Goal: Task Accomplishment & Management: Manage account settings

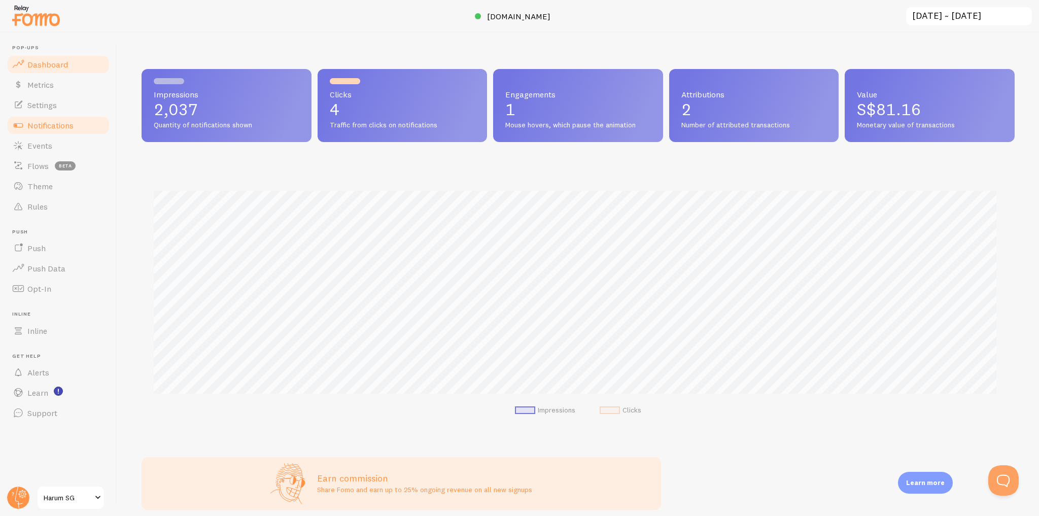
click at [57, 124] on span "Notifications" at bounding box center [50, 125] width 46 height 10
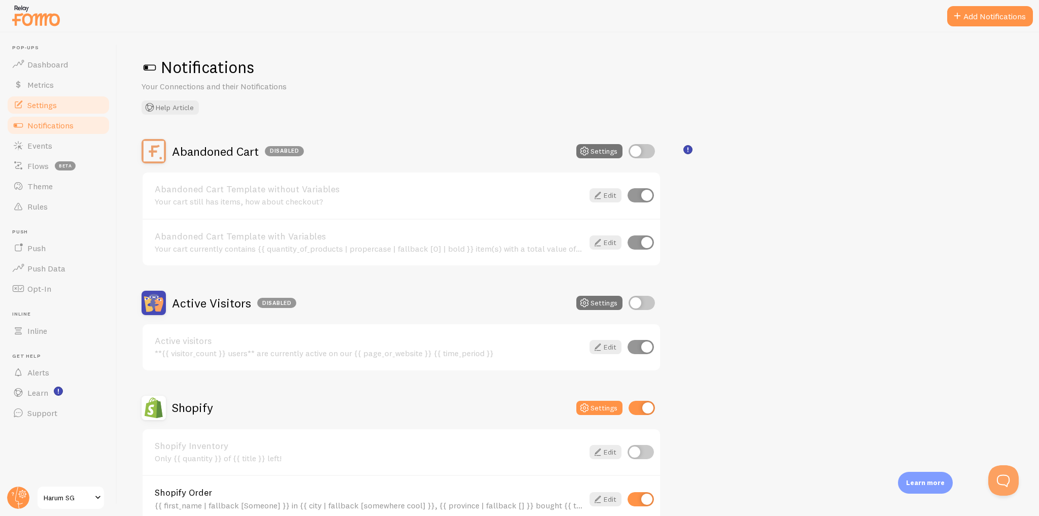
click at [65, 107] on link "Settings" at bounding box center [58, 105] width 105 height 20
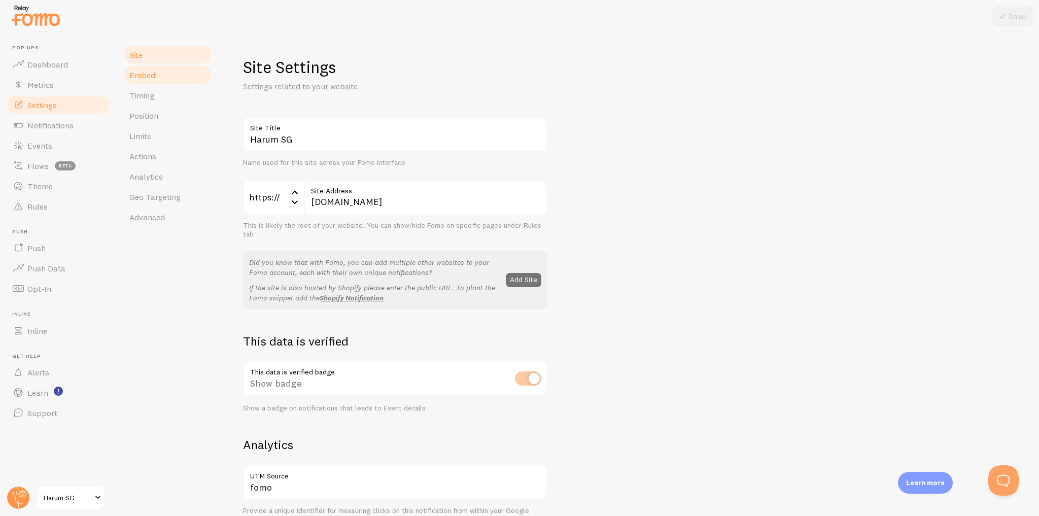
click at [207, 77] on link "Embed" at bounding box center [167, 75] width 89 height 20
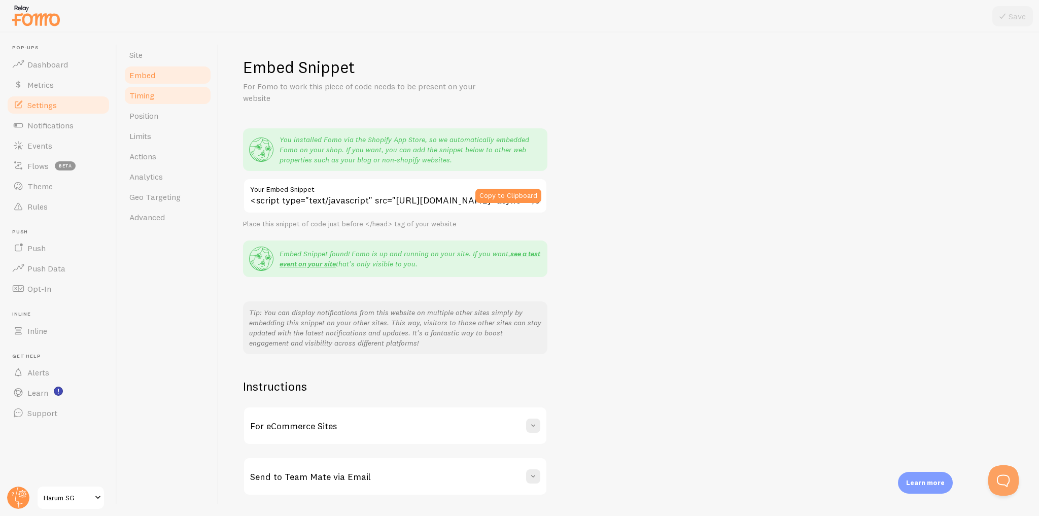
click at [180, 95] on link "Timing" at bounding box center [167, 95] width 89 height 20
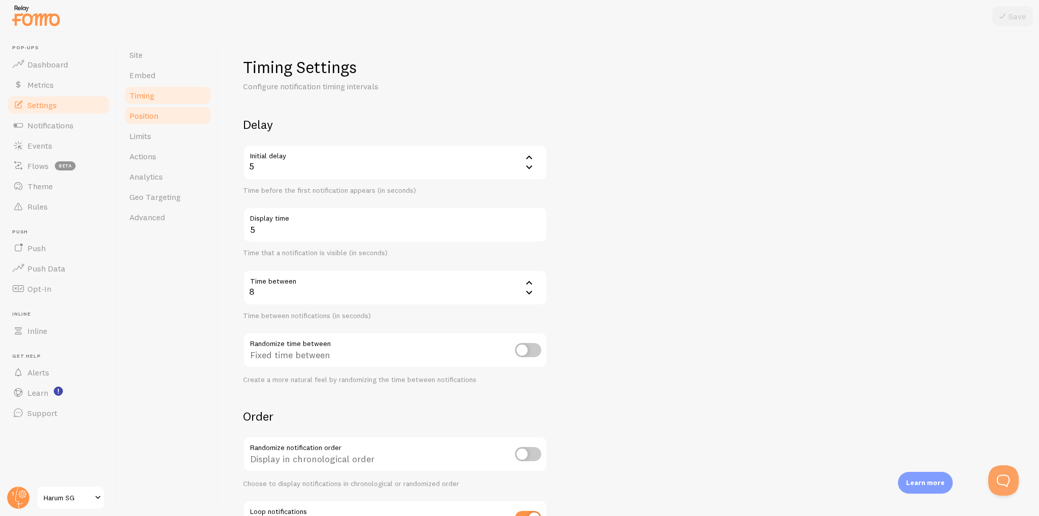
click at [181, 116] on link "Position" at bounding box center [167, 116] width 89 height 20
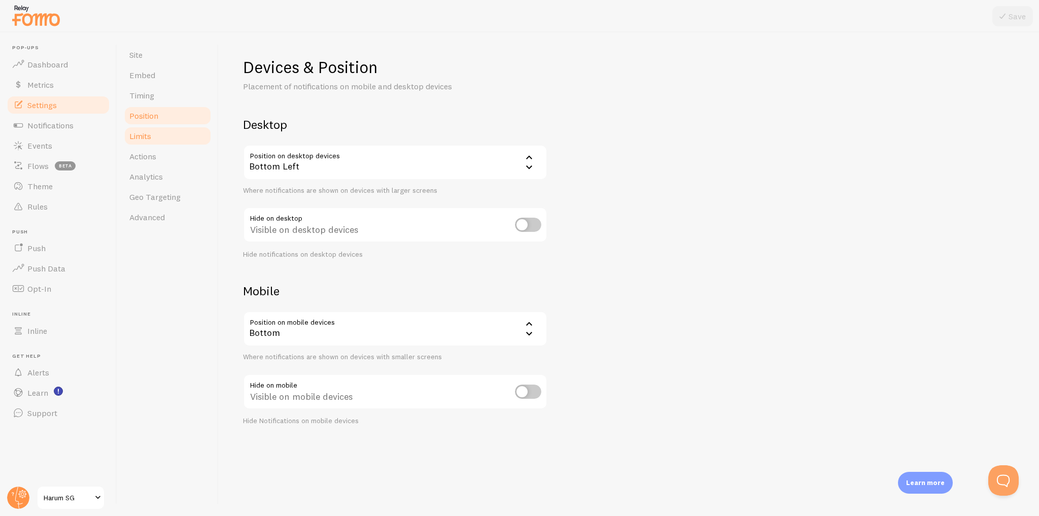
click at [179, 137] on link "Limits" at bounding box center [167, 136] width 89 height 20
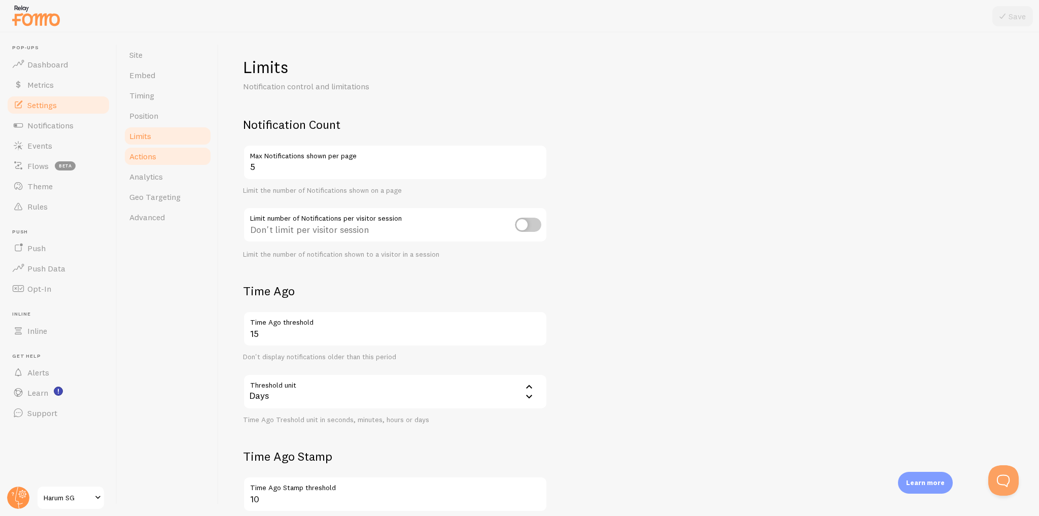
click at [176, 157] on link "Actions" at bounding box center [167, 156] width 89 height 20
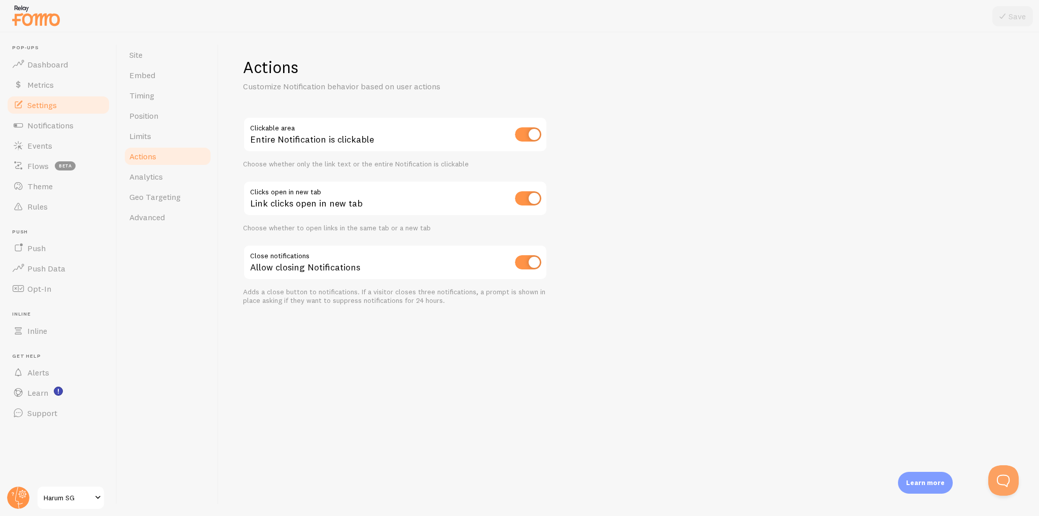
click at [531, 198] on input "checkbox" at bounding box center [528, 198] width 26 height 14
checkbox input "false"
click at [1013, 16] on button "Save" at bounding box center [1012, 16] width 41 height 20
click at [173, 178] on link "Analytics" at bounding box center [167, 176] width 89 height 20
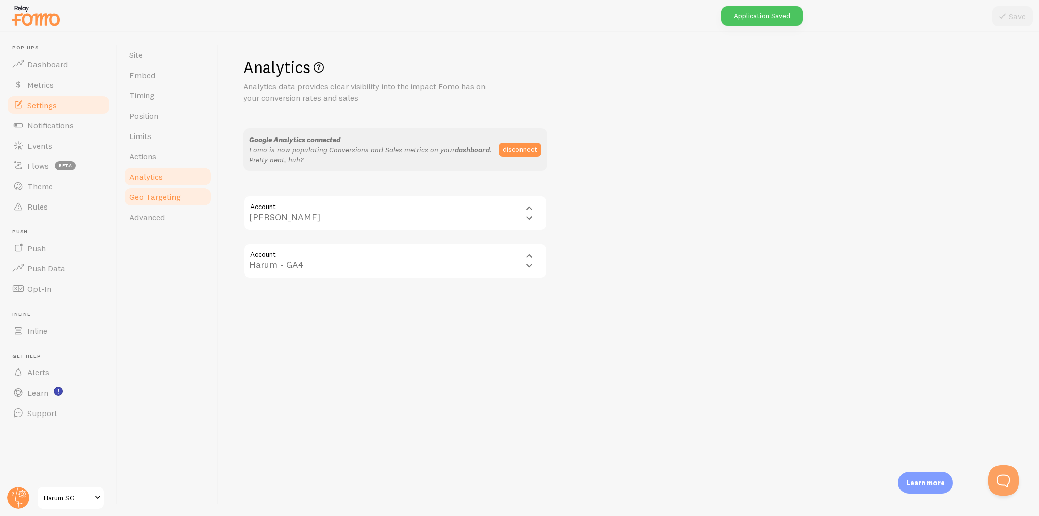
click at [173, 204] on link "Geo Targeting" at bounding box center [167, 197] width 89 height 20
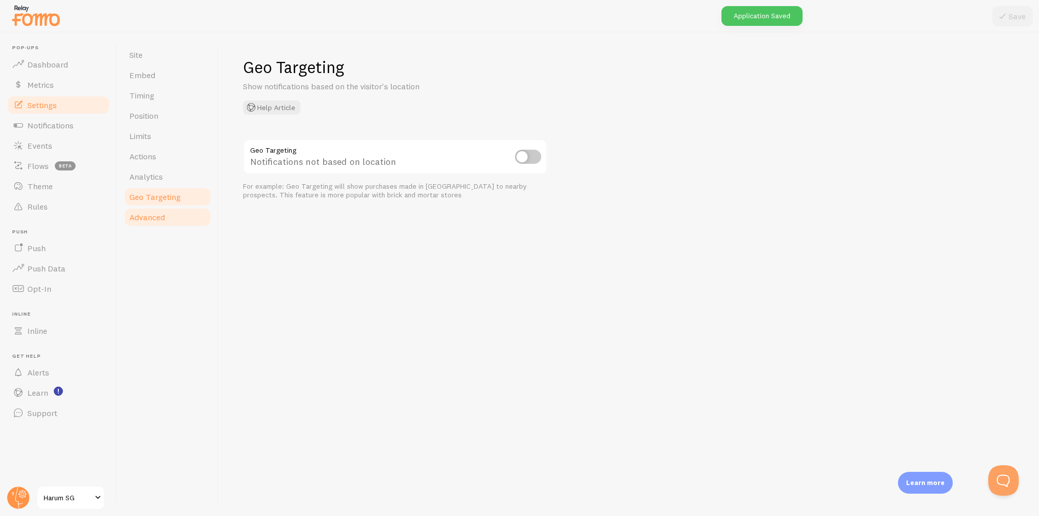
click at [170, 218] on link "Advanced" at bounding box center [167, 217] width 89 height 20
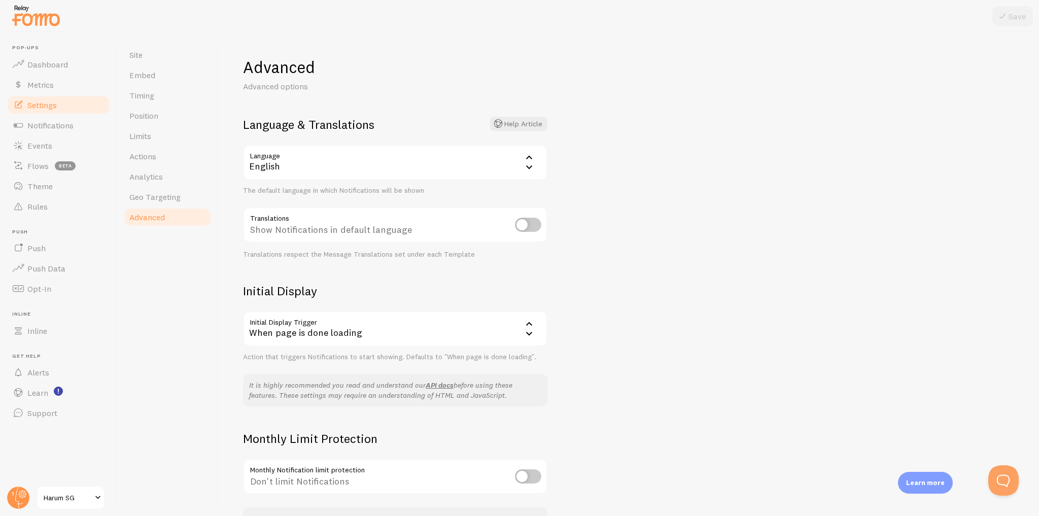
scroll to position [72, 0]
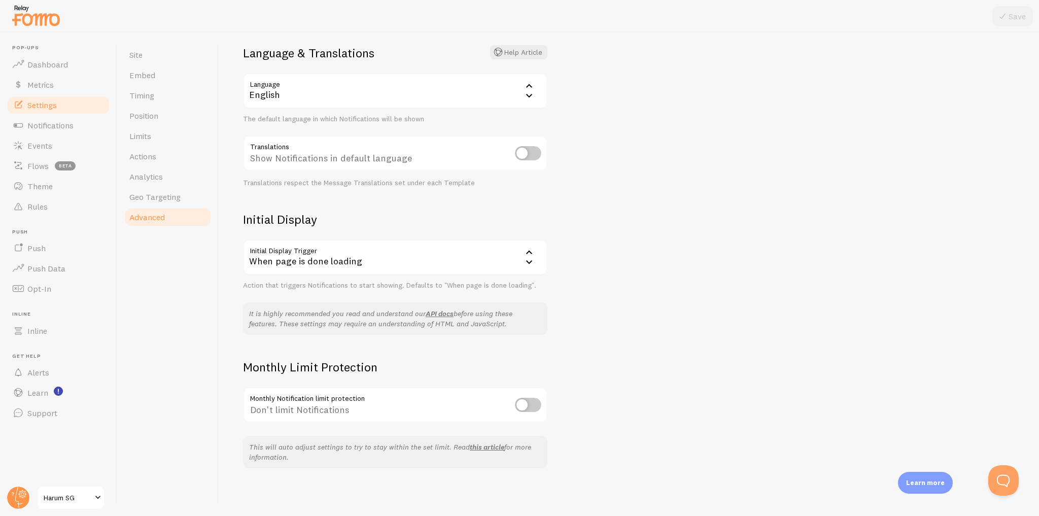
click at [398, 262] on div "When page is done loading" at bounding box center [395, 257] width 304 height 36
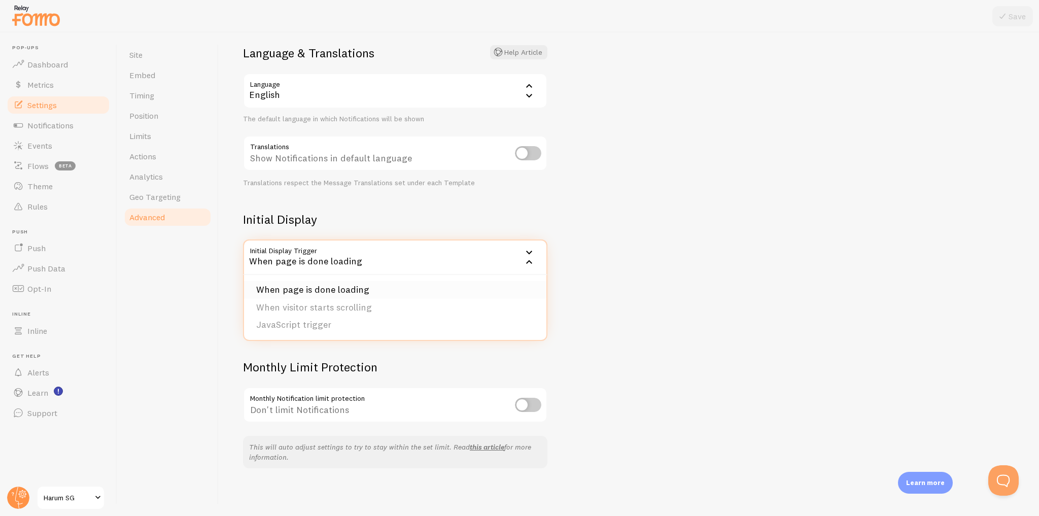
click at [348, 288] on li "When page is done loading" at bounding box center [395, 290] width 302 height 18
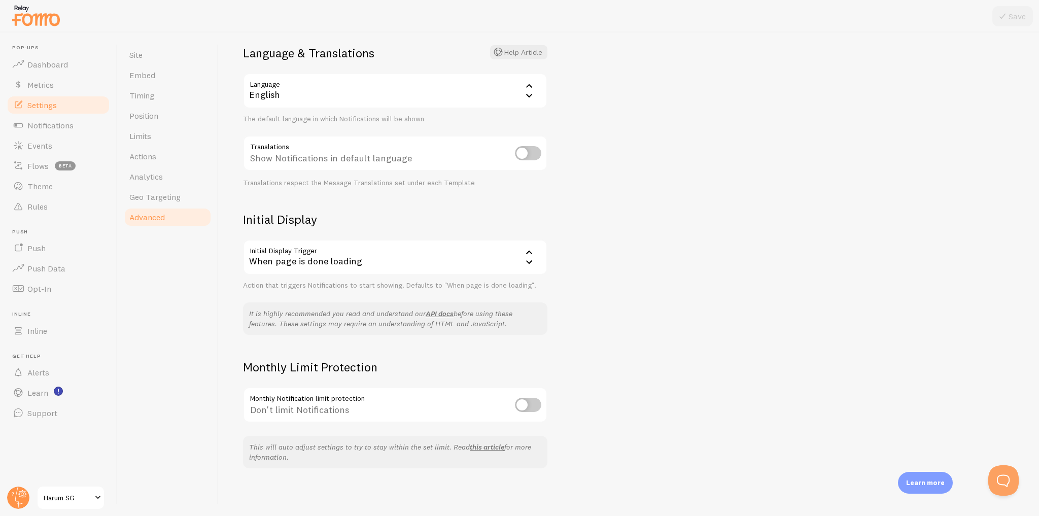
click at [518, 258] on div "When page is done loading" at bounding box center [395, 257] width 304 height 36
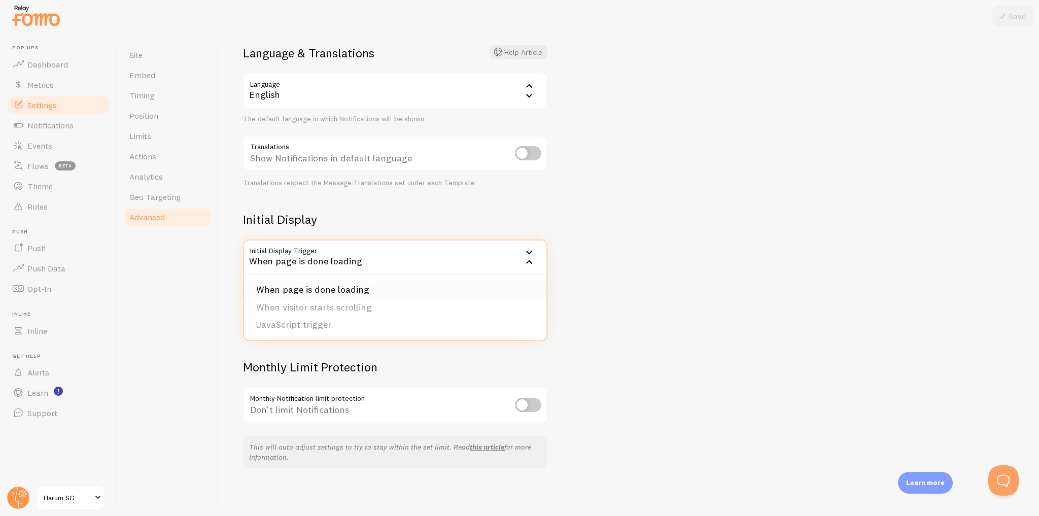
click at [350, 290] on li "When page is done loading" at bounding box center [395, 290] width 302 height 18
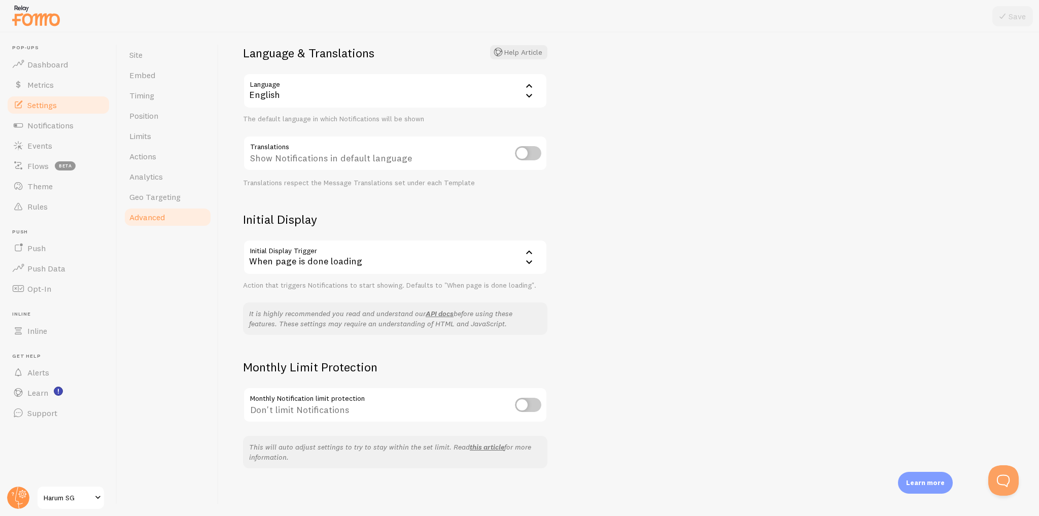
click at [704, 206] on div "Advanced Advanced options Language & Translations Help Article Language en Engl…" at bounding box center [629, 274] width 820 height 484
click at [59, 128] on span "Notifications" at bounding box center [50, 125] width 46 height 10
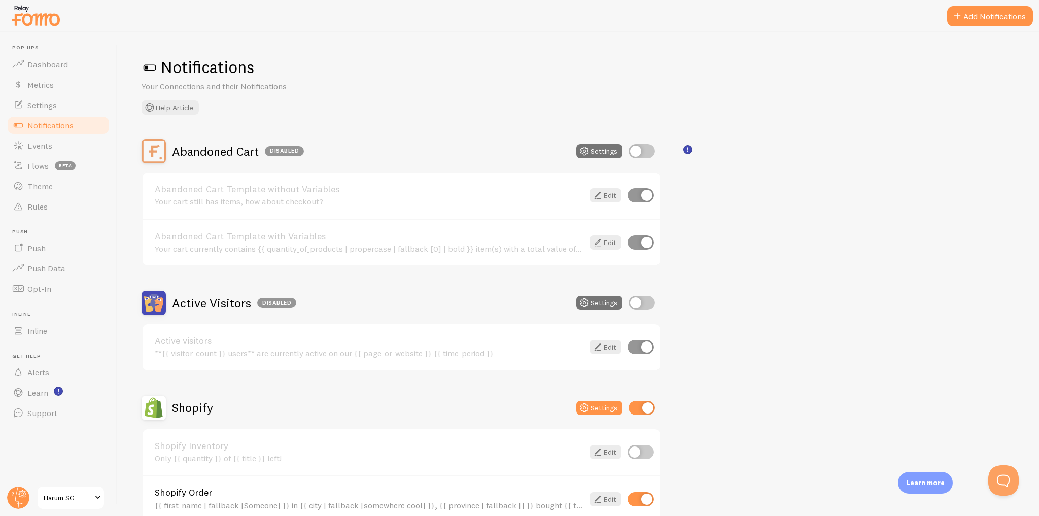
scroll to position [122, 0]
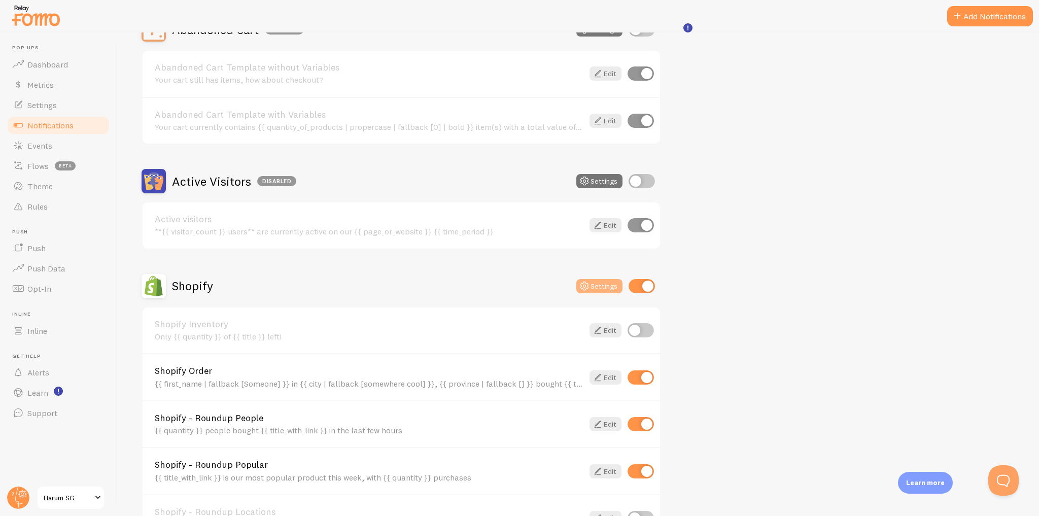
click at [595, 282] on button "Settings" at bounding box center [599, 286] width 46 height 14
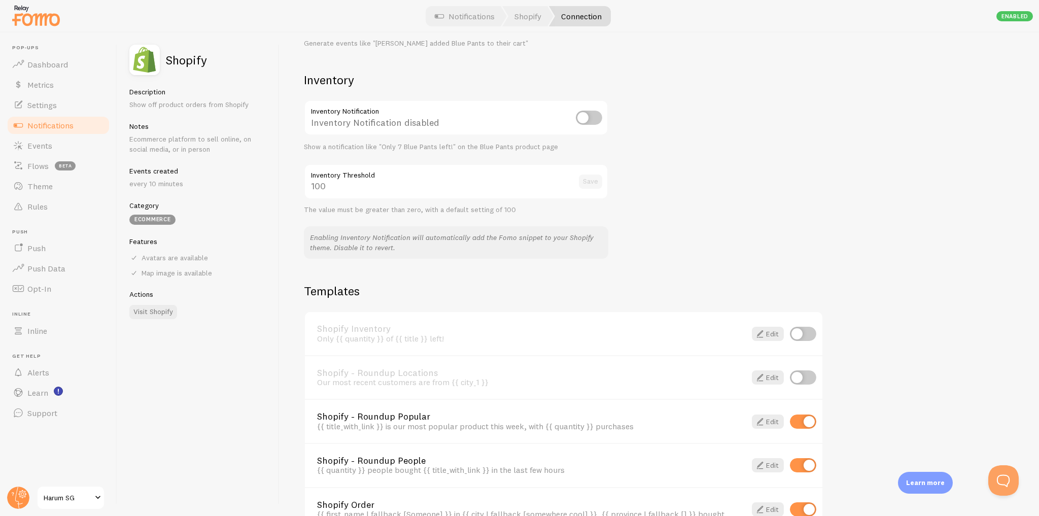
scroll to position [548, 0]
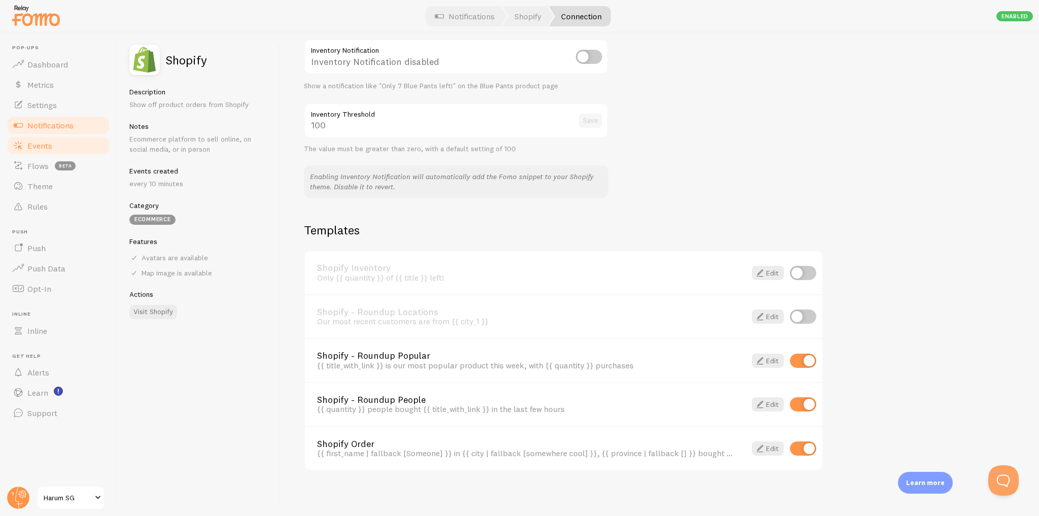
click at [59, 155] on link "Events" at bounding box center [58, 145] width 105 height 20
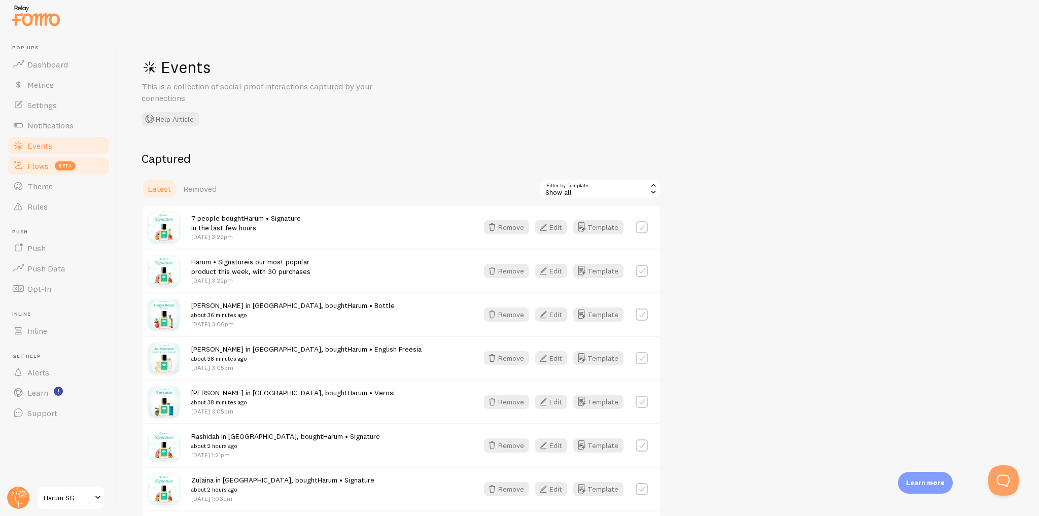
click at [52, 168] on link "Flows beta" at bounding box center [58, 166] width 105 height 20
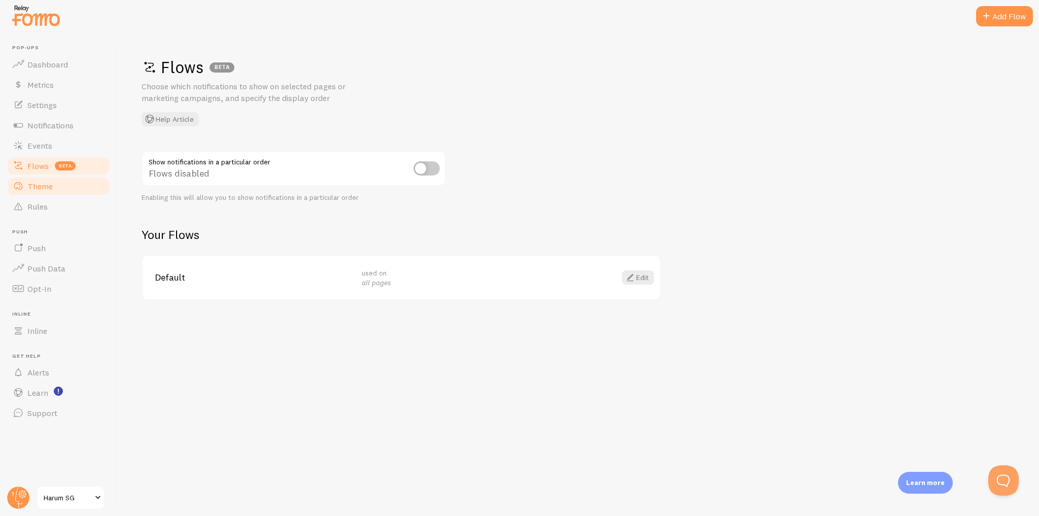
click at [47, 186] on span "Theme" at bounding box center [39, 186] width 25 height 10
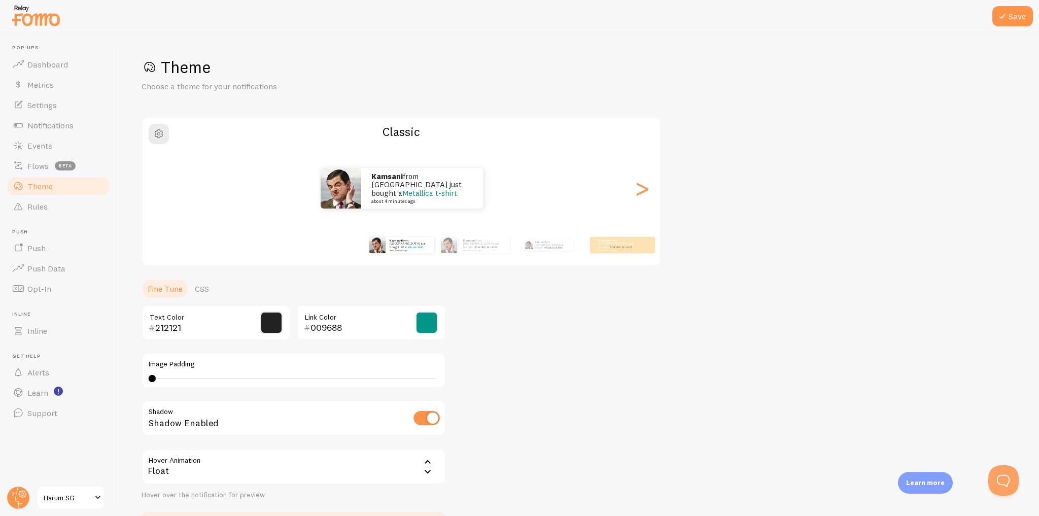
scroll to position [70, 0]
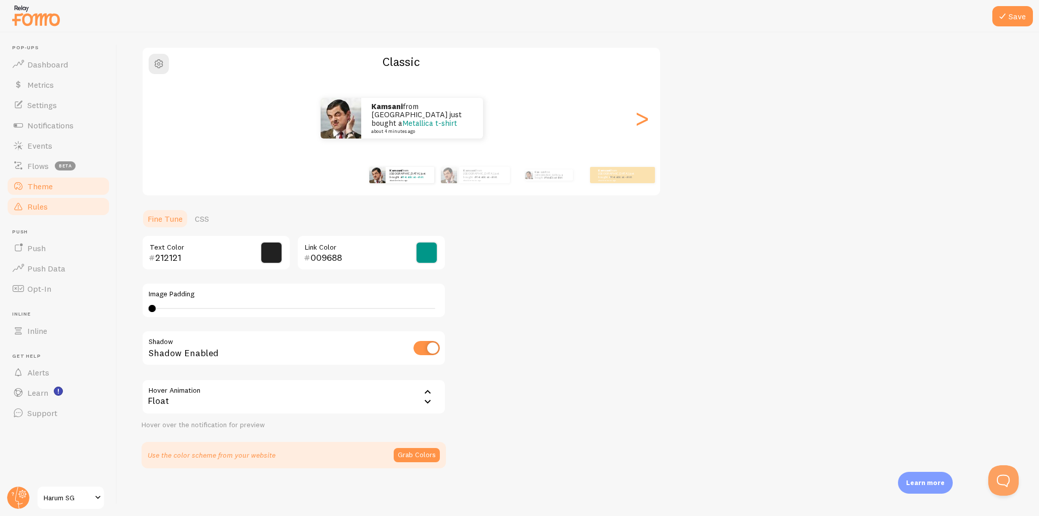
click at [85, 211] on link "Rules" at bounding box center [58, 206] width 105 height 20
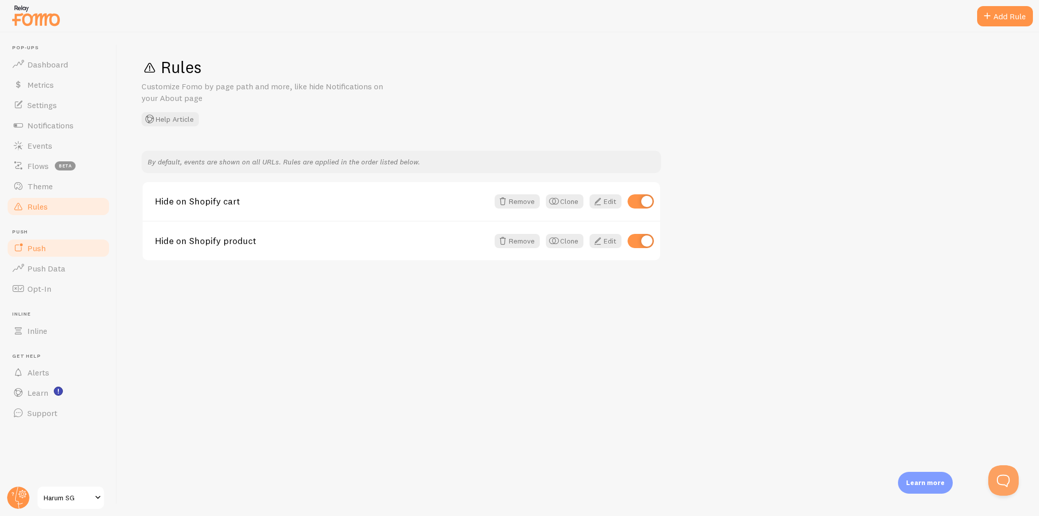
click at [81, 248] on link "Push" at bounding box center [58, 248] width 105 height 20
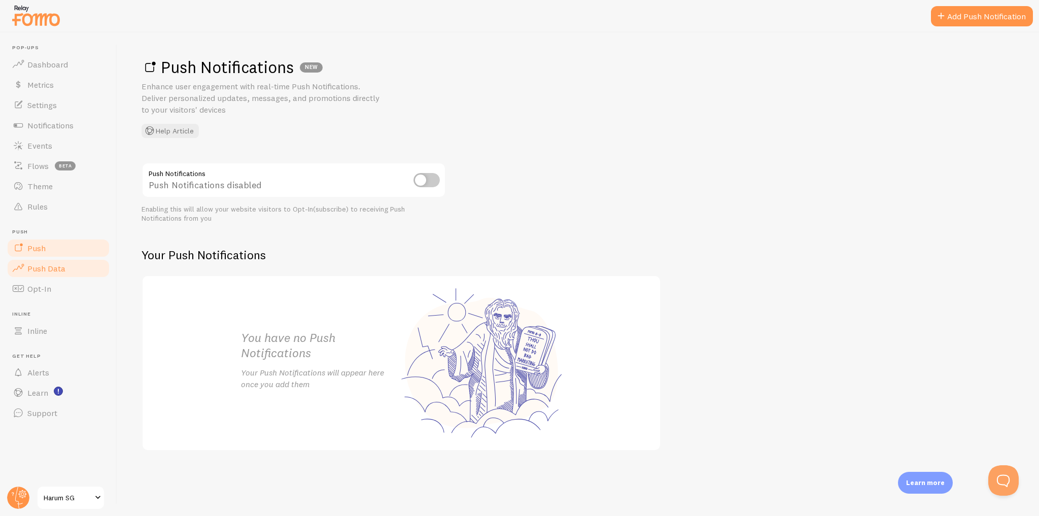
click at [79, 272] on link "Push Data" at bounding box center [58, 268] width 105 height 20
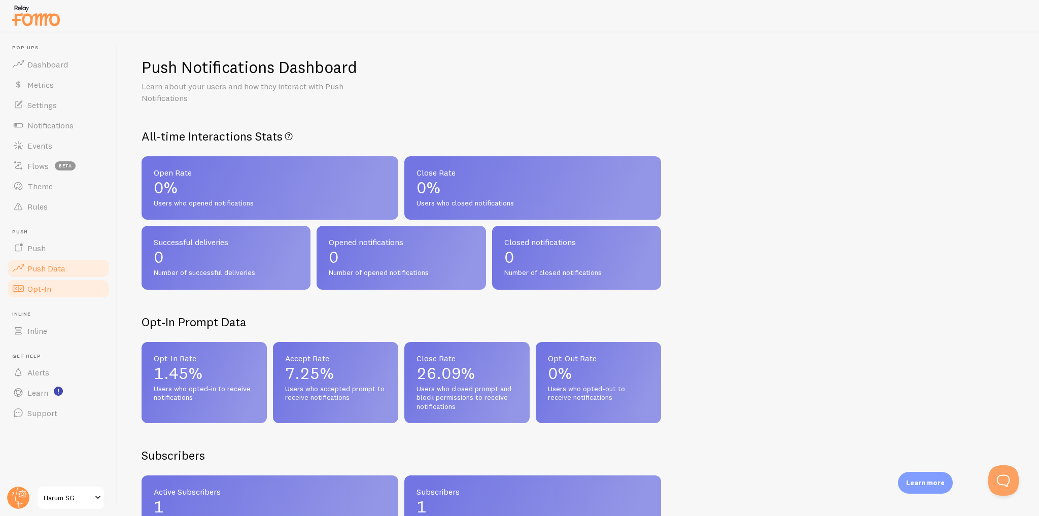
click at [73, 291] on link "Opt-In" at bounding box center [58, 289] width 105 height 20
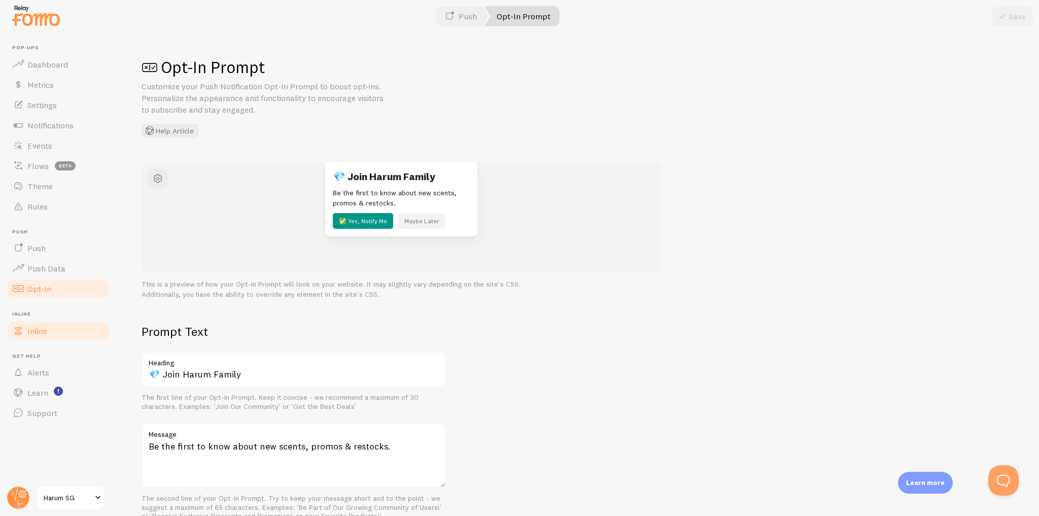
click at [75, 329] on link "Inline" at bounding box center [58, 331] width 105 height 20
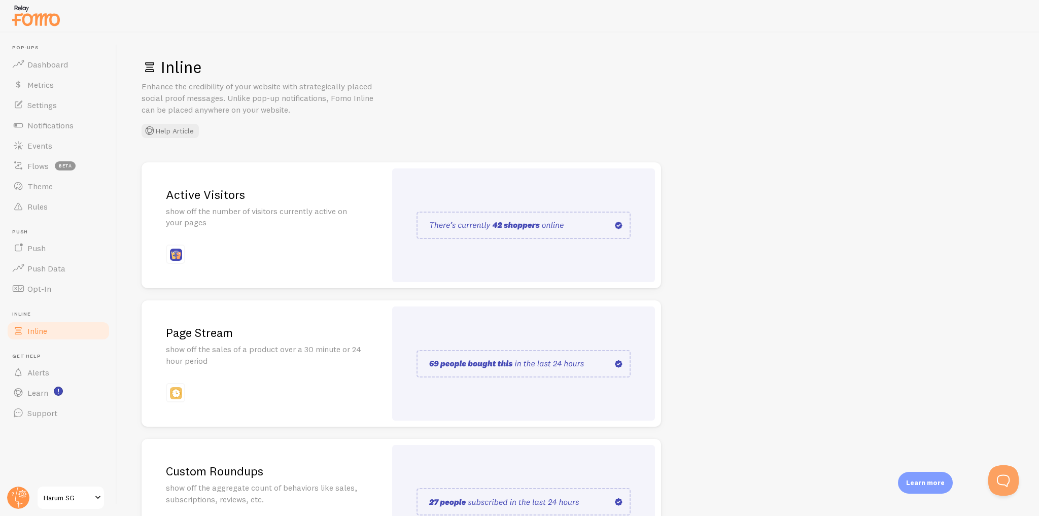
scroll to position [97, 0]
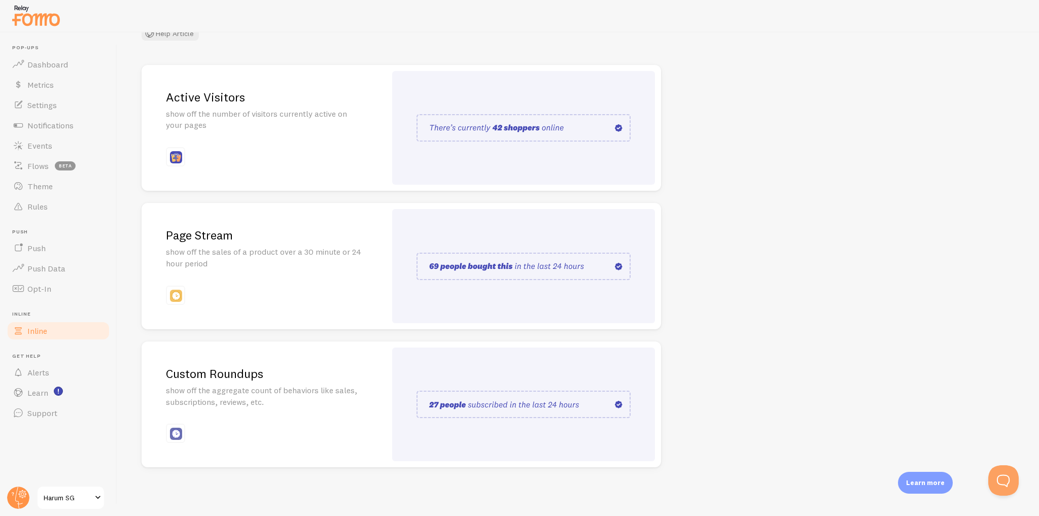
click at [326, 278] on div "Page Stream show off the sales of a product over a 30 minute or 24 hour period" at bounding box center [264, 266] width 245 height 126
click at [494, 256] on img at bounding box center [524, 266] width 214 height 27
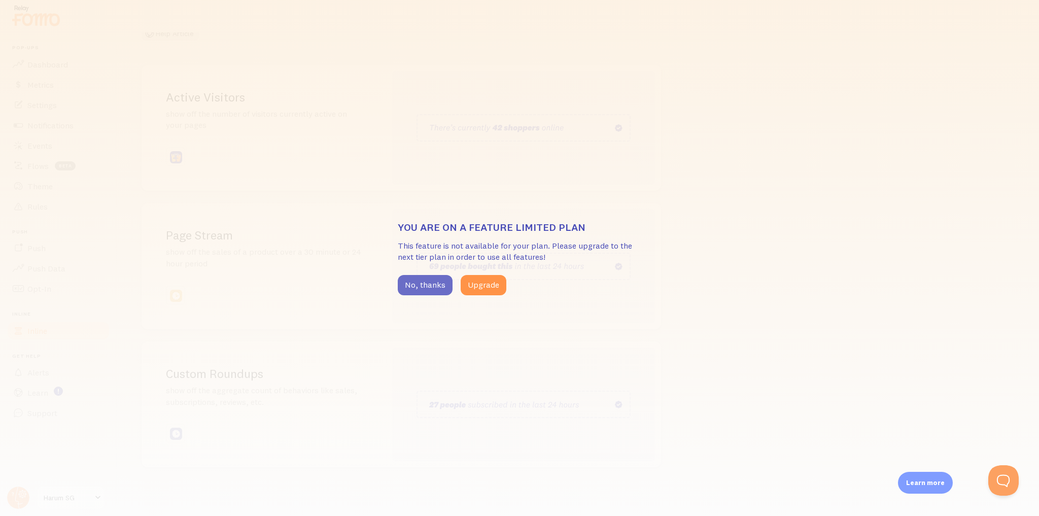
click at [432, 283] on button "No, thanks" at bounding box center [425, 285] width 55 height 20
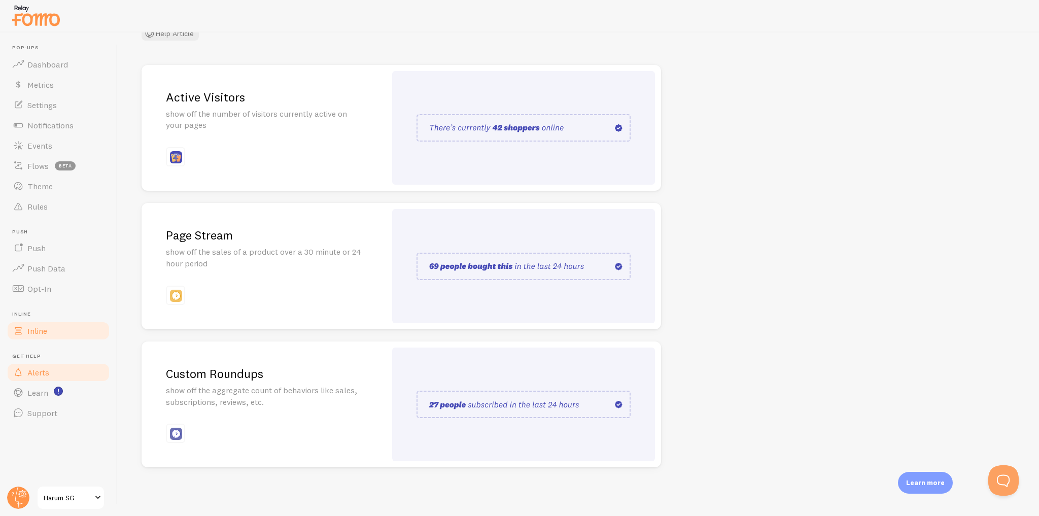
click at [66, 371] on link "Alerts" at bounding box center [58, 372] width 105 height 20
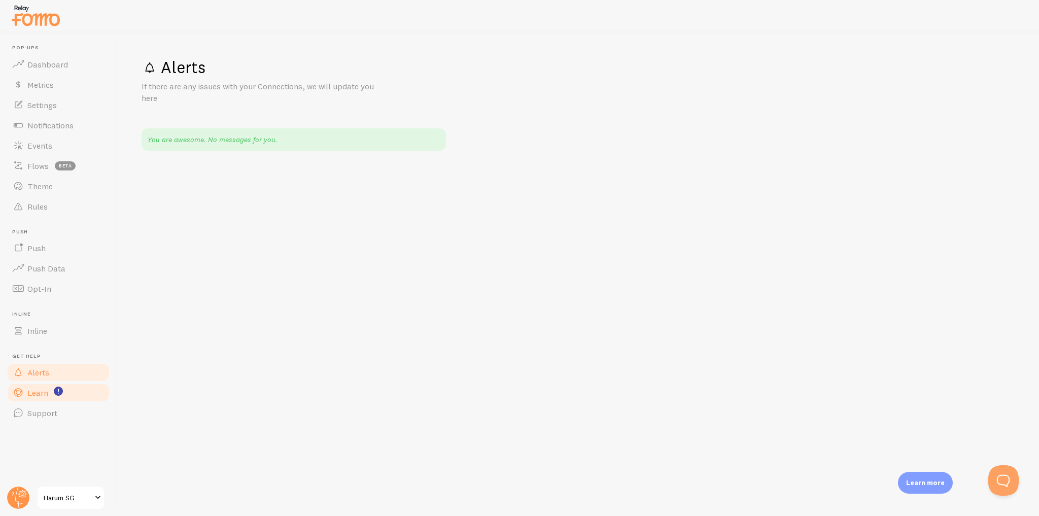
click at [84, 398] on link "Learn" at bounding box center [58, 393] width 105 height 20
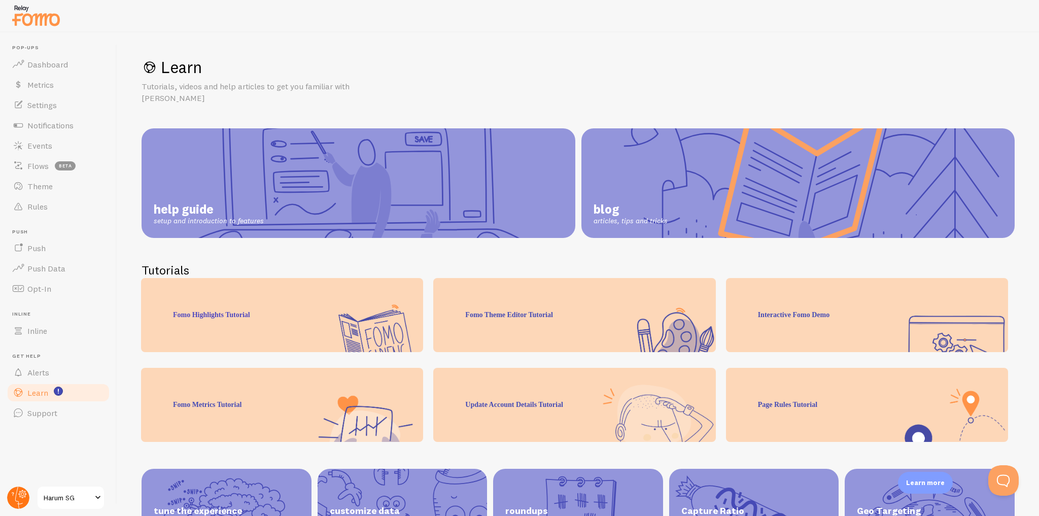
click at [16, 497] on circle at bounding box center [18, 498] width 22 height 22
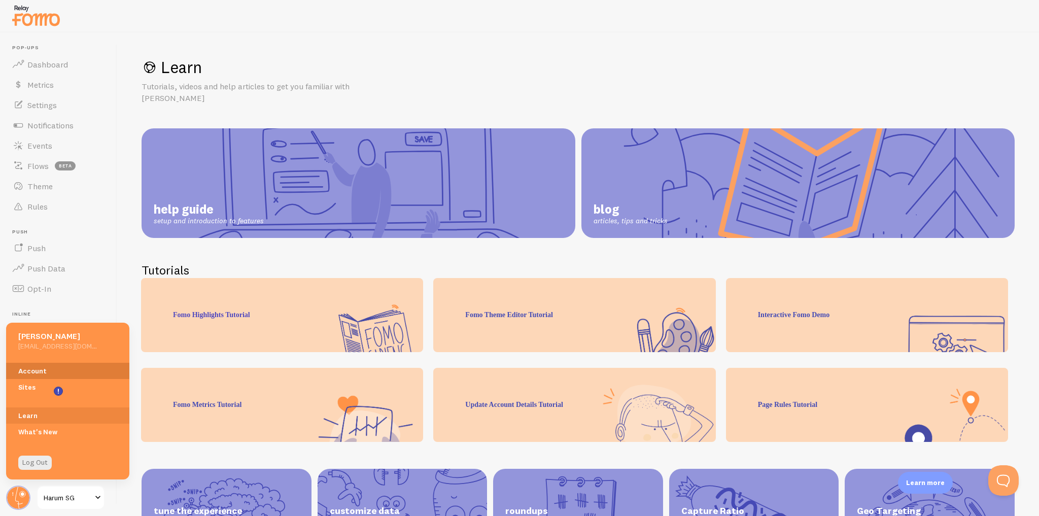
click at [56, 369] on link "Account" at bounding box center [67, 371] width 123 height 16
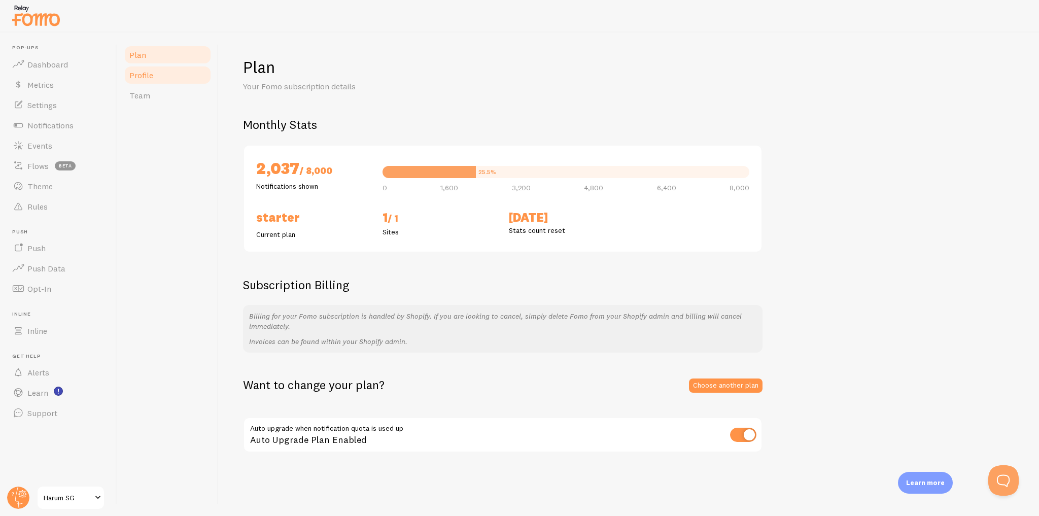
click at [175, 77] on link "Profile" at bounding box center [167, 75] width 89 height 20
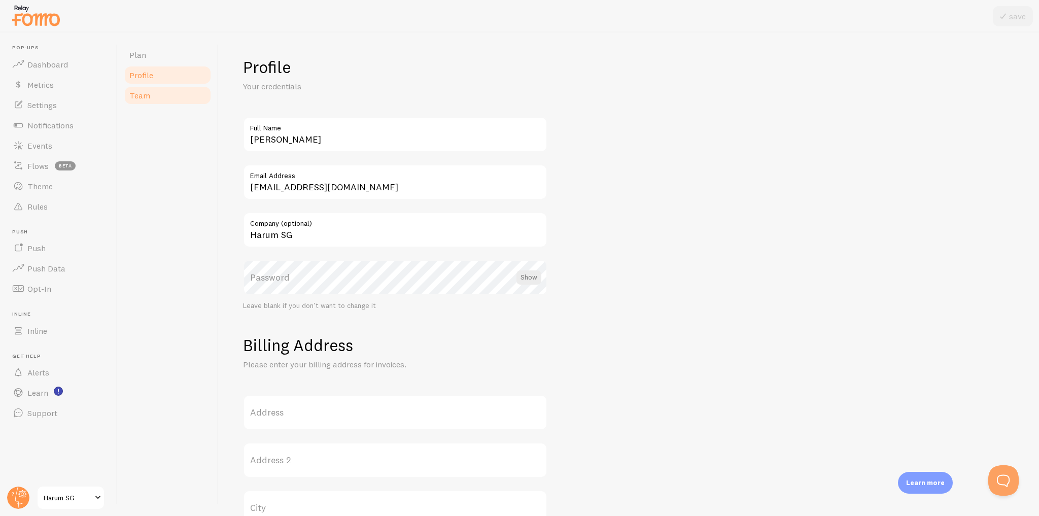
click at [174, 96] on link "Team" at bounding box center [167, 95] width 89 height 20
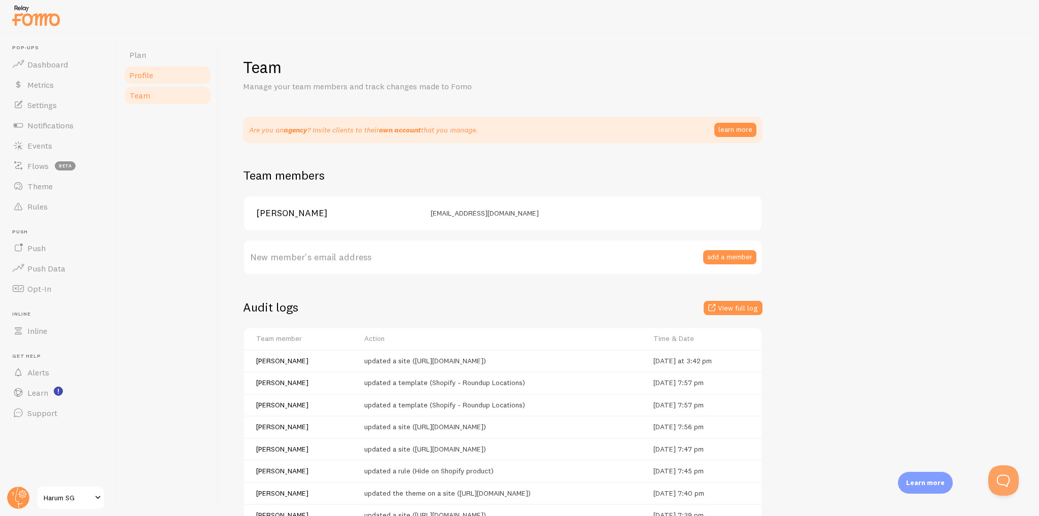
click at [176, 77] on link "Profile" at bounding box center [167, 75] width 89 height 20
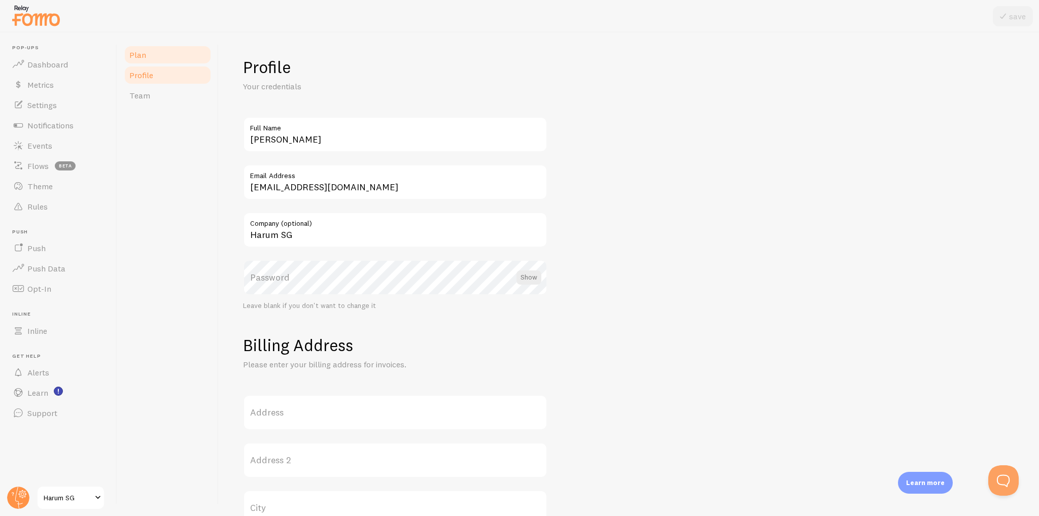
click at [179, 59] on link "Plan" at bounding box center [167, 55] width 89 height 20
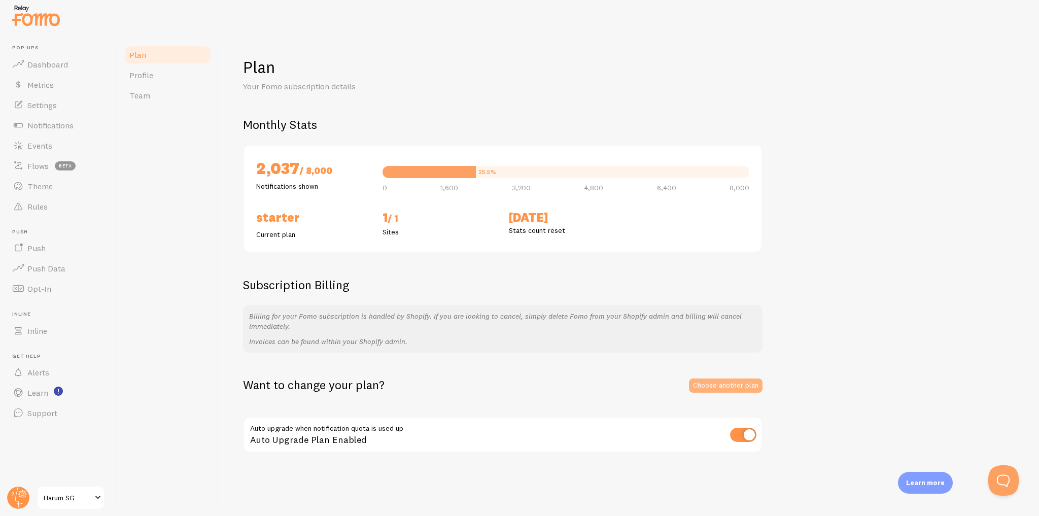
click at [707, 386] on link "Choose another plan" at bounding box center [726, 385] width 74 height 14
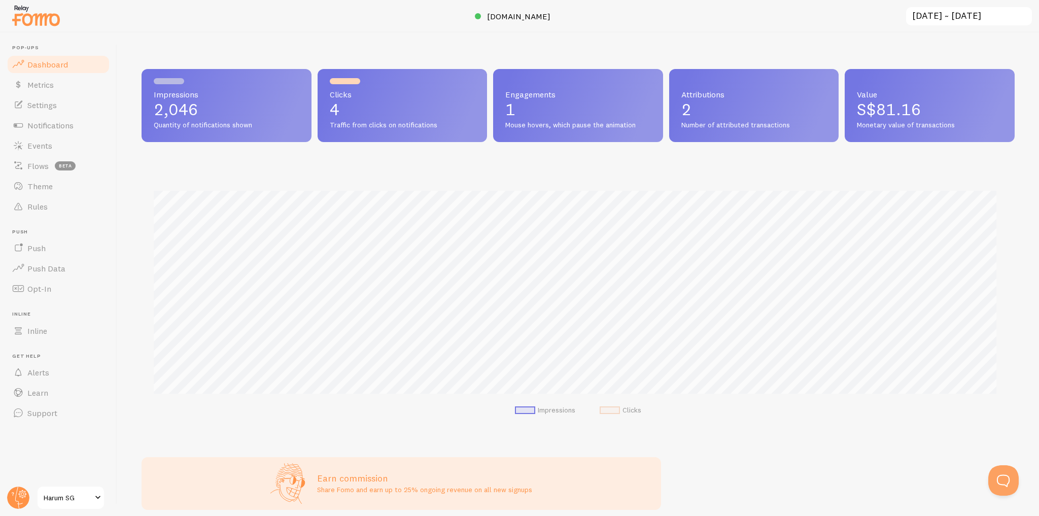
scroll to position [507097, 506497]
click at [23, 494] on icon at bounding box center [23, 495] width 4 height 4
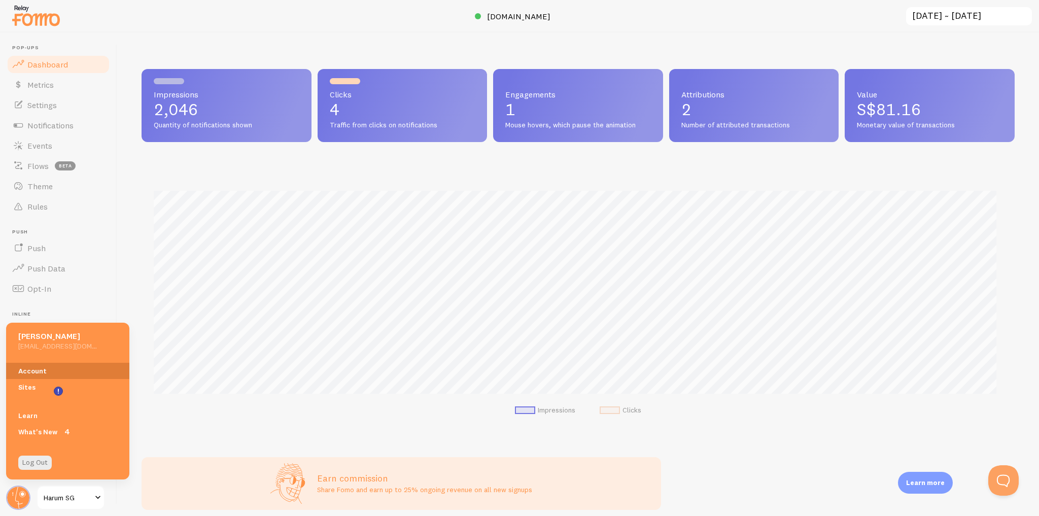
click at [73, 370] on link "Account" at bounding box center [67, 371] width 123 height 16
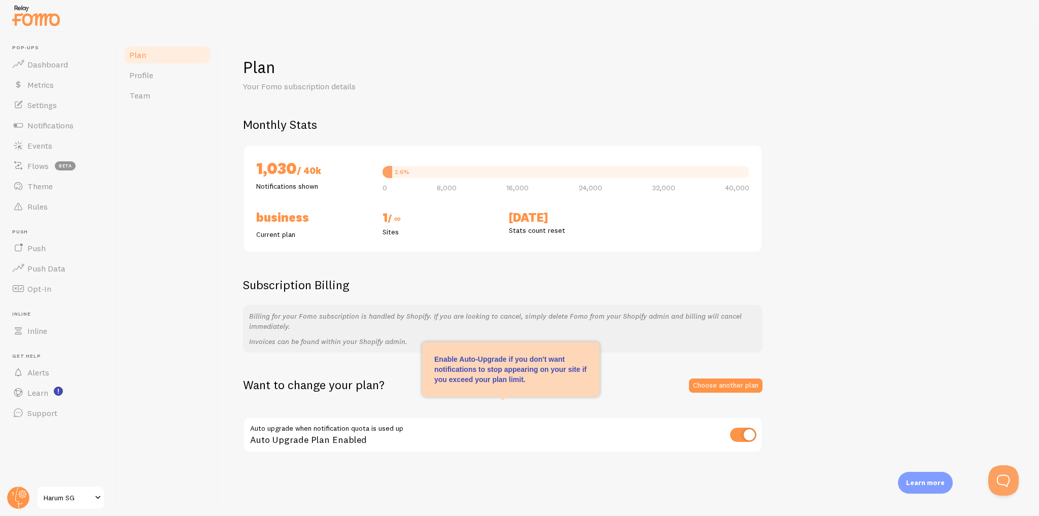
click at [747, 432] on input "checkbox" at bounding box center [743, 435] width 26 height 14
checkbox input "false"
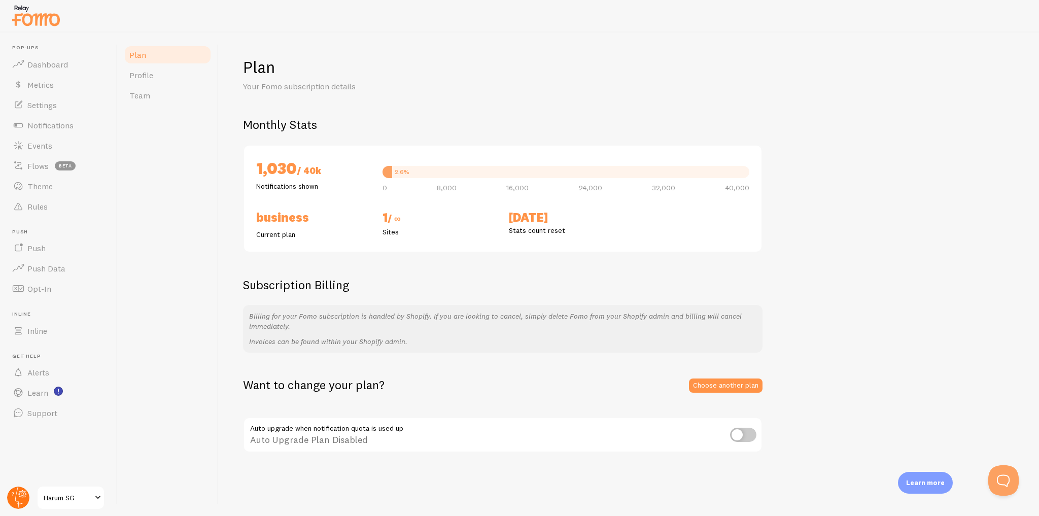
click at [16, 496] on circle at bounding box center [18, 498] width 22 height 22
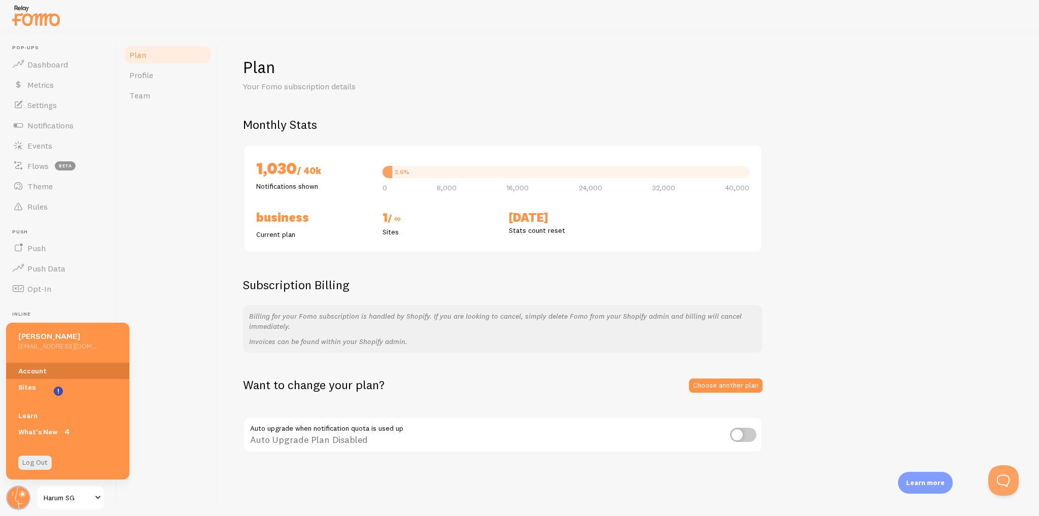
click at [65, 370] on link "Account" at bounding box center [67, 371] width 123 height 16
click at [177, 81] on link "Profile" at bounding box center [167, 75] width 89 height 20
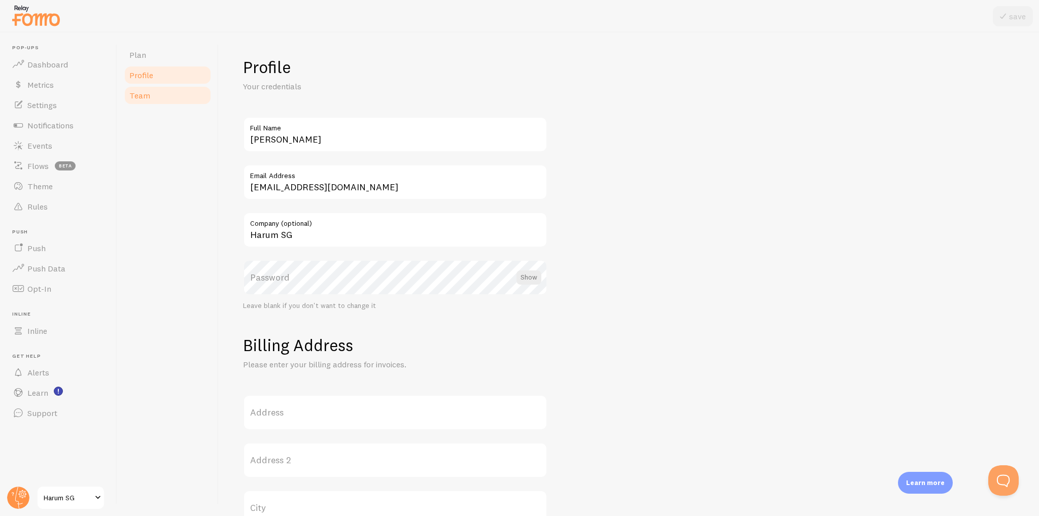
click at [176, 93] on link "Team" at bounding box center [167, 95] width 89 height 20
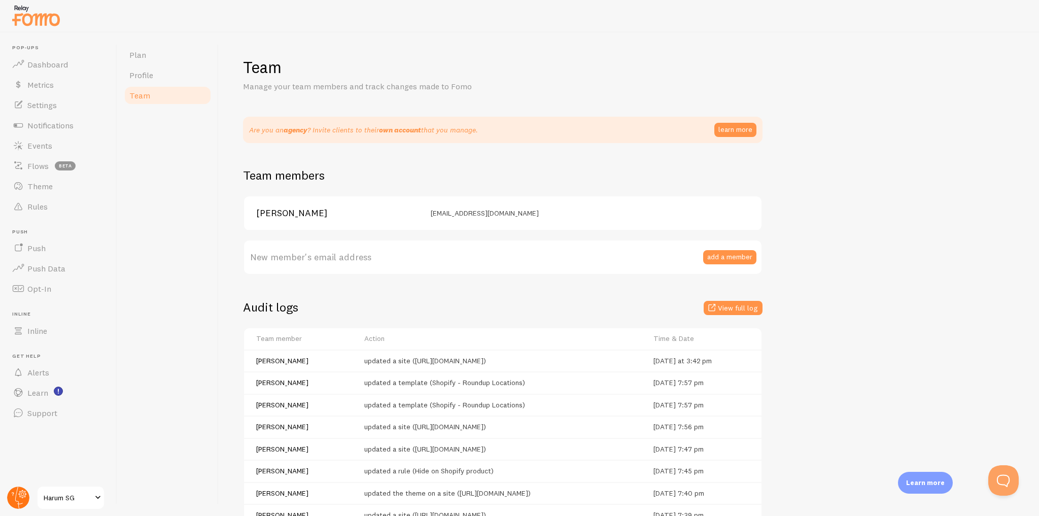
click at [15, 491] on circle at bounding box center [18, 498] width 22 height 22
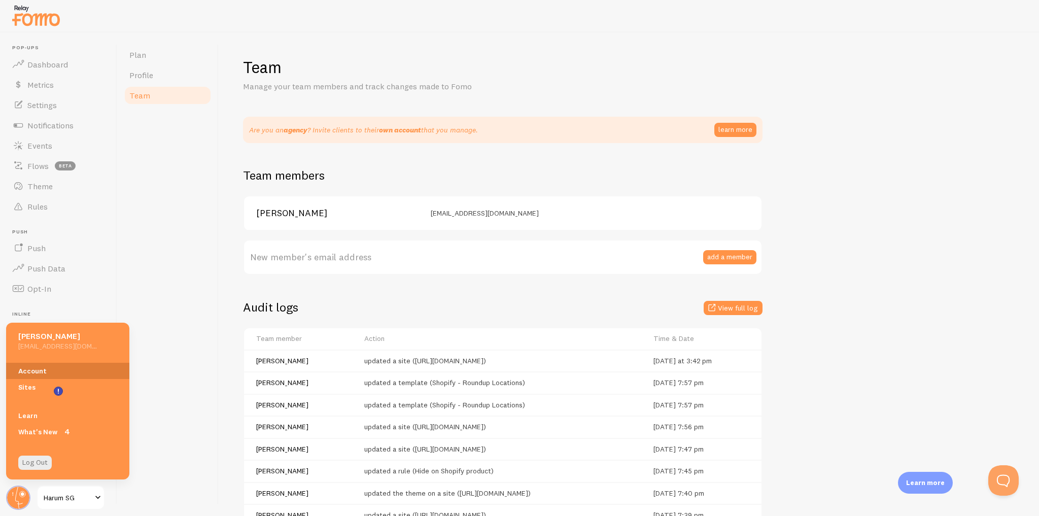
click at [70, 366] on link "Account" at bounding box center [67, 371] width 123 height 16
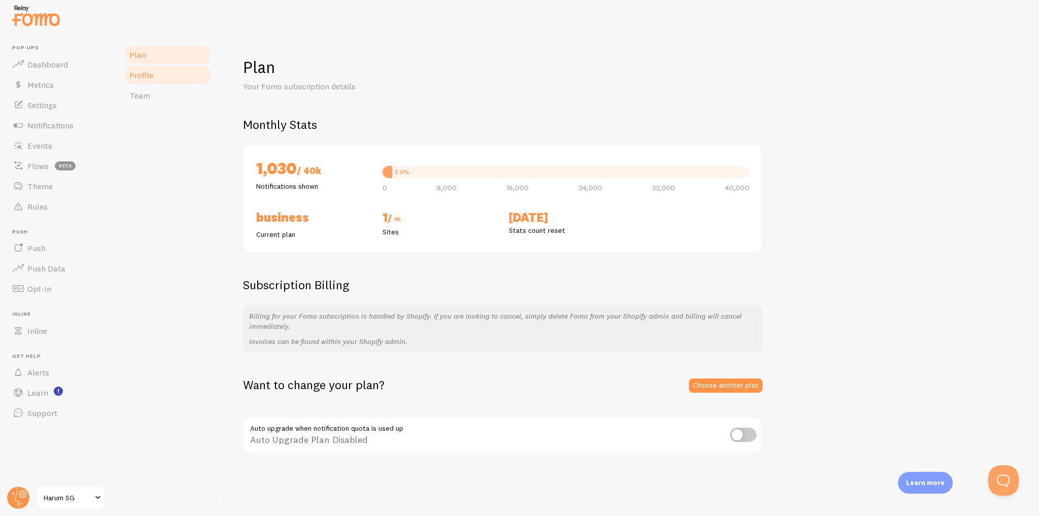
click at [168, 77] on link "Profile" at bounding box center [167, 75] width 89 height 20
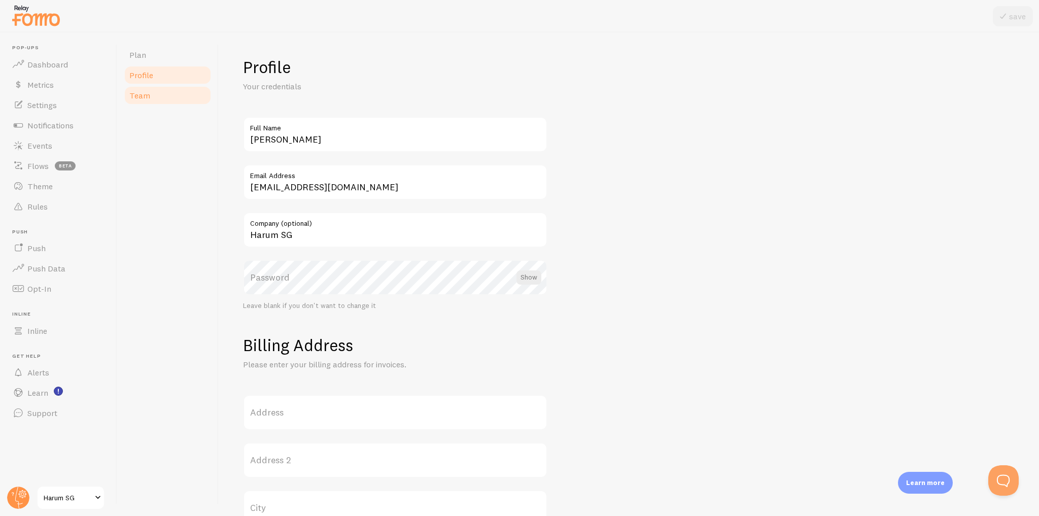
click at [170, 94] on link "Team" at bounding box center [167, 95] width 89 height 20
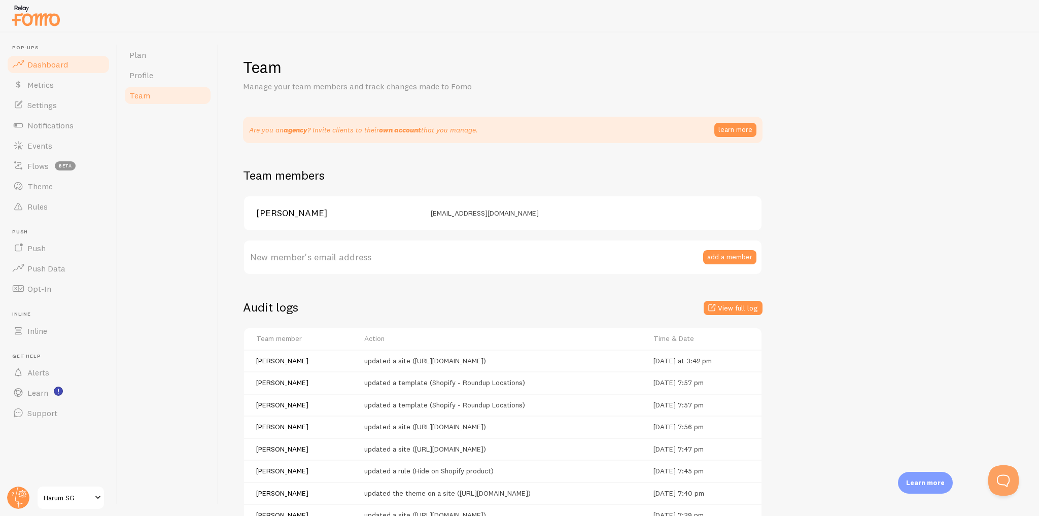
click at [78, 63] on link "Dashboard" at bounding box center [58, 64] width 105 height 20
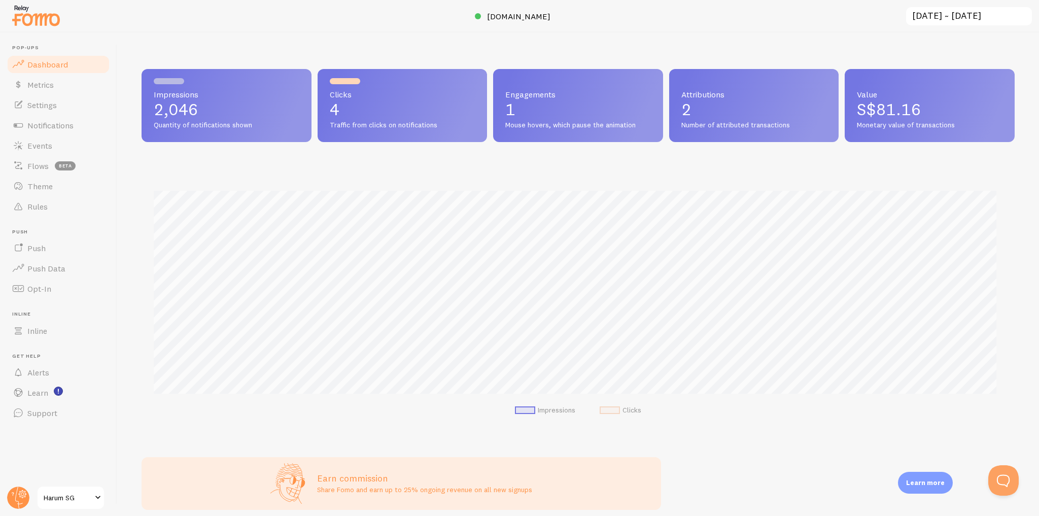
scroll to position [266, 867]
click at [78, 85] on link "Metrics" at bounding box center [58, 85] width 105 height 20
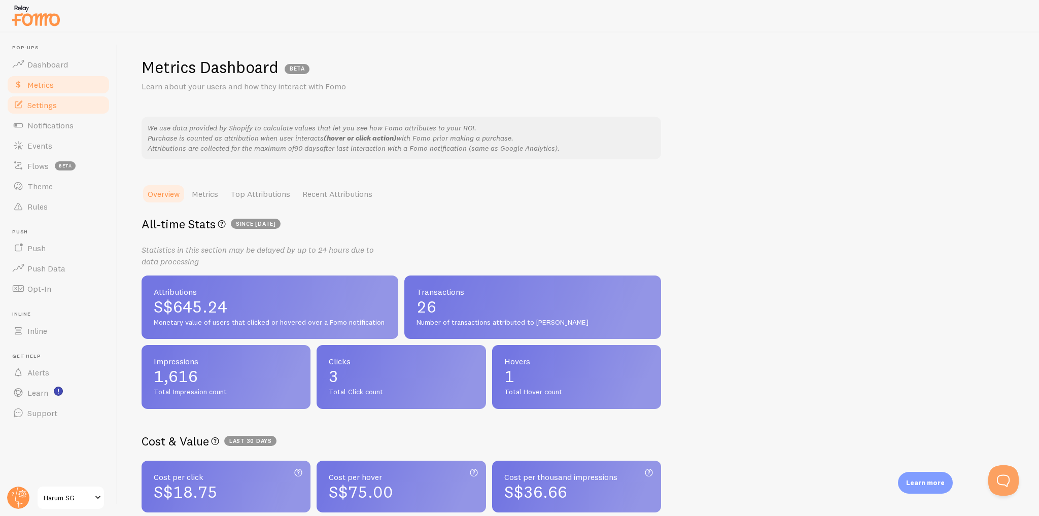
click at [85, 107] on link "Settings" at bounding box center [58, 105] width 105 height 20
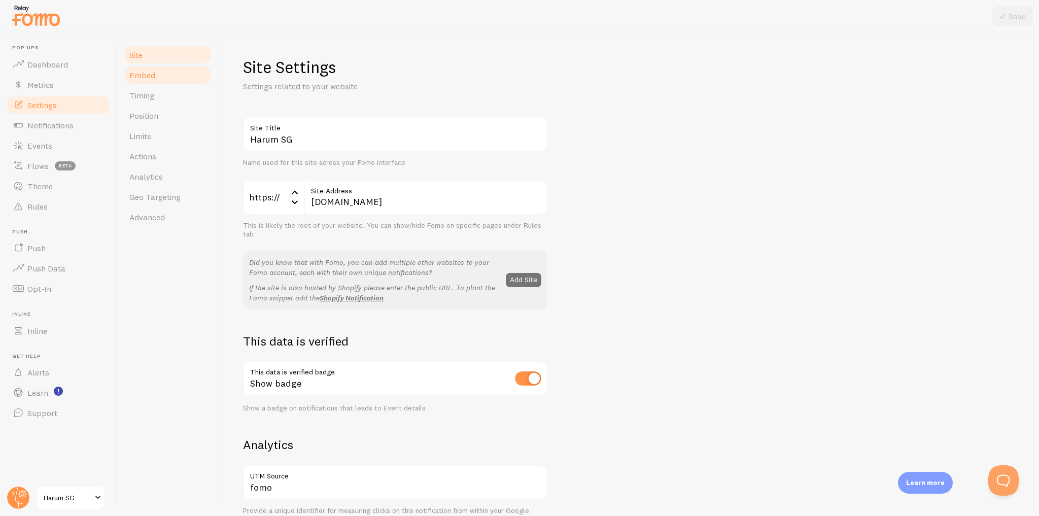
click at [183, 75] on link "Embed" at bounding box center [167, 75] width 89 height 20
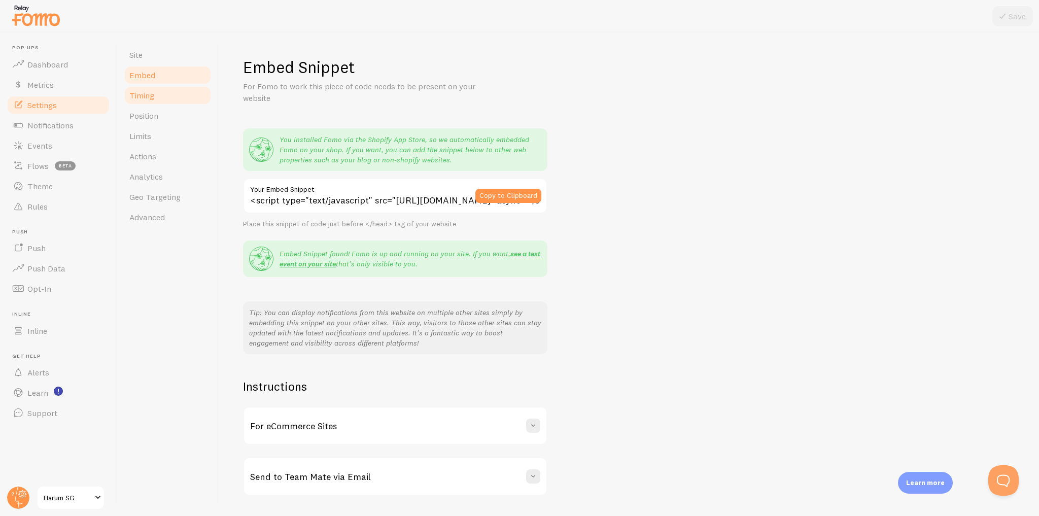
click at [180, 95] on link "Timing" at bounding box center [167, 95] width 89 height 20
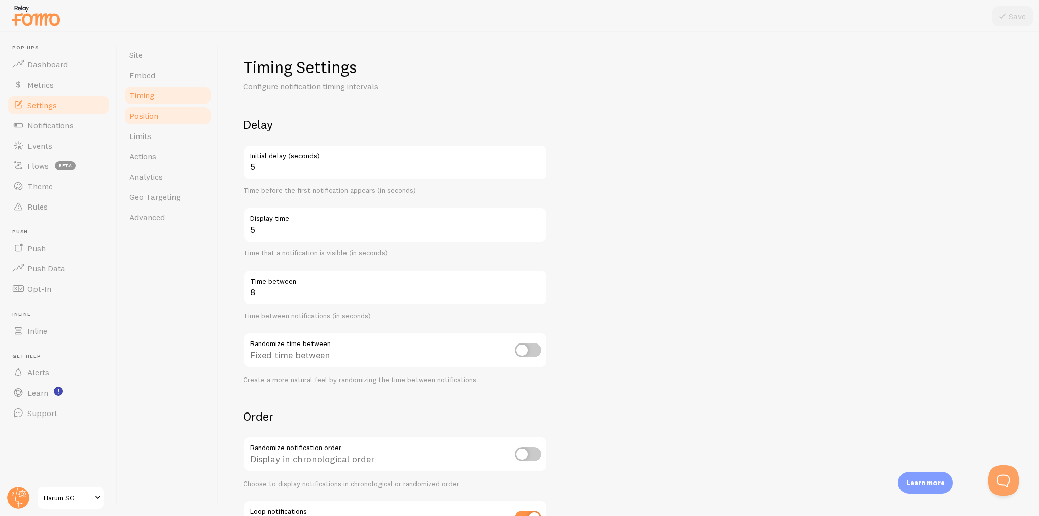
click at [183, 115] on link "Position" at bounding box center [167, 116] width 89 height 20
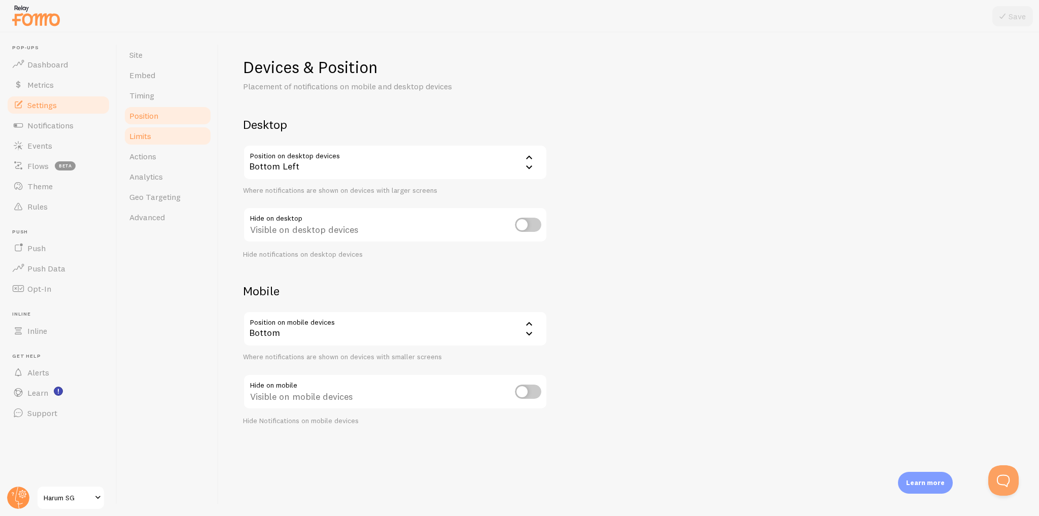
click at [183, 133] on link "Limits" at bounding box center [167, 136] width 89 height 20
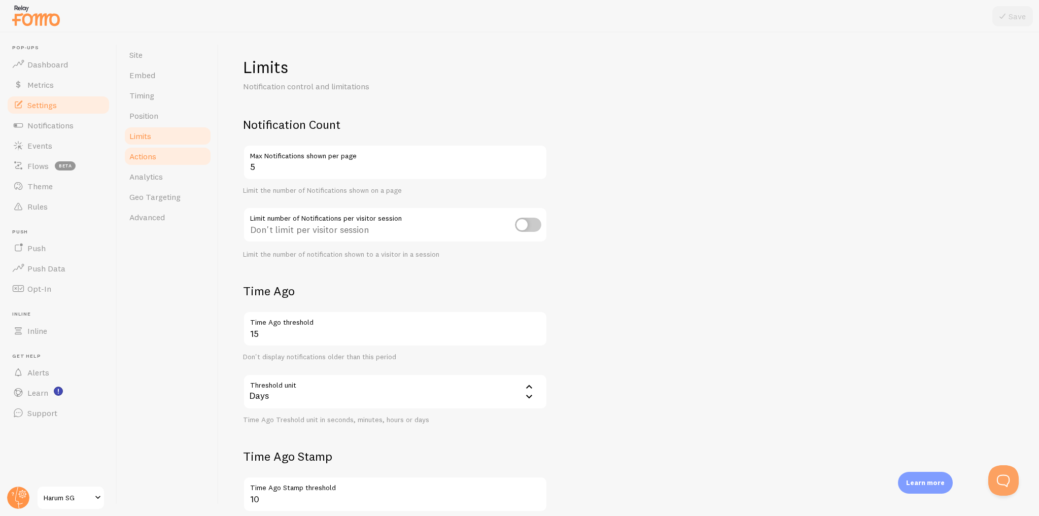
click at [187, 158] on link "Actions" at bounding box center [167, 156] width 89 height 20
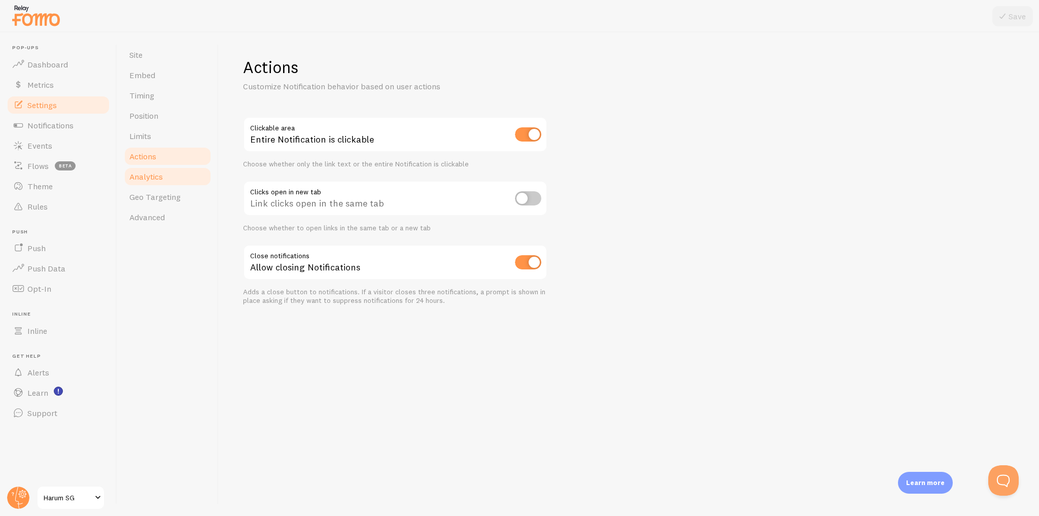
click at [187, 183] on link "Analytics" at bounding box center [167, 176] width 89 height 20
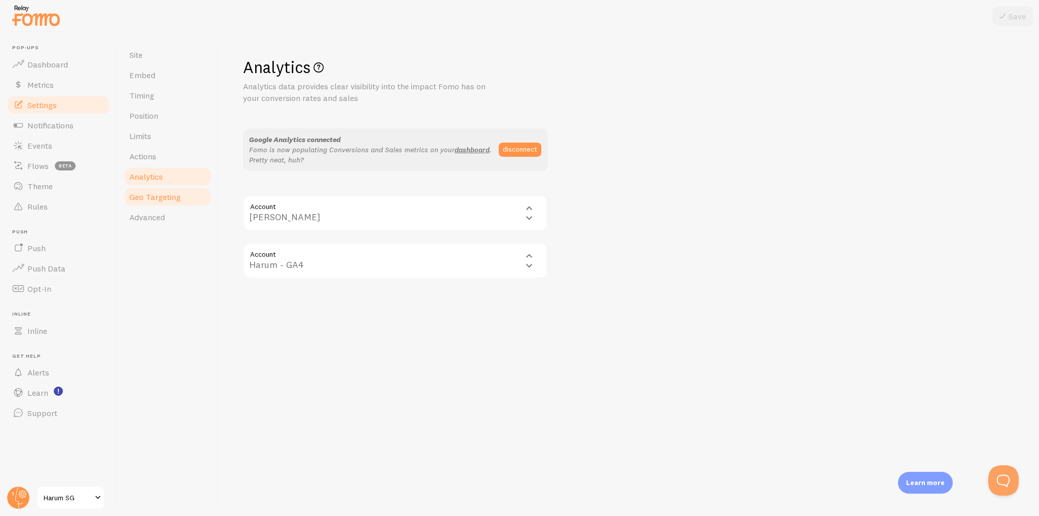
click at [185, 205] on link "Geo Targeting" at bounding box center [167, 197] width 89 height 20
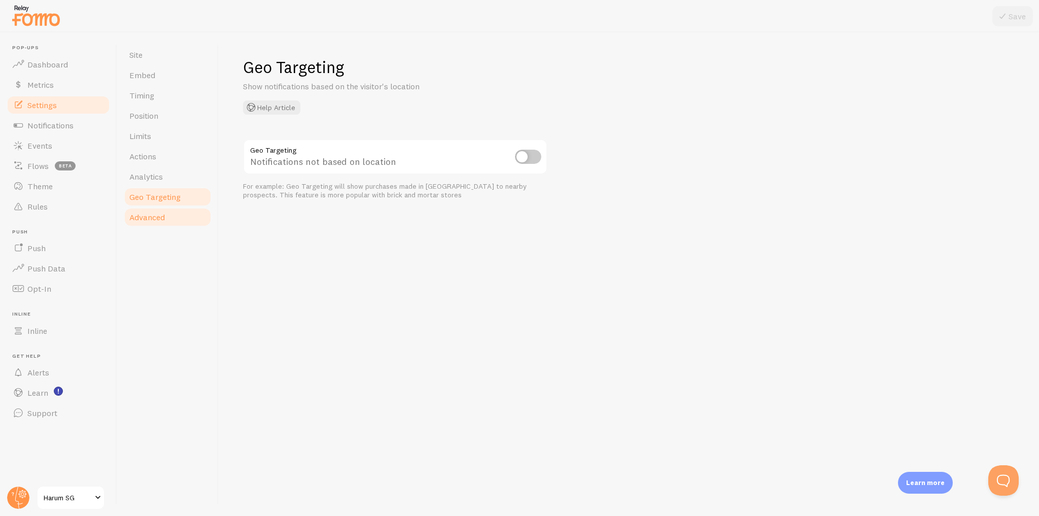
click at [187, 218] on link "Advanced" at bounding box center [167, 217] width 89 height 20
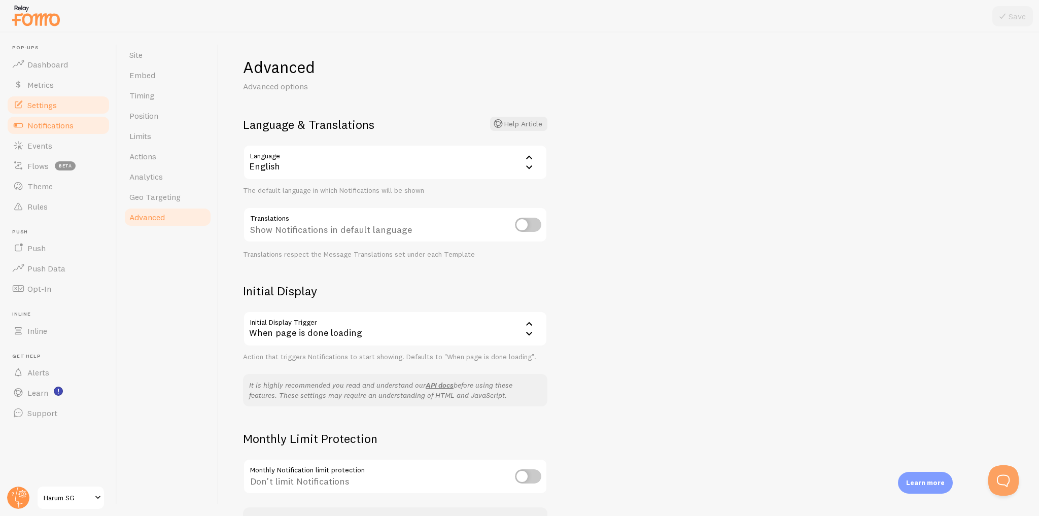
click at [53, 129] on span "Notifications" at bounding box center [50, 125] width 46 height 10
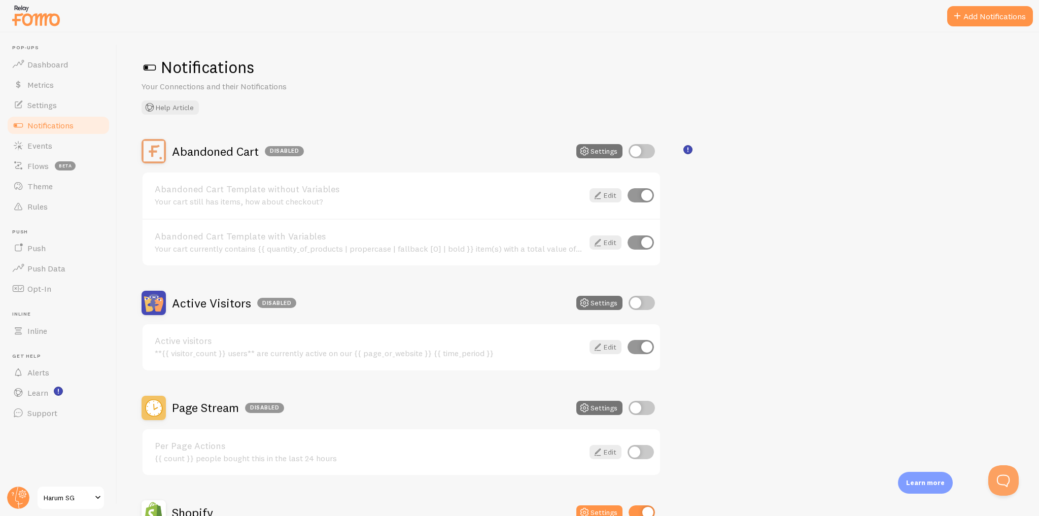
scroll to position [203, 0]
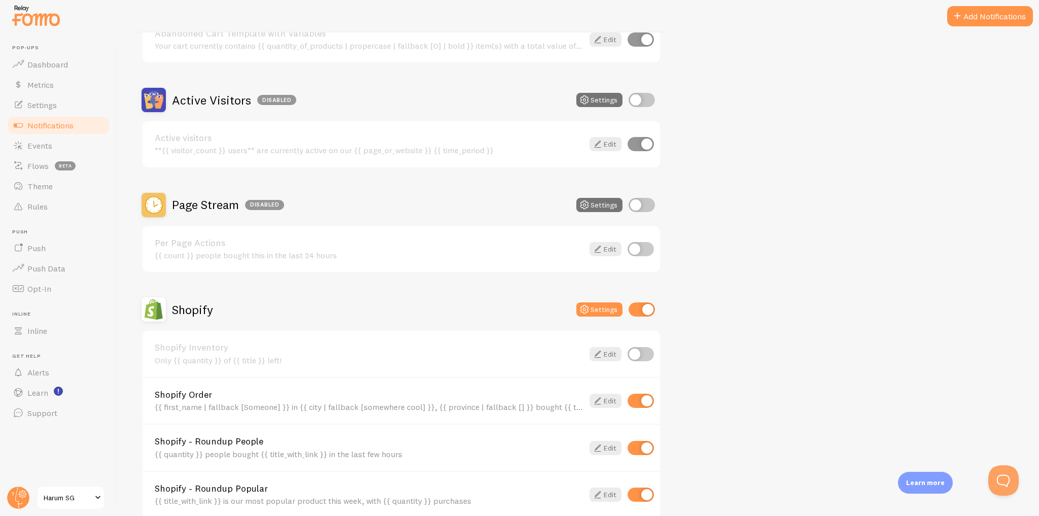
click at [645, 205] on input "checkbox" at bounding box center [642, 205] width 26 height 14
checkbox input "true"
click at [645, 249] on input "checkbox" at bounding box center [641, 249] width 26 height 14
checkbox input "true"
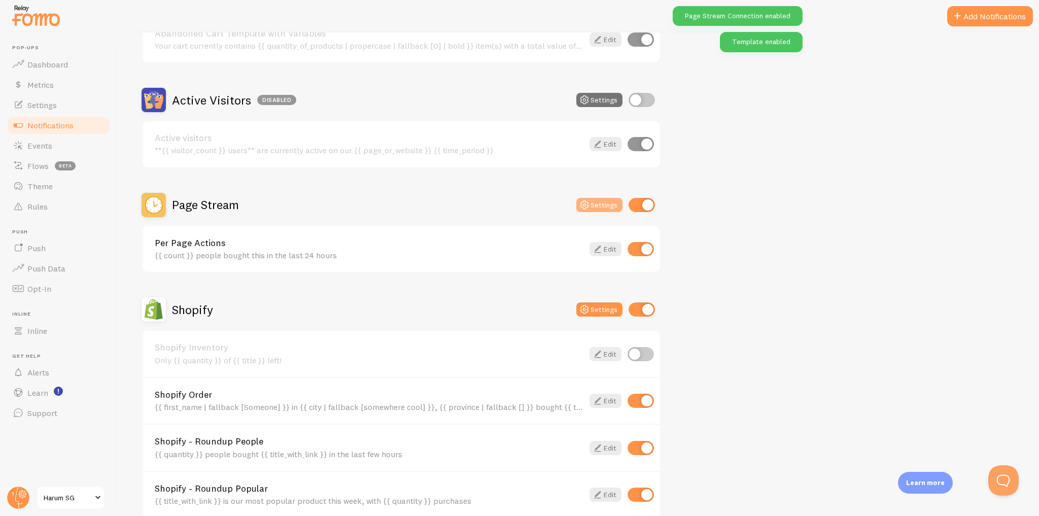
click at [605, 205] on button "Settings" at bounding box center [599, 205] width 46 height 14
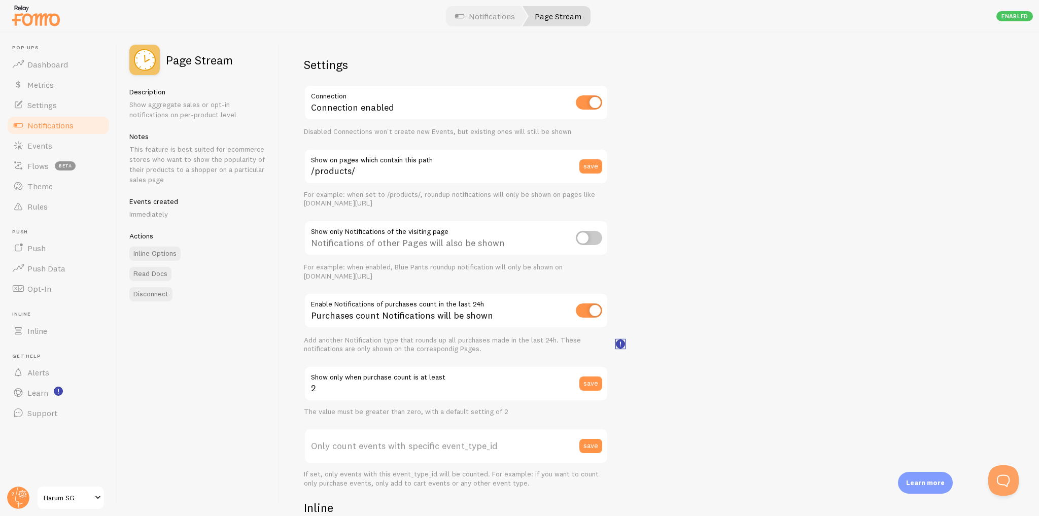
click at [619, 344] on rect at bounding box center [620, 344] width 9 height 9
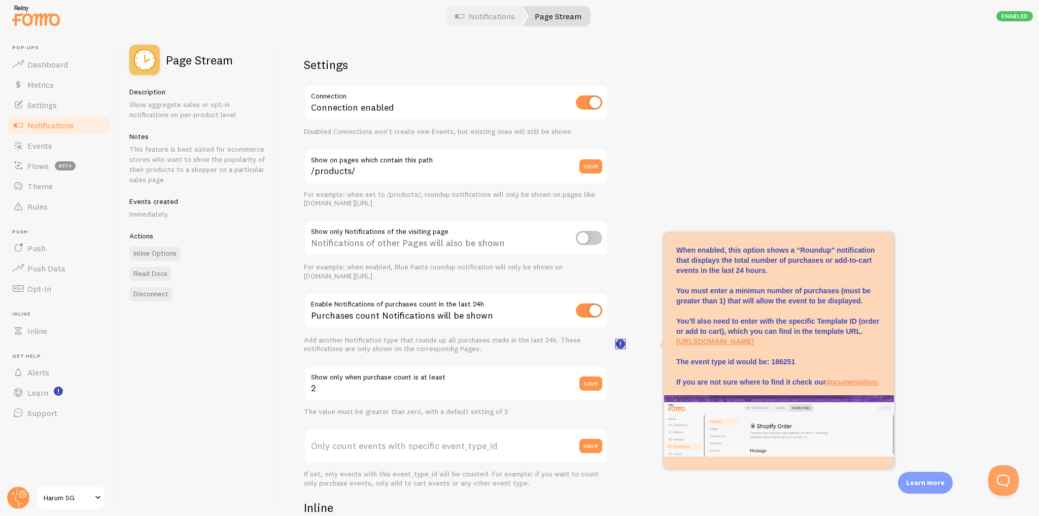
click at [619, 345] on rect at bounding box center [620, 344] width 9 height 9
click at [646, 297] on div "Settings Connection Connection enabled Disabled Connections won't create new Ev…" at bounding box center [660, 274] width 760 height 484
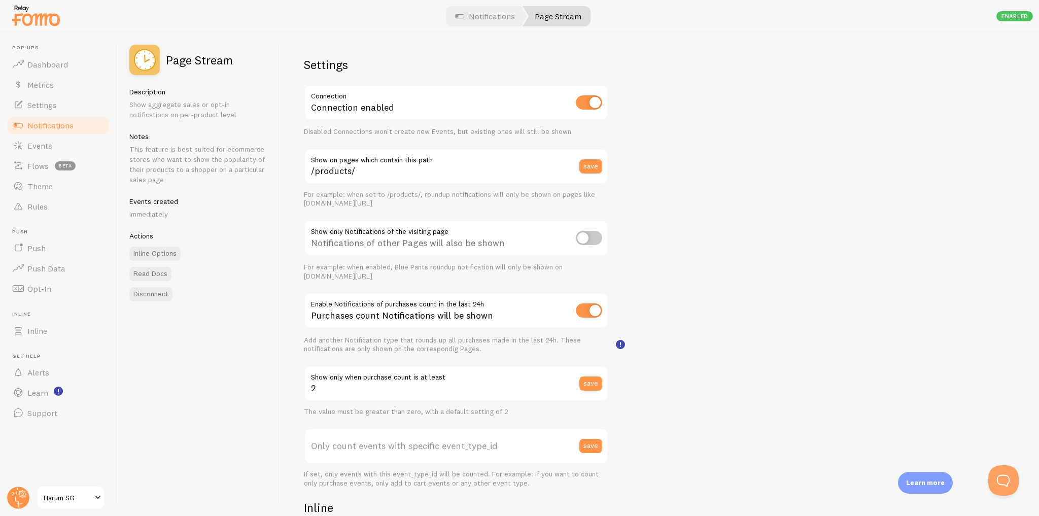
click at [66, 130] on span "Notifications" at bounding box center [50, 125] width 46 height 10
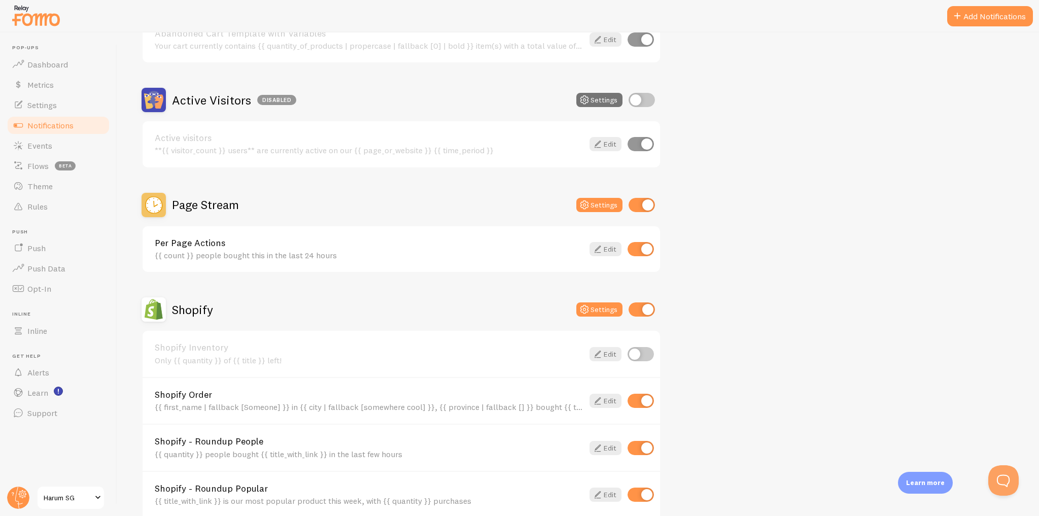
scroll to position [325, 0]
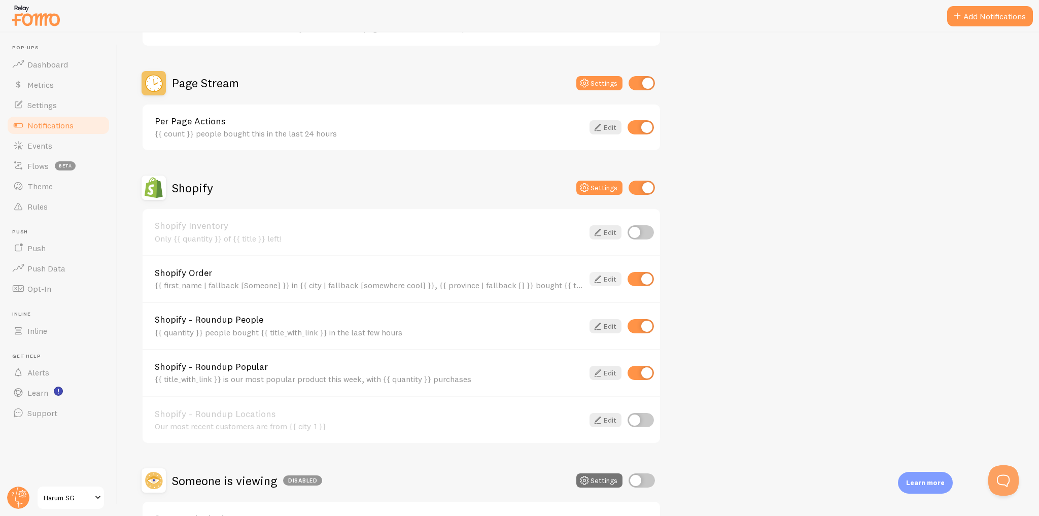
click at [607, 278] on link "Edit" at bounding box center [606, 279] width 32 height 14
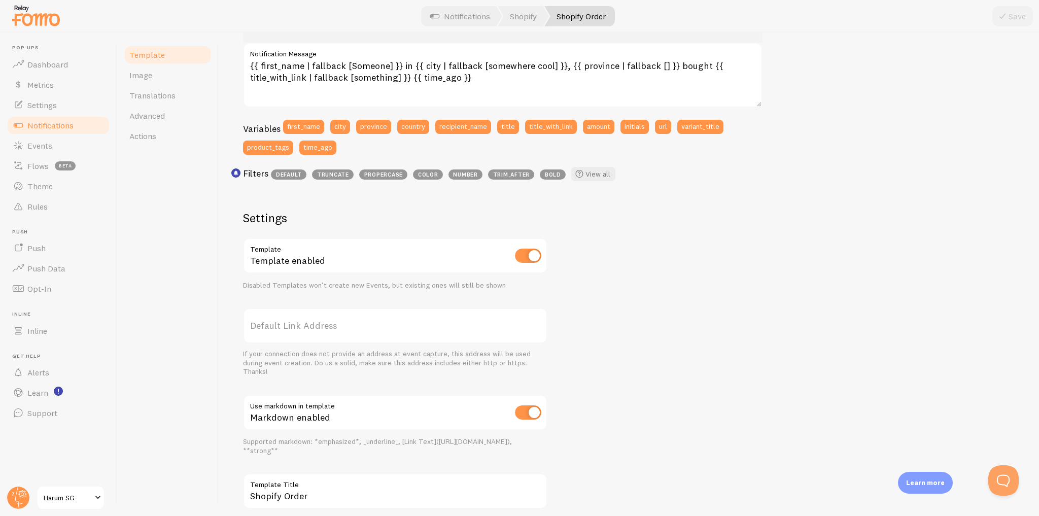
scroll to position [262, 0]
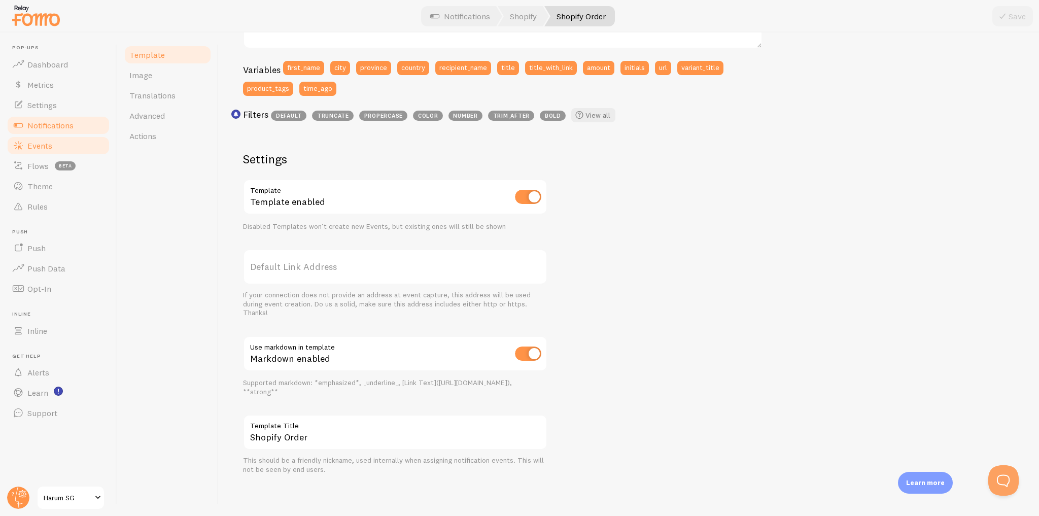
click at [78, 148] on link "Events" at bounding box center [58, 145] width 105 height 20
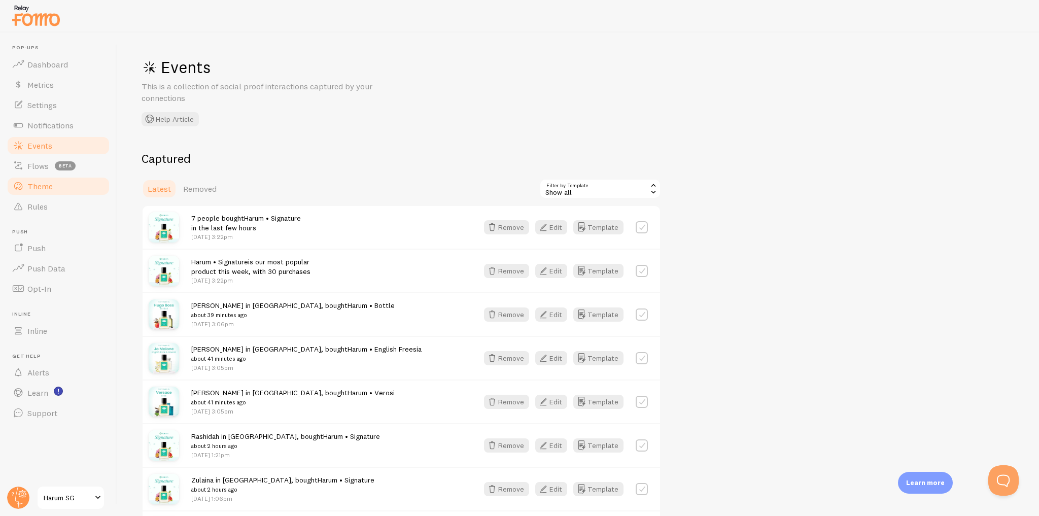
click at [74, 190] on link "Theme" at bounding box center [58, 186] width 105 height 20
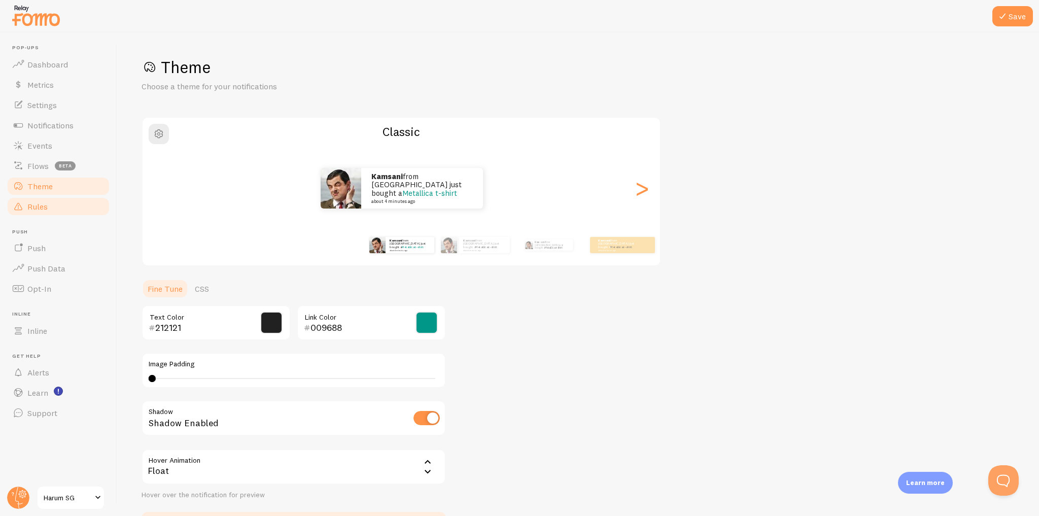
click at [73, 210] on link "Rules" at bounding box center [58, 206] width 105 height 20
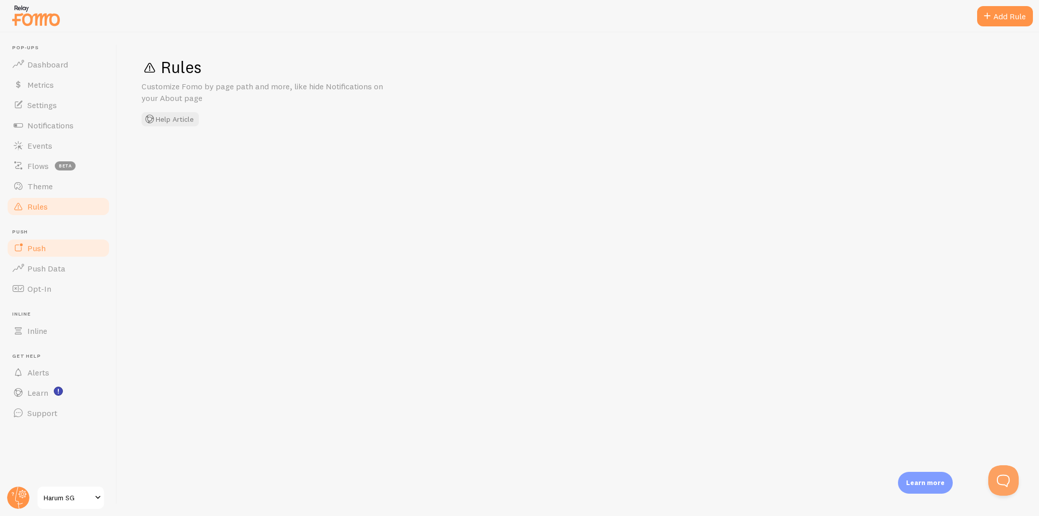
click at [73, 247] on link "Push" at bounding box center [58, 248] width 105 height 20
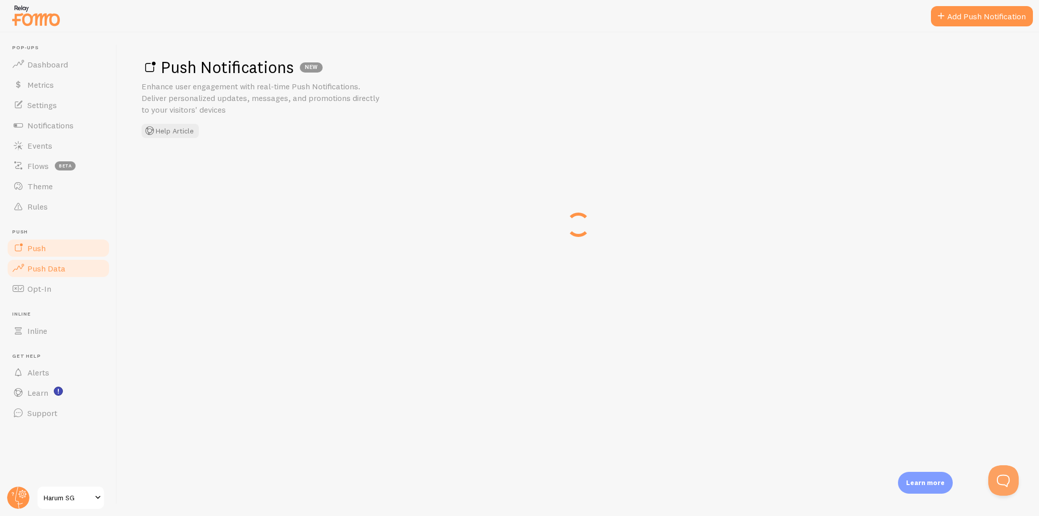
click at [77, 271] on link "Push Data" at bounding box center [58, 268] width 105 height 20
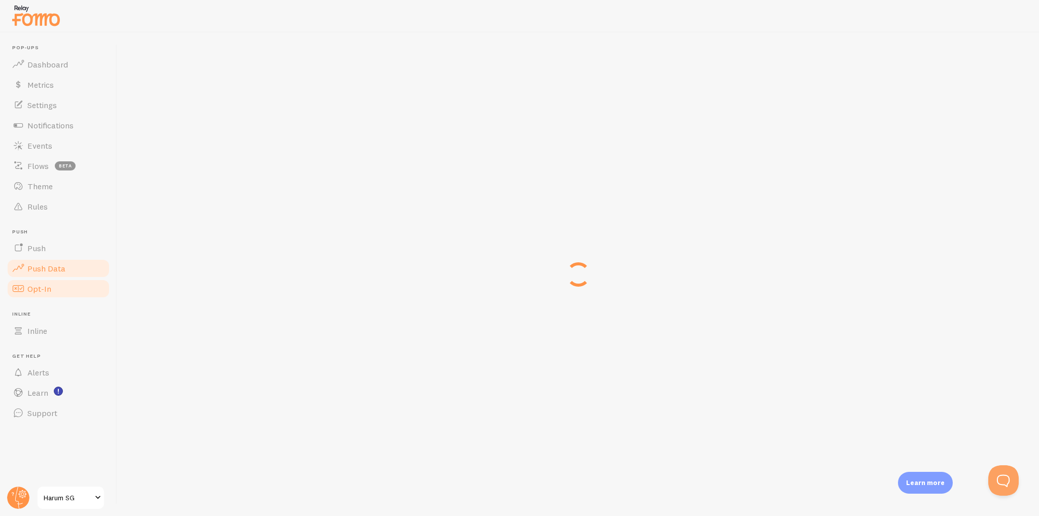
click at [75, 292] on link "Opt-In" at bounding box center [58, 289] width 105 height 20
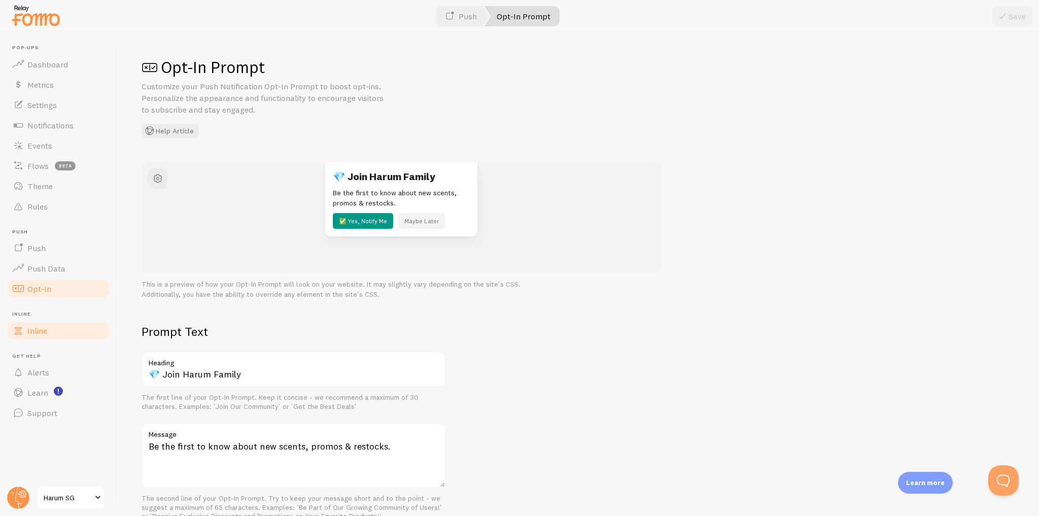
click at [60, 333] on link "Inline" at bounding box center [58, 331] width 105 height 20
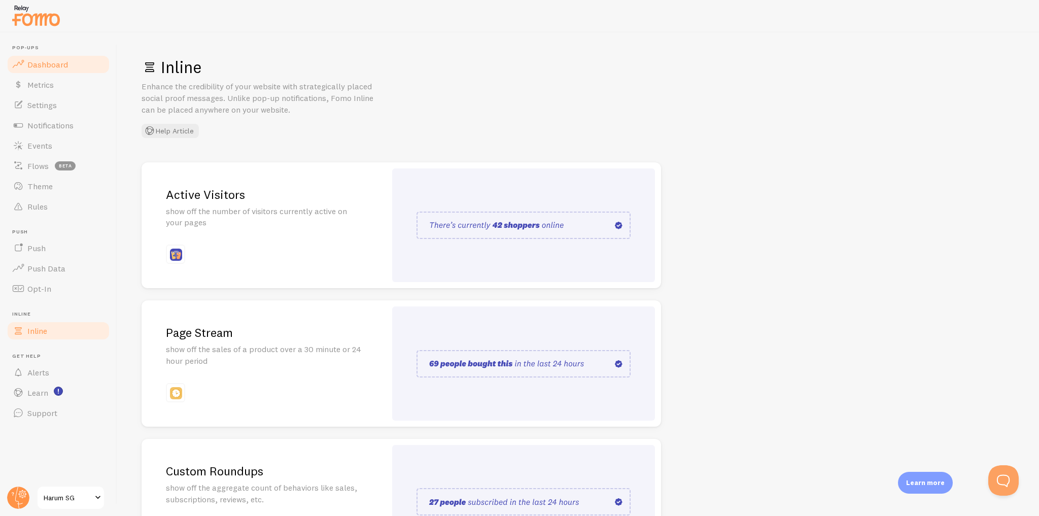
click at [91, 73] on link "Dashboard" at bounding box center [58, 64] width 105 height 20
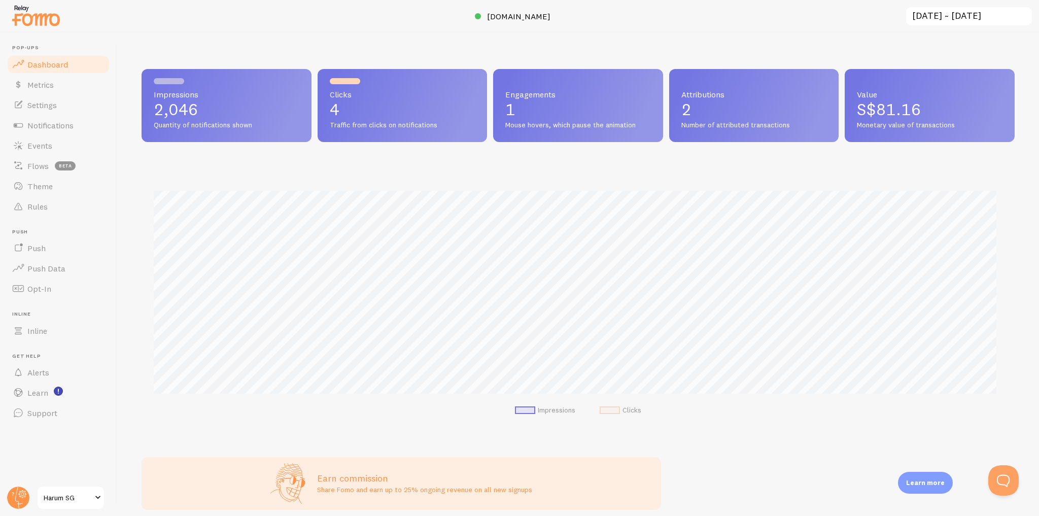
scroll to position [266, 867]
click at [84, 160] on link "Flows beta" at bounding box center [58, 166] width 105 height 20
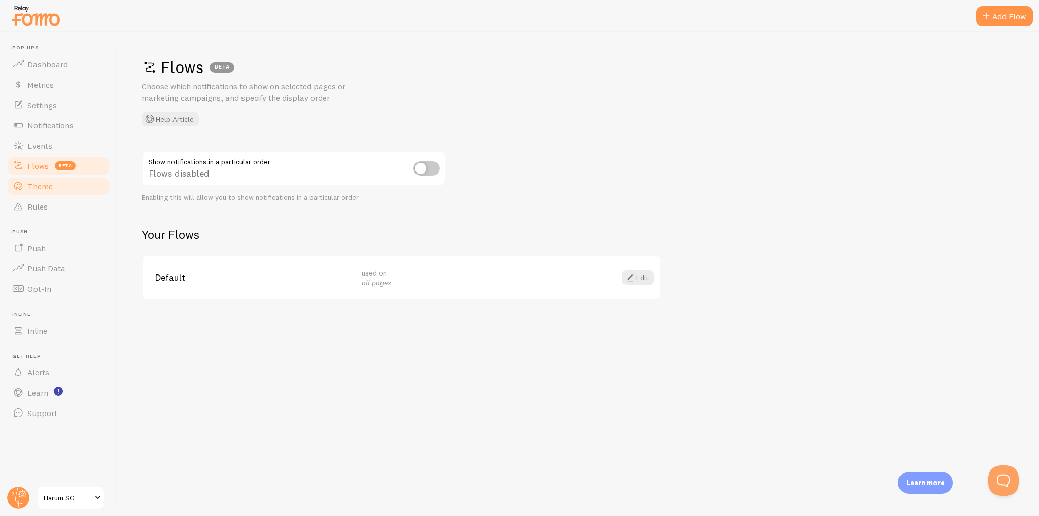
click at [99, 191] on link "Theme" at bounding box center [58, 186] width 105 height 20
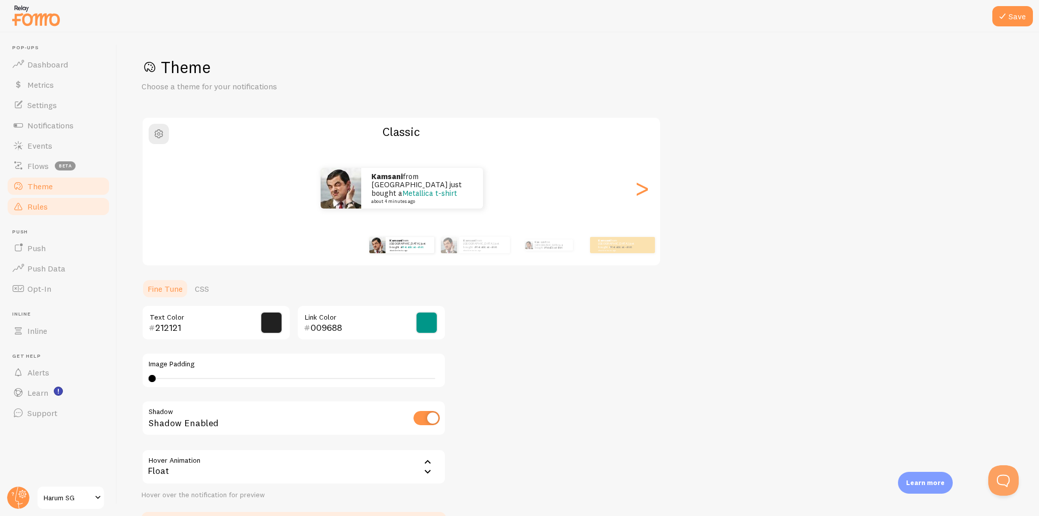
click at [95, 208] on link "Rules" at bounding box center [58, 206] width 105 height 20
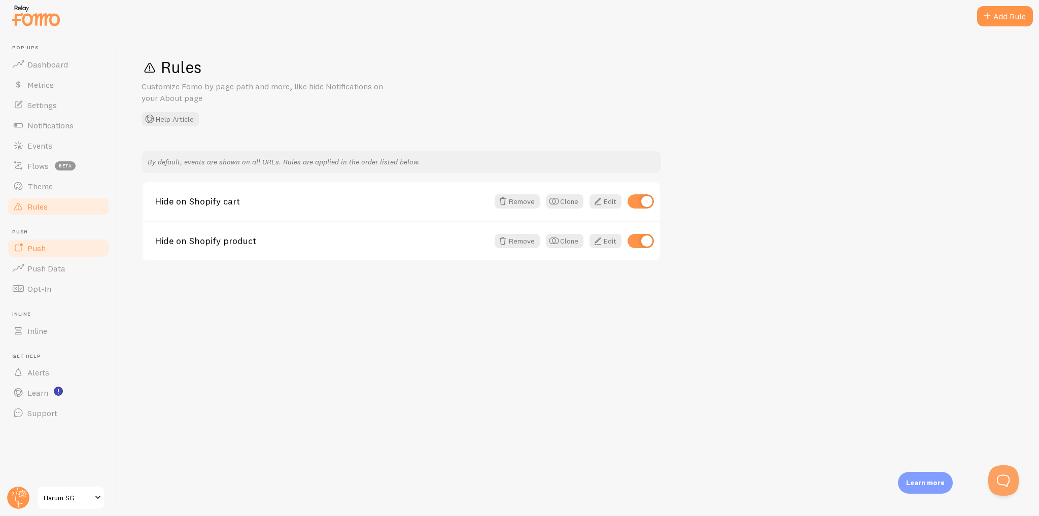
click at [96, 247] on link "Push" at bounding box center [58, 248] width 105 height 20
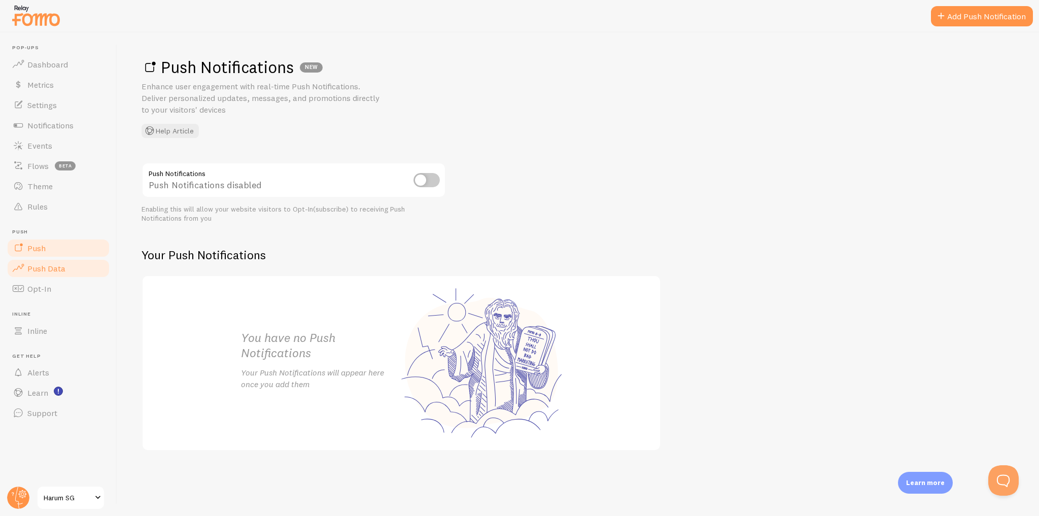
click at [91, 267] on link "Push Data" at bounding box center [58, 268] width 105 height 20
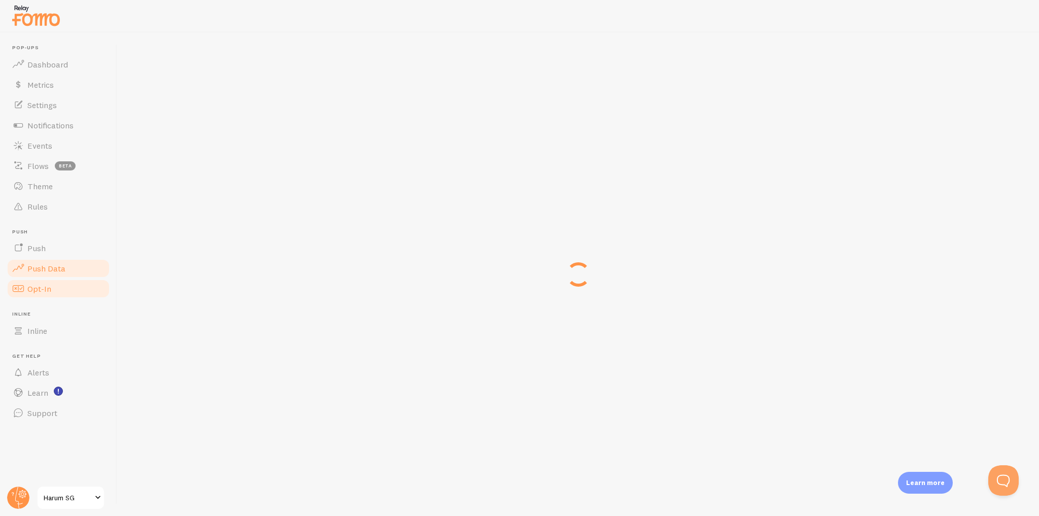
click at [94, 288] on link "Opt-In" at bounding box center [58, 289] width 105 height 20
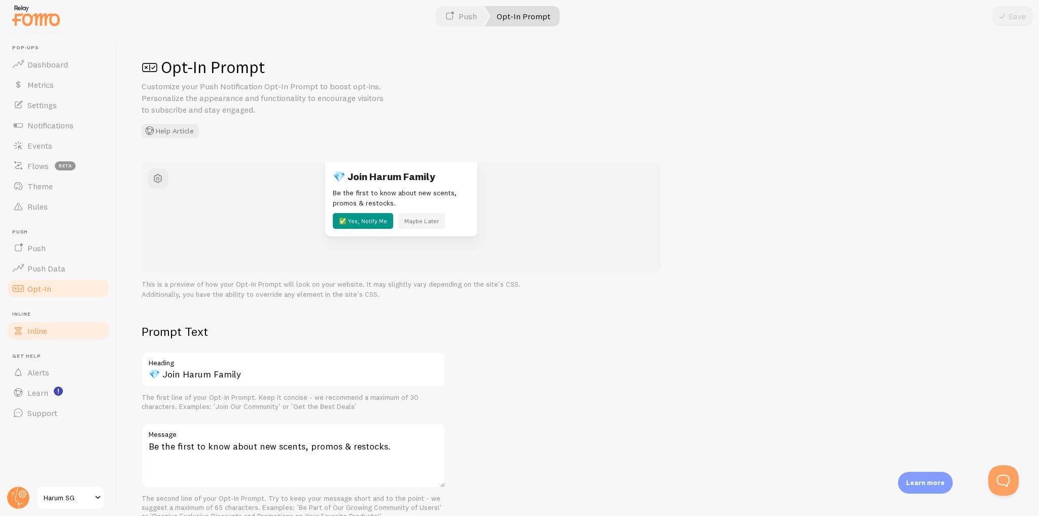
click at [75, 337] on link "Inline" at bounding box center [58, 331] width 105 height 20
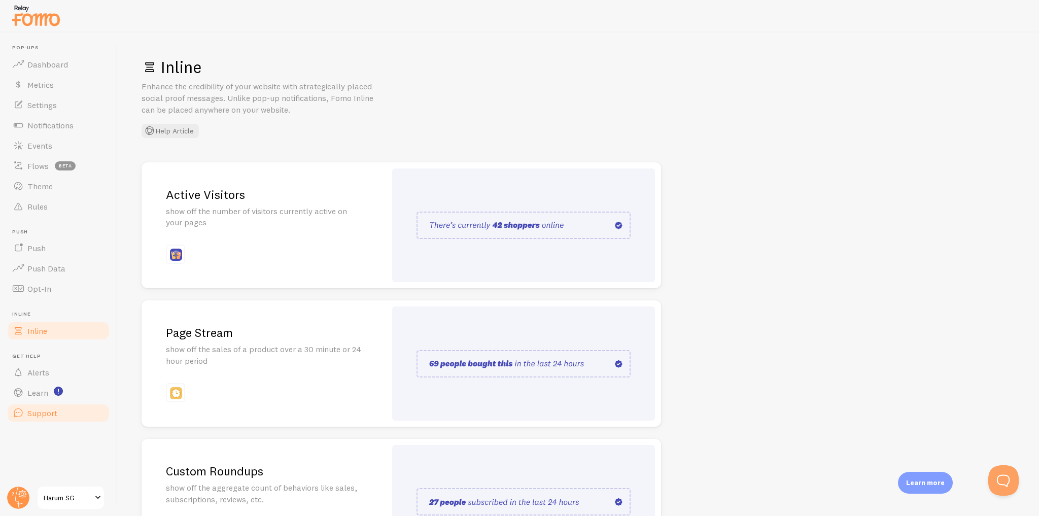
click at [78, 415] on link "Support" at bounding box center [58, 413] width 105 height 20
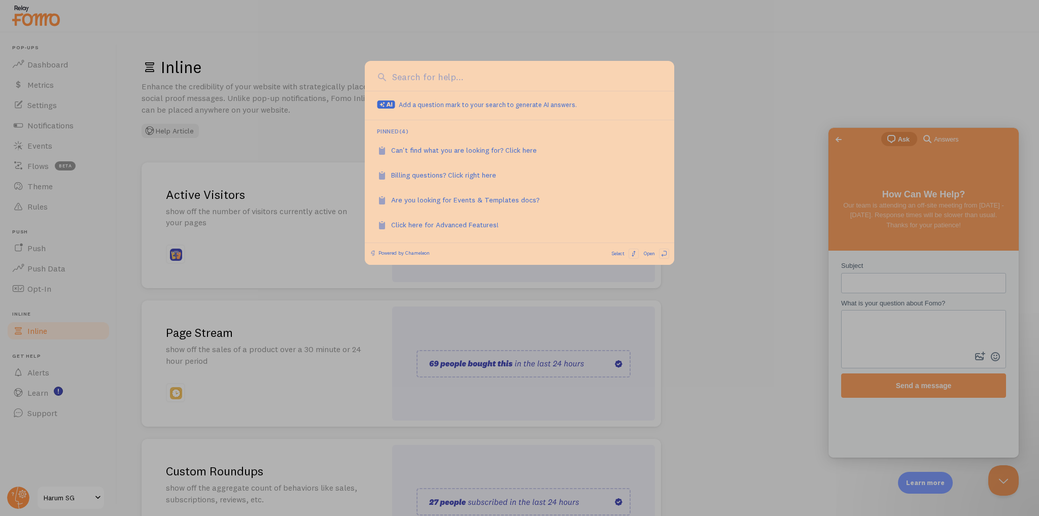
click at [725, 107] on div at bounding box center [519, 258] width 1039 height 516
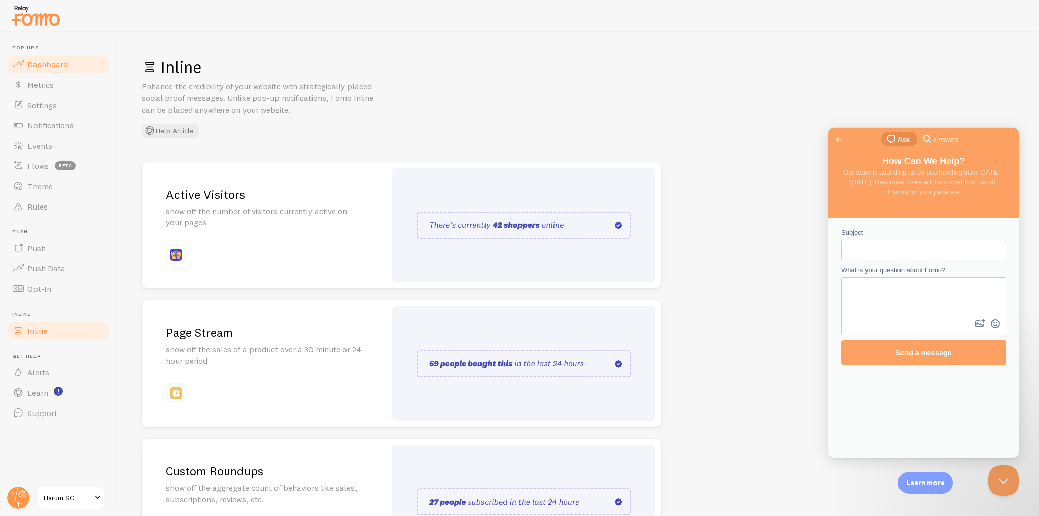
click at [34, 72] on link "Dashboard" at bounding box center [58, 64] width 105 height 20
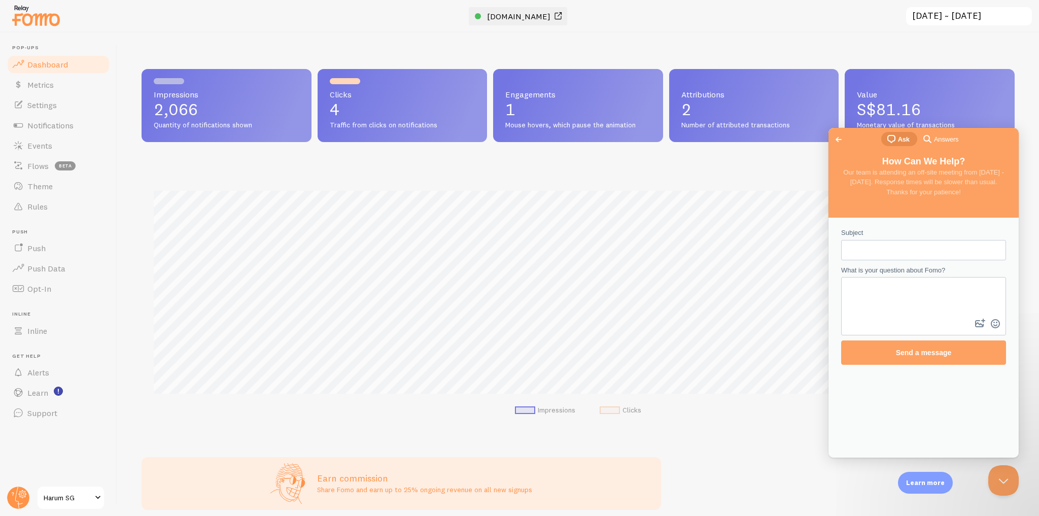
scroll to position [266, 867]
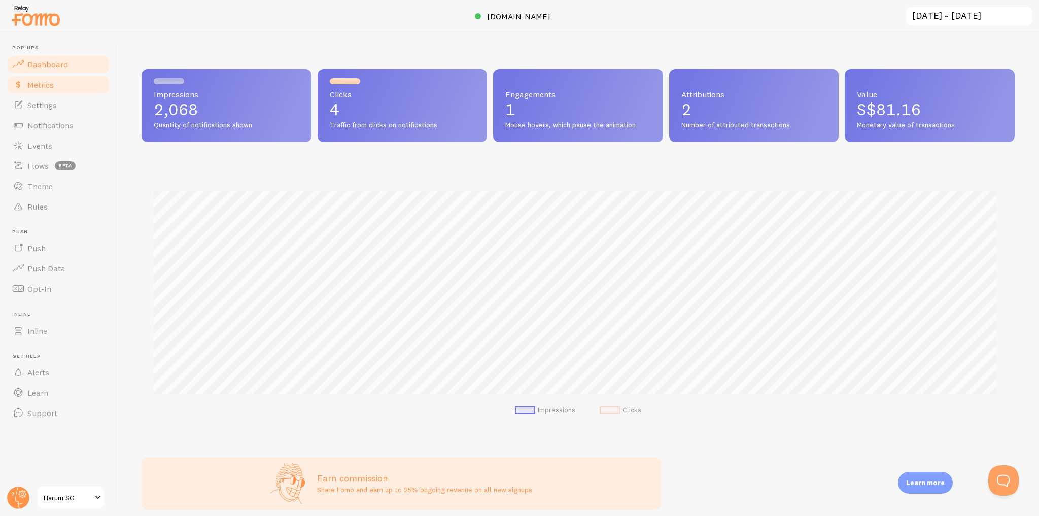
scroll to position [507097, 506497]
click at [81, 83] on link "Metrics" at bounding box center [58, 85] width 105 height 20
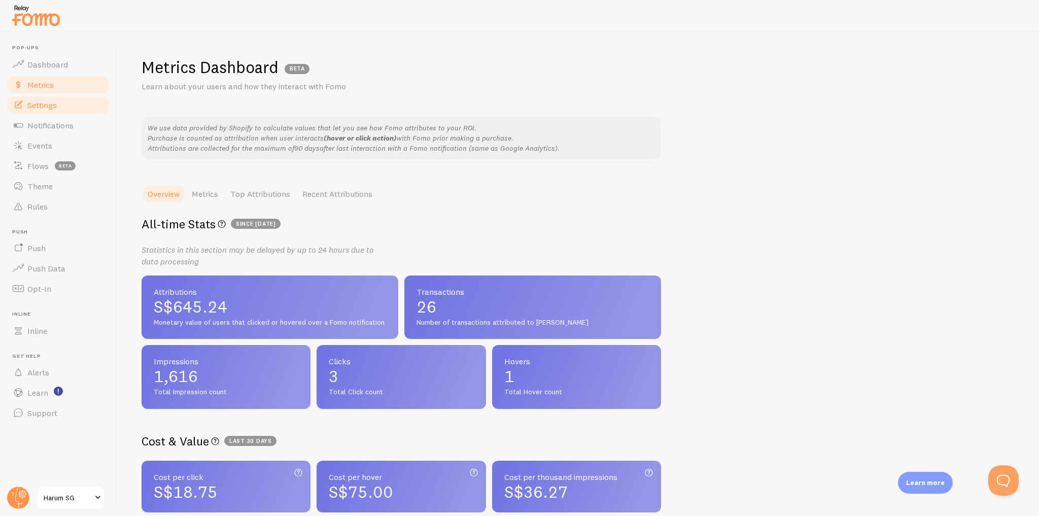
click at [78, 105] on link "Settings" at bounding box center [58, 105] width 105 height 20
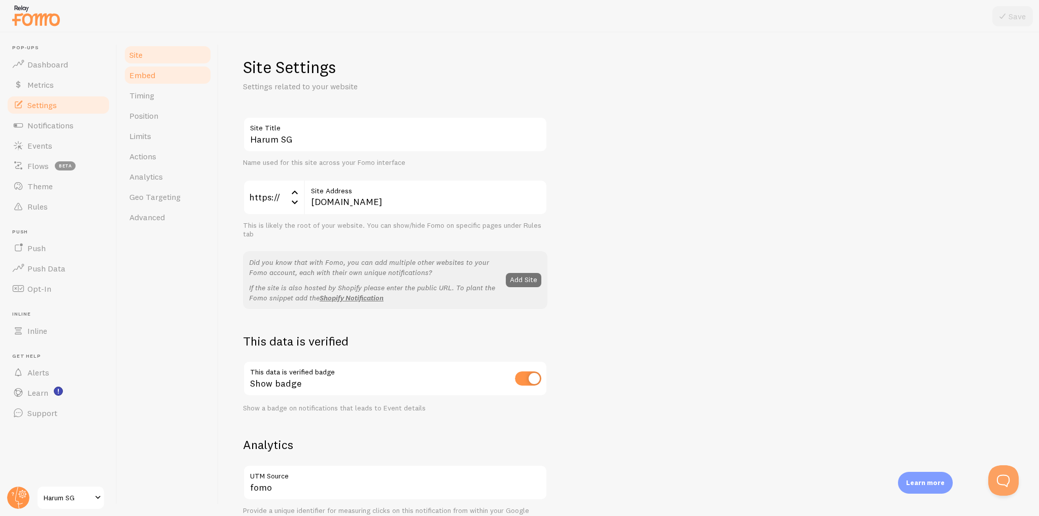
click at [182, 82] on link "Embed" at bounding box center [167, 75] width 89 height 20
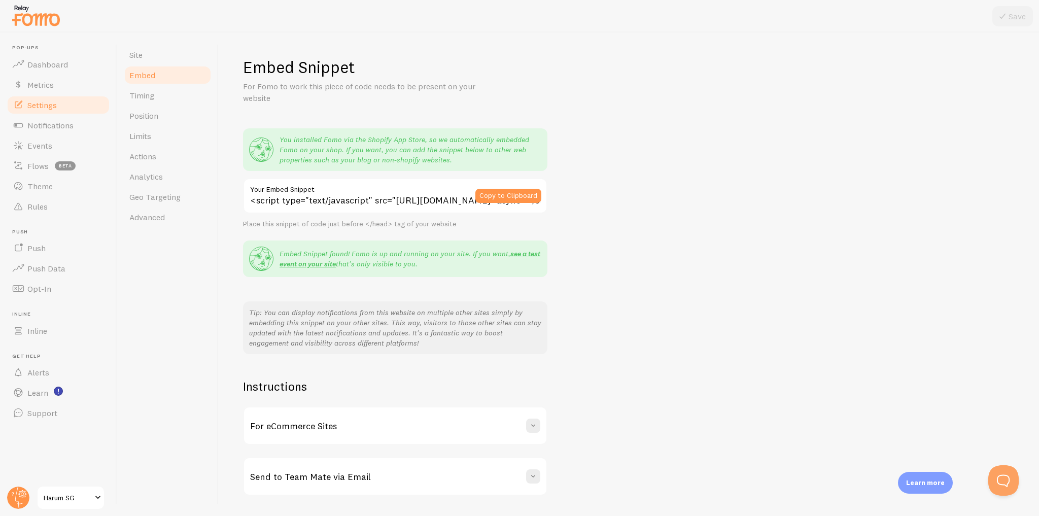
scroll to position [28, 0]
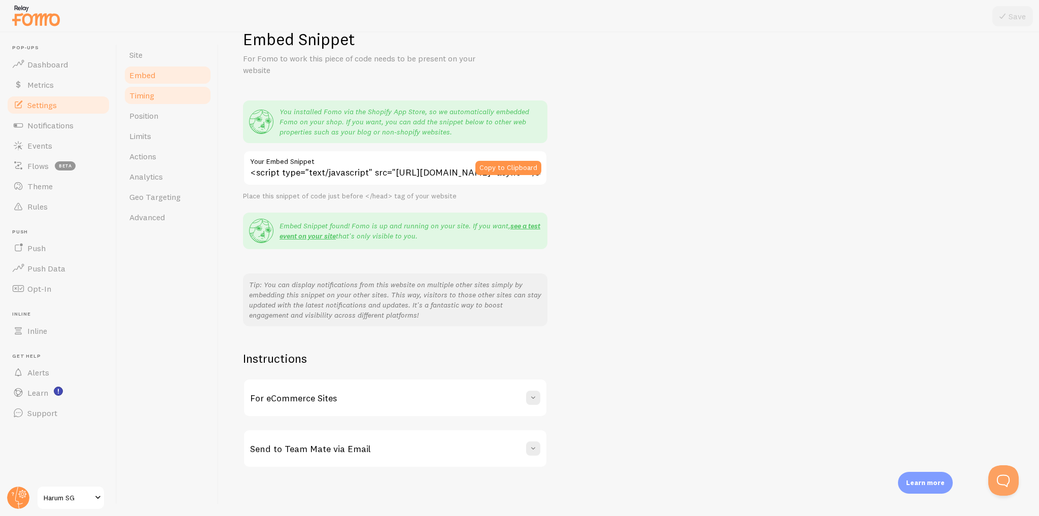
click at [201, 100] on link "Timing" at bounding box center [167, 95] width 89 height 20
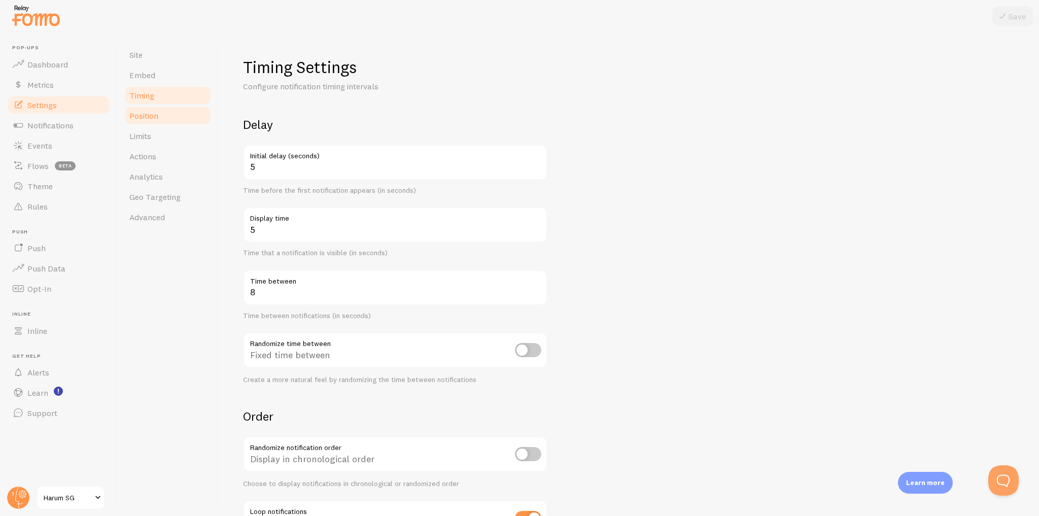
click at [194, 116] on link "Position" at bounding box center [167, 116] width 89 height 20
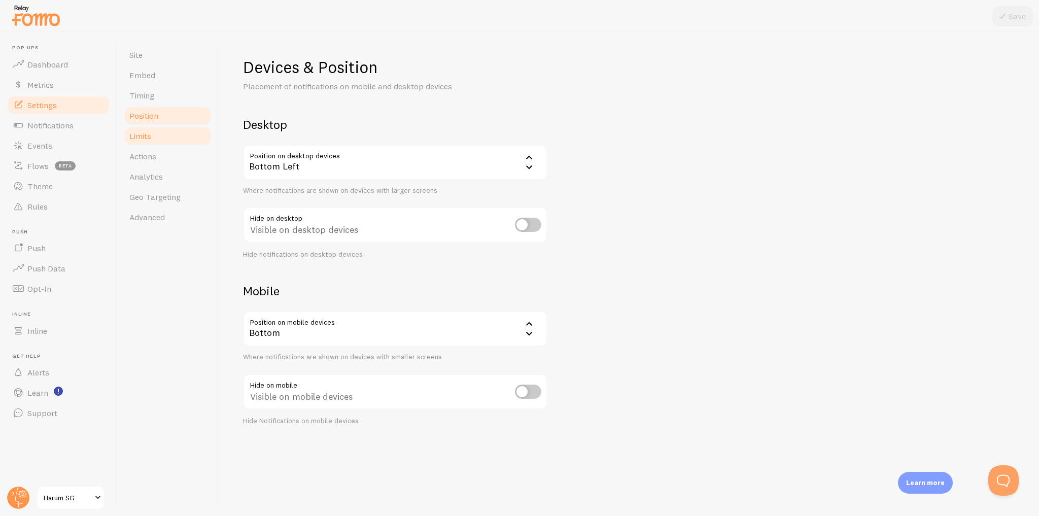
click at [189, 141] on link "Limits" at bounding box center [167, 136] width 89 height 20
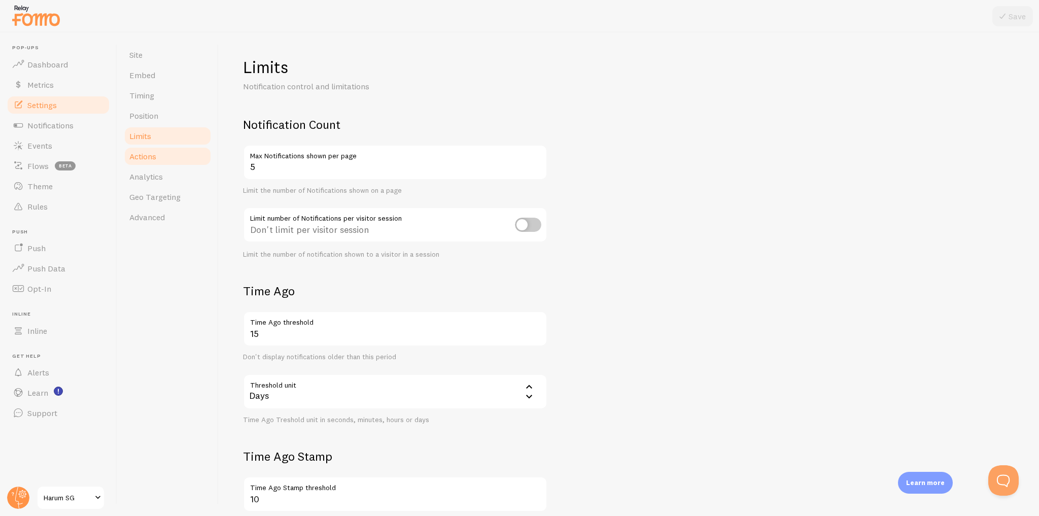
click at [181, 166] on link "Actions" at bounding box center [167, 156] width 89 height 20
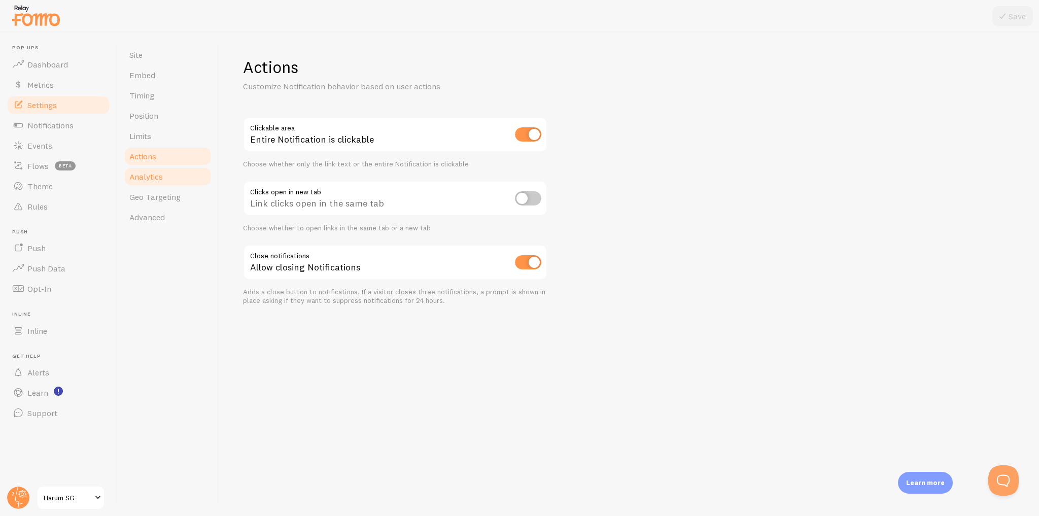
click at [183, 175] on link "Analytics" at bounding box center [167, 176] width 89 height 20
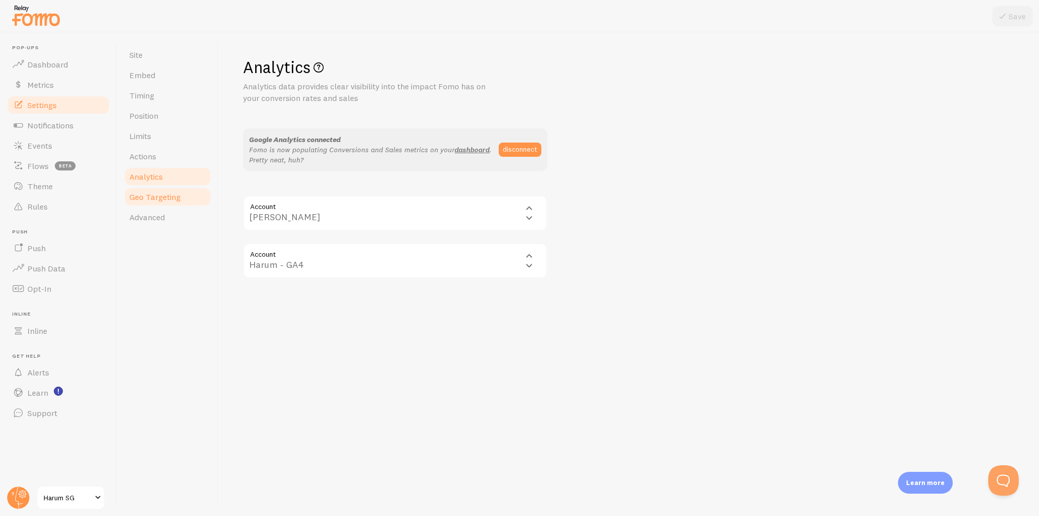
click at [170, 198] on span "Geo Targeting" at bounding box center [154, 197] width 51 height 10
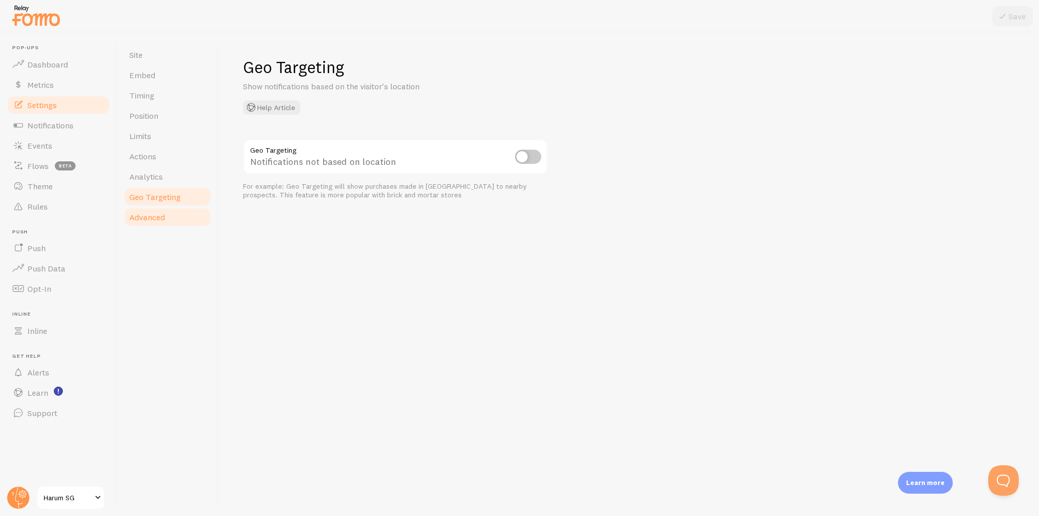
click at [169, 213] on link "Advanced" at bounding box center [167, 217] width 89 height 20
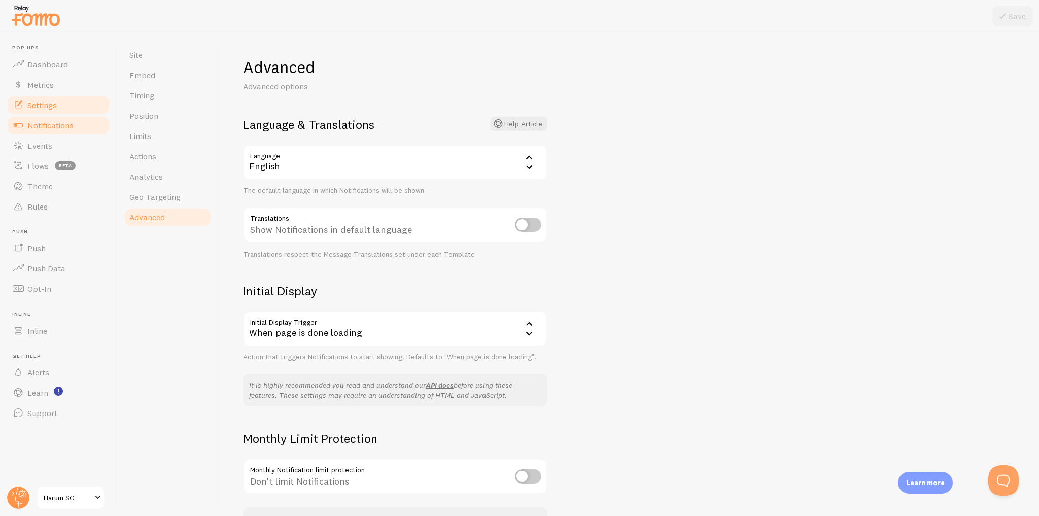
click at [65, 134] on link "Notifications" at bounding box center [58, 125] width 105 height 20
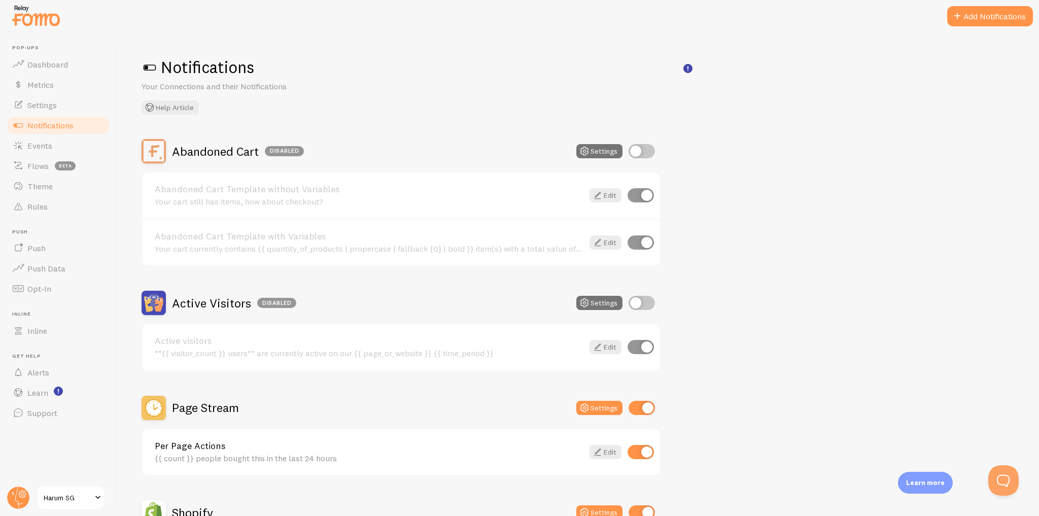
scroll to position [162, 0]
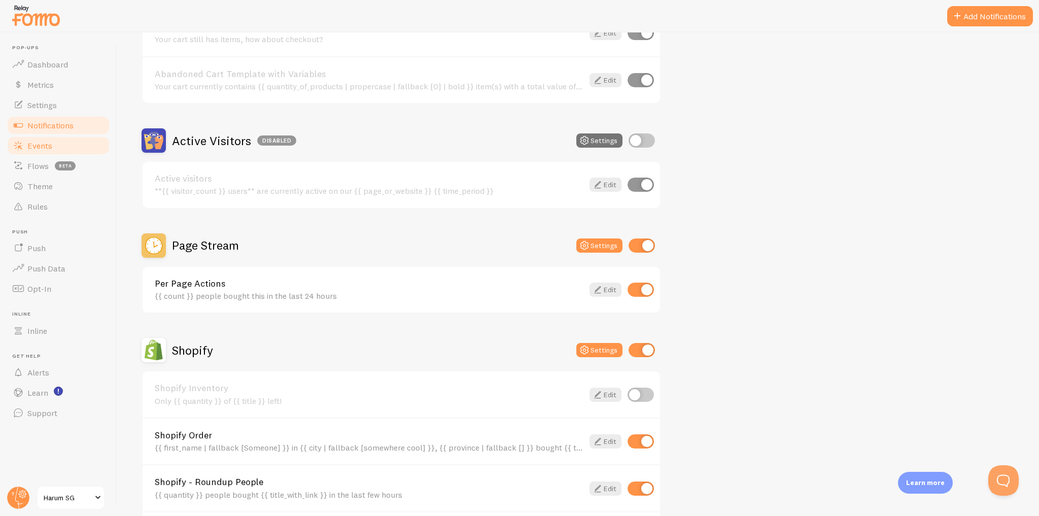
click at [80, 142] on link "Events" at bounding box center [58, 145] width 105 height 20
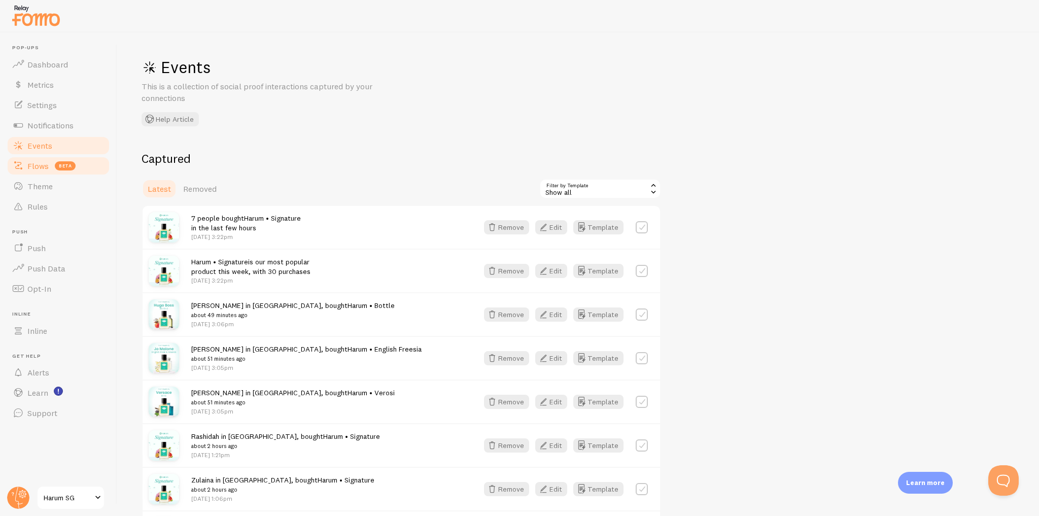
click at [99, 170] on link "Flows beta" at bounding box center [58, 166] width 105 height 20
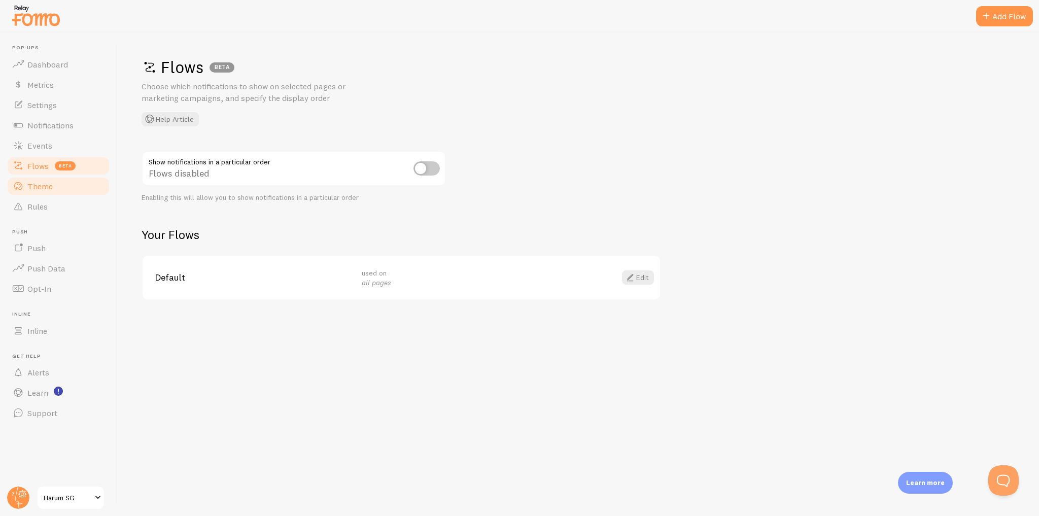
click at [104, 189] on link "Theme" at bounding box center [58, 186] width 105 height 20
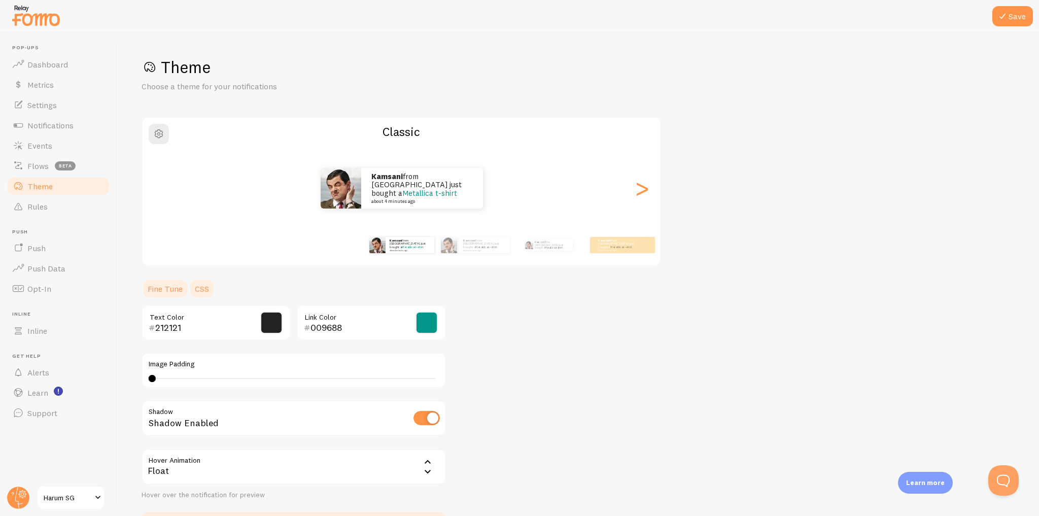
click at [206, 289] on link "CSS" at bounding box center [202, 289] width 26 height 20
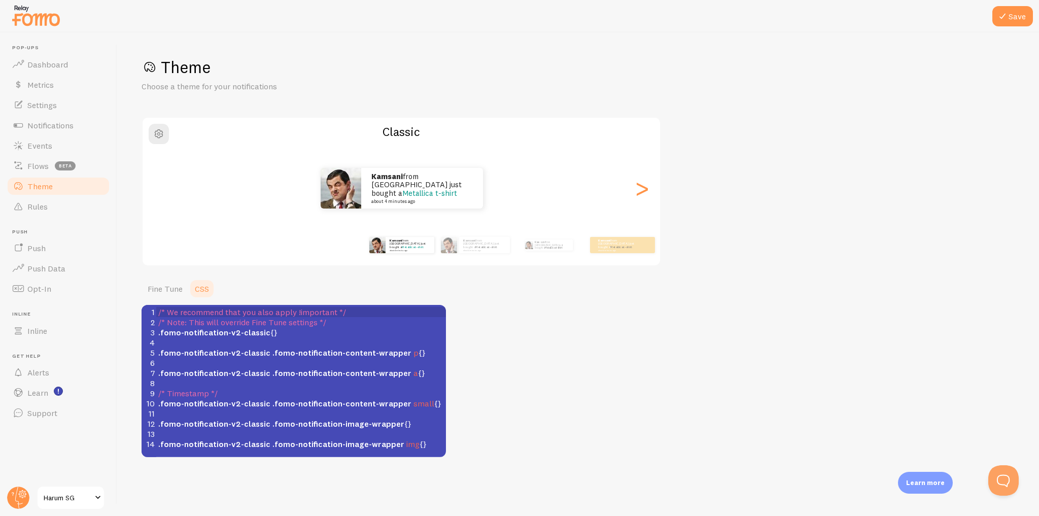
scroll to position [4, 0]
click at [415, 403] on span "small" at bounding box center [424, 403] width 21 height 10
click at [425, 402] on span ".fomo-notification-v2-classic .fomo-notification-content-wrapper small {}" at bounding box center [299, 403] width 283 height 10
click at [71, 214] on link "Rules" at bounding box center [58, 206] width 105 height 20
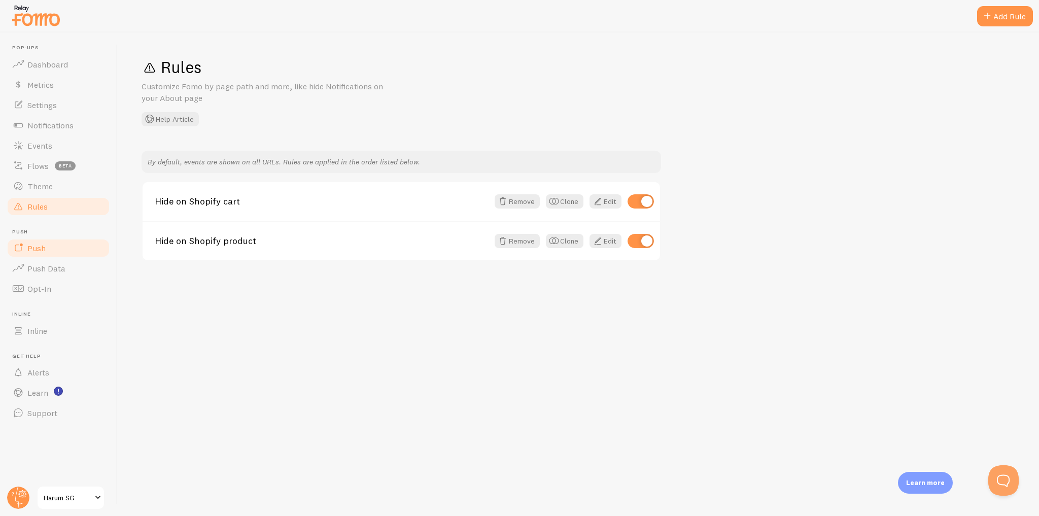
click at [65, 243] on link "Push" at bounding box center [58, 248] width 105 height 20
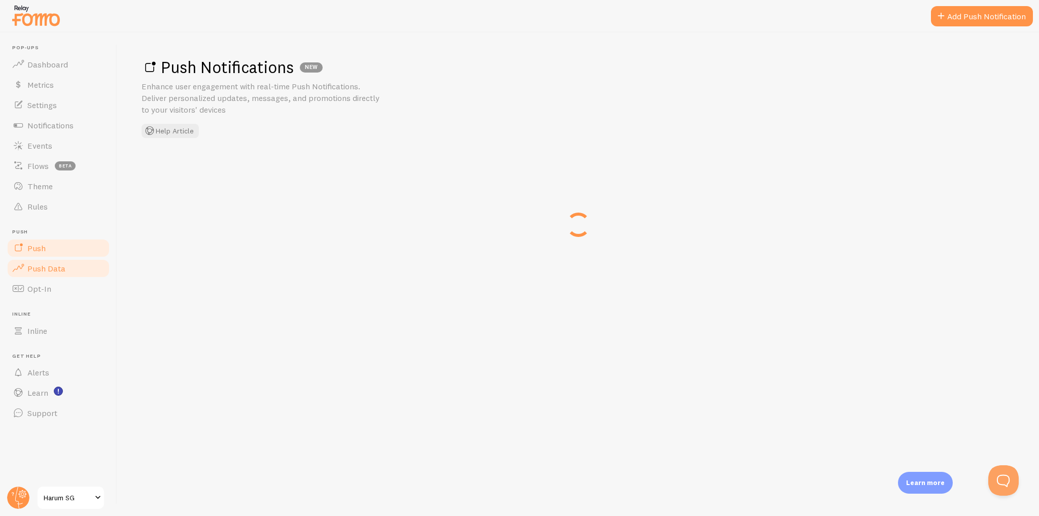
click at [79, 271] on link "Push Data" at bounding box center [58, 268] width 105 height 20
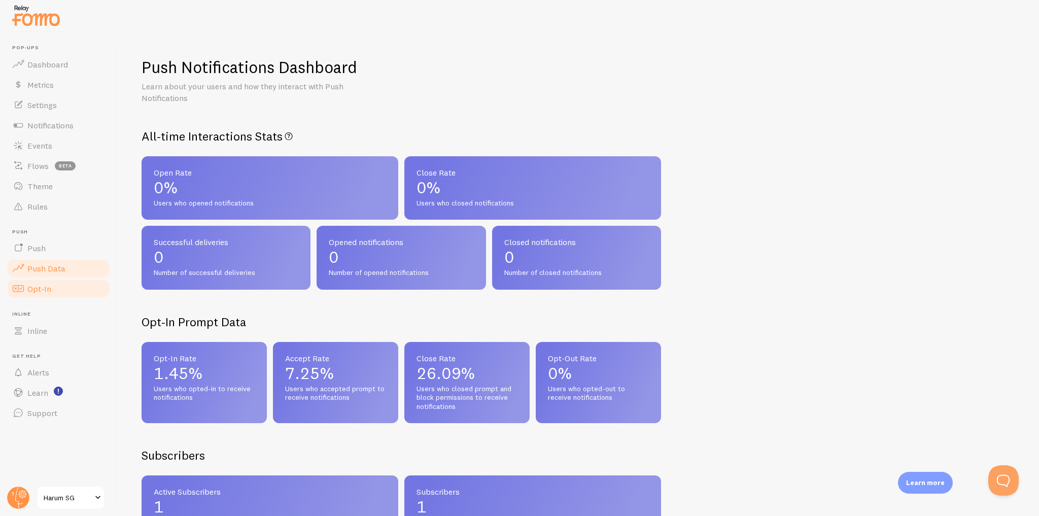
click at [75, 287] on link "Opt-In" at bounding box center [58, 289] width 105 height 20
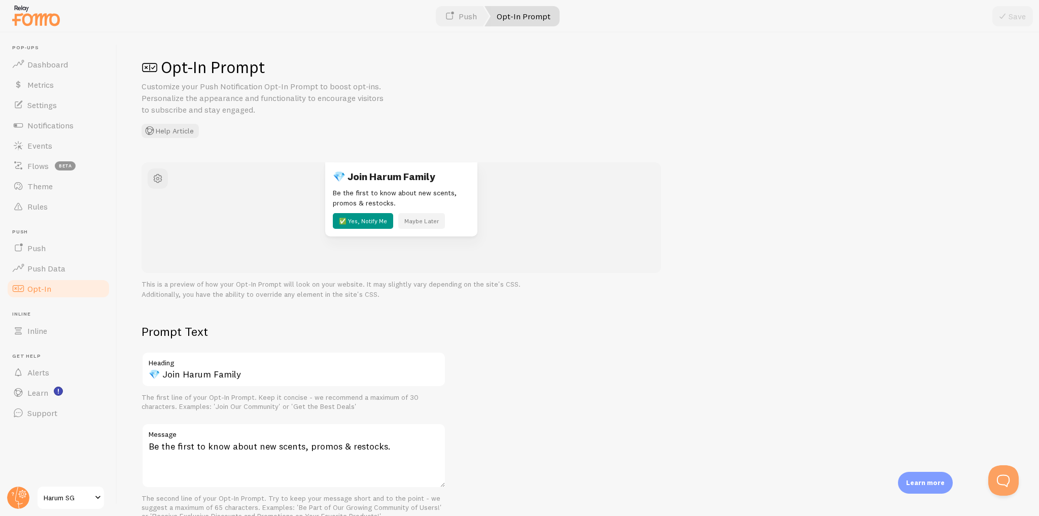
click at [72, 319] on li "Inline Inline" at bounding box center [58, 326] width 105 height 30
click at [69, 331] on link "Inline" at bounding box center [58, 331] width 105 height 20
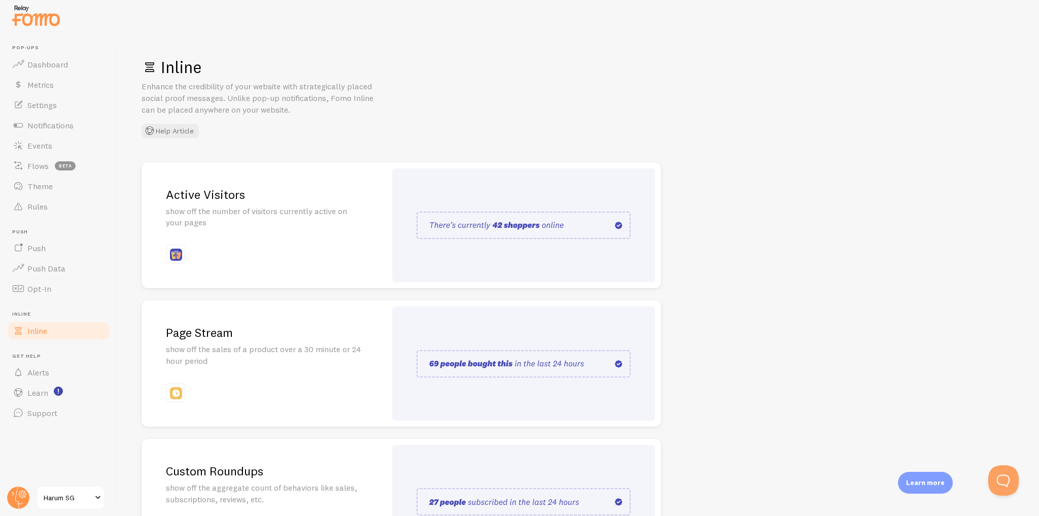
scroll to position [97, 0]
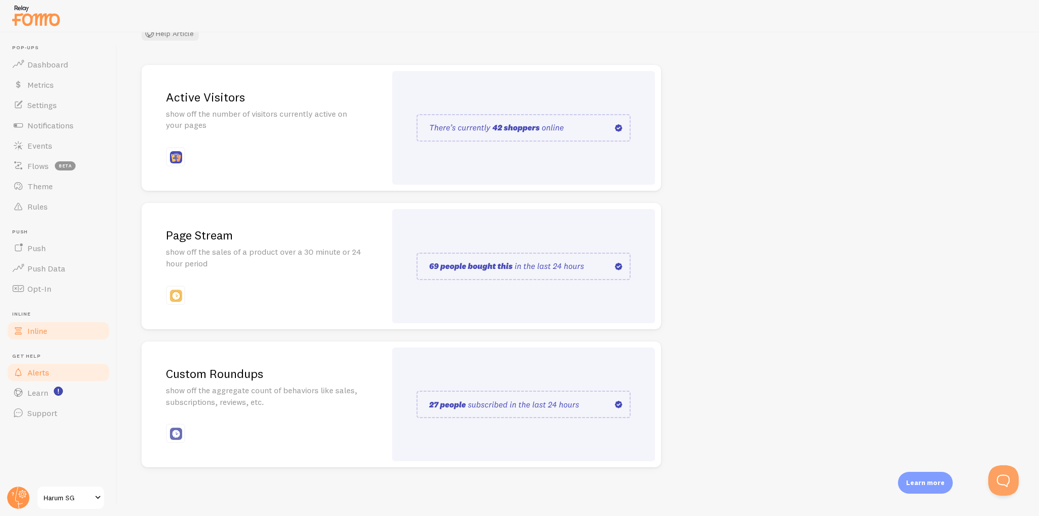
click at [53, 374] on link "Alerts" at bounding box center [58, 372] width 105 height 20
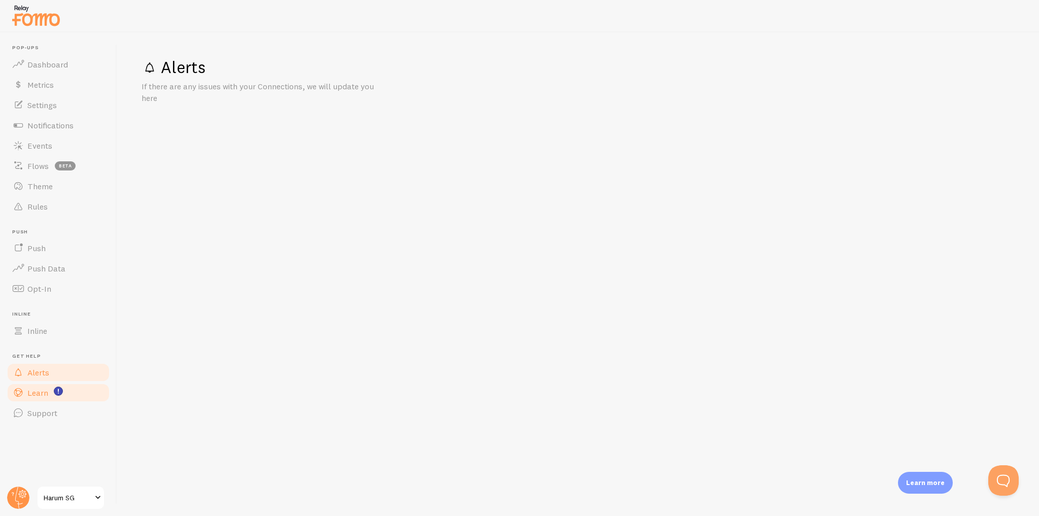
click at [84, 391] on link "Learn" at bounding box center [58, 393] width 105 height 20
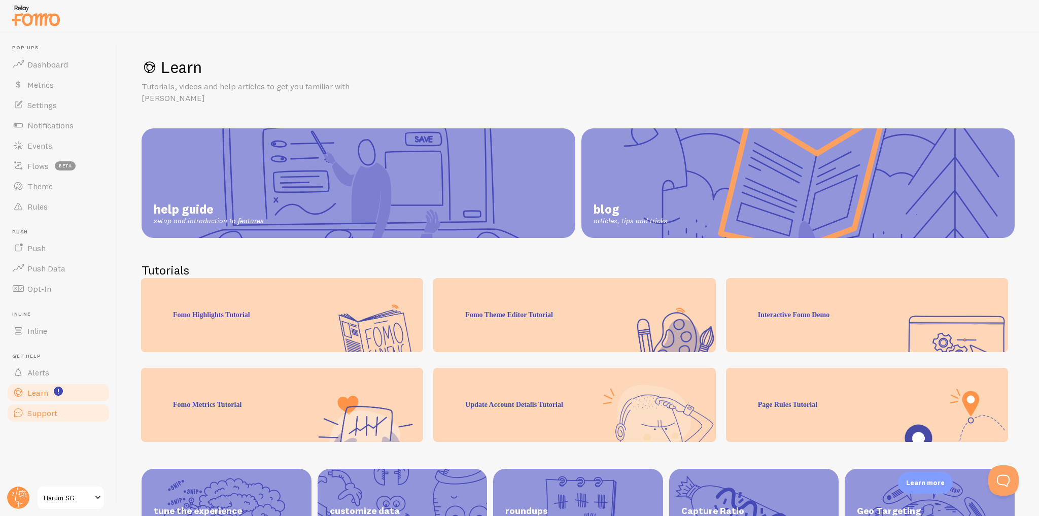
click at [85, 414] on link "Support" at bounding box center [58, 413] width 105 height 20
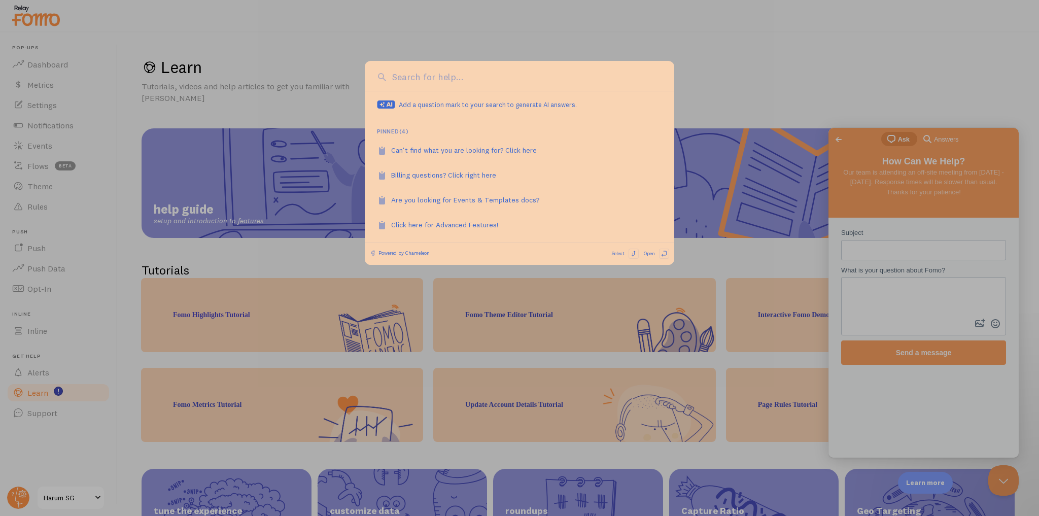
click at [744, 235] on div at bounding box center [519, 258] width 1039 height 516
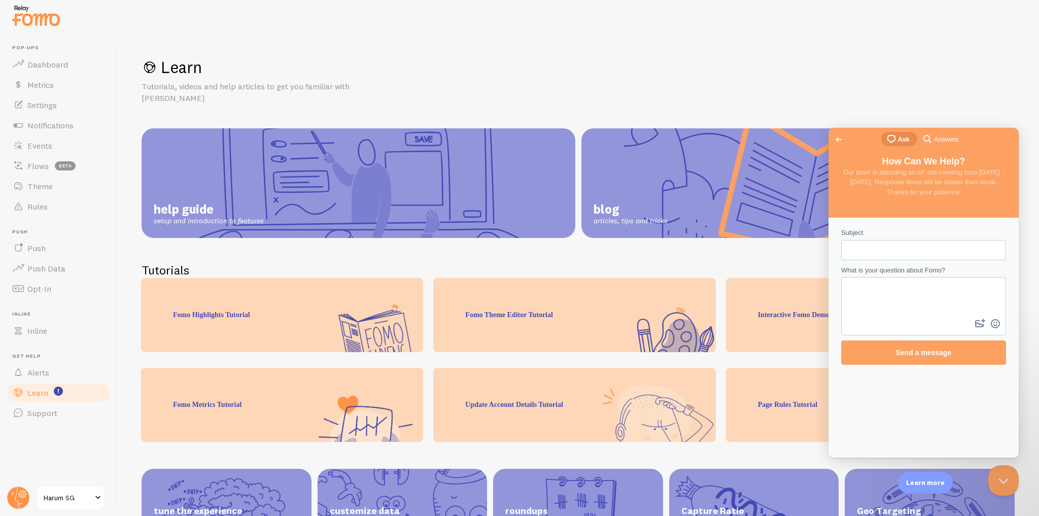
scroll to position [47, 0]
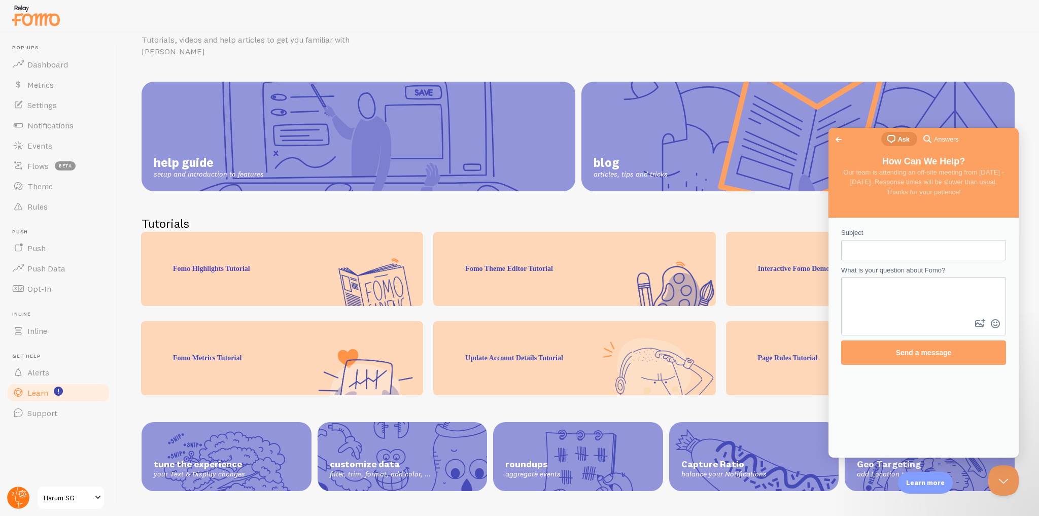
click at [16, 501] on circle at bounding box center [18, 498] width 22 height 22
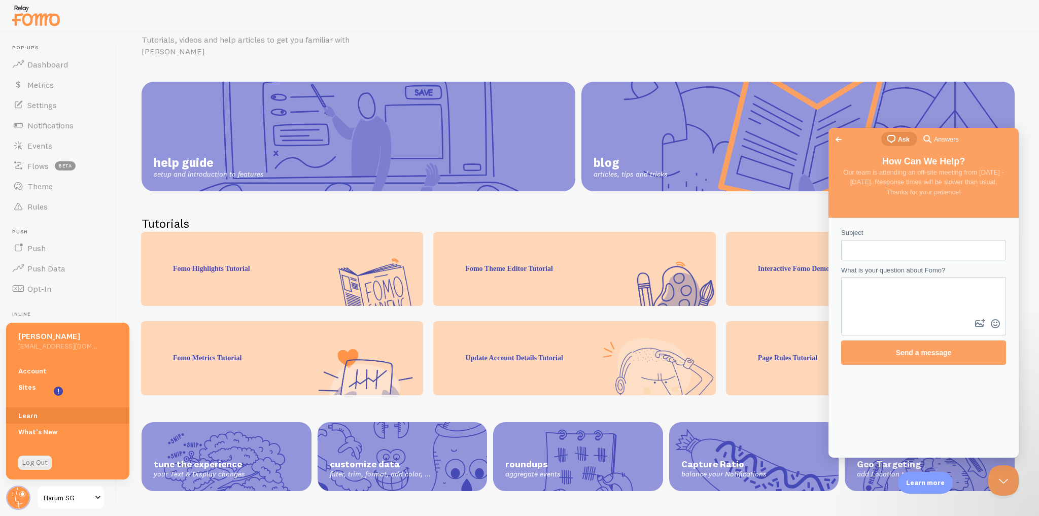
click at [66, 373] on link "Account" at bounding box center [67, 371] width 123 height 16
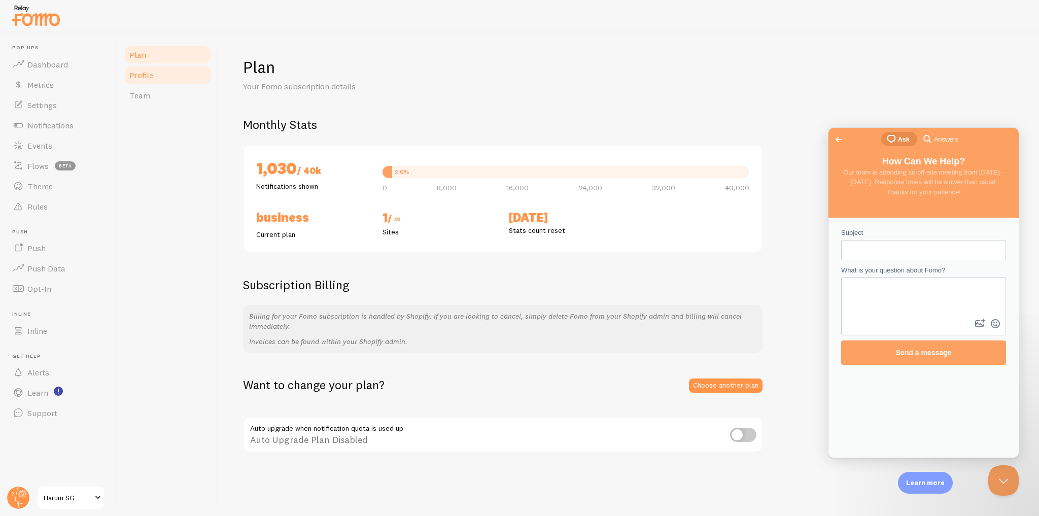
click at [194, 77] on link "Profile" at bounding box center [167, 75] width 89 height 20
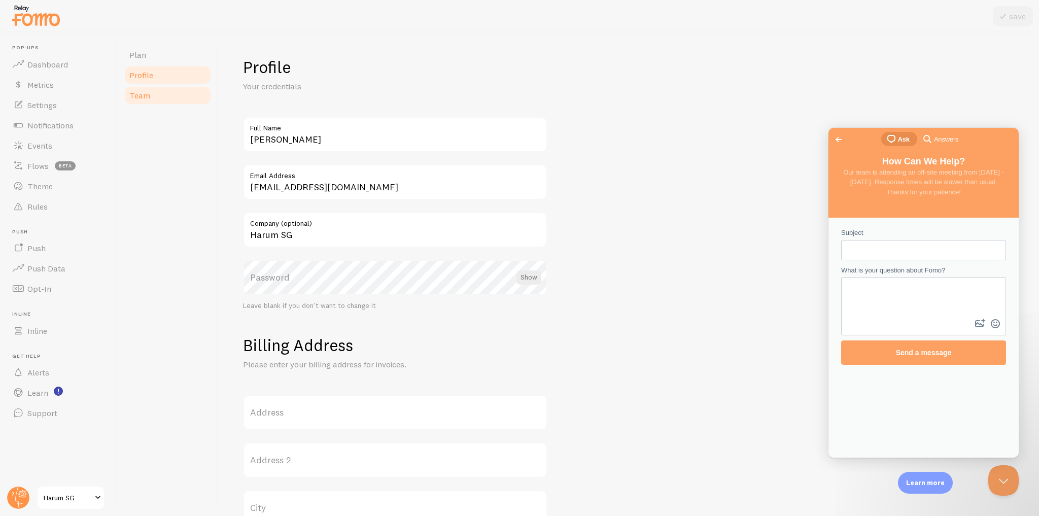
click at [186, 96] on link "Team" at bounding box center [167, 95] width 89 height 20
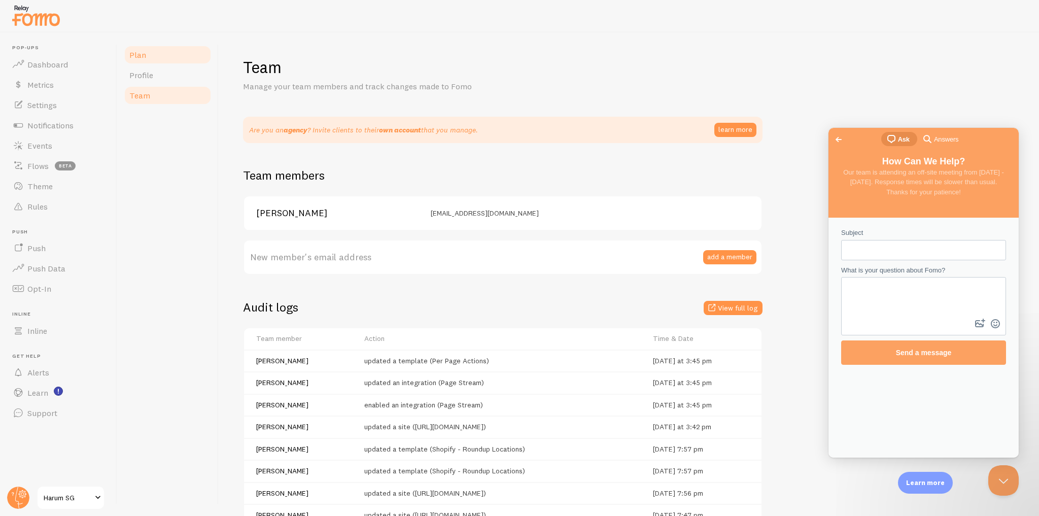
click at [183, 57] on link "Plan" at bounding box center [167, 55] width 89 height 20
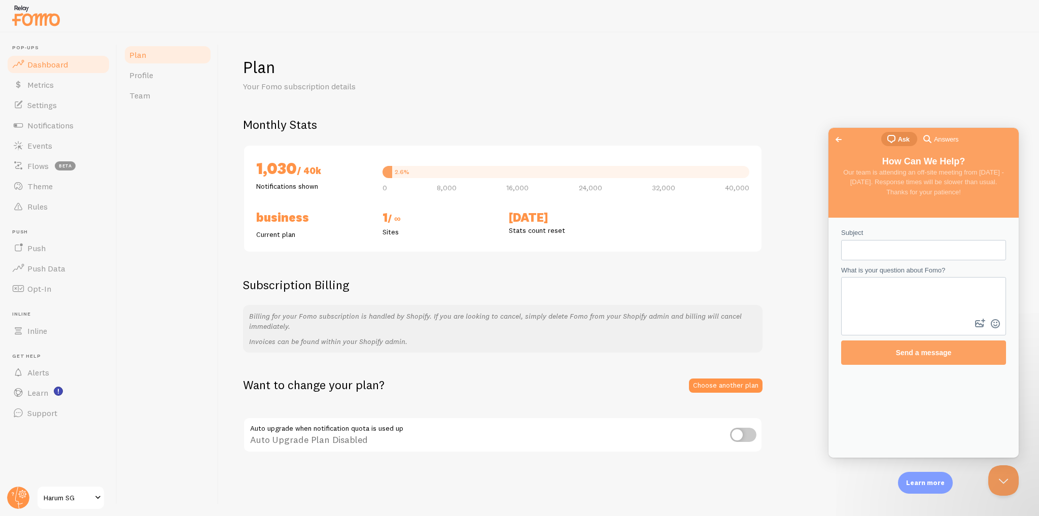
click at [92, 61] on link "Dashboard" at bounding box center [58, 64] width 105 height 20
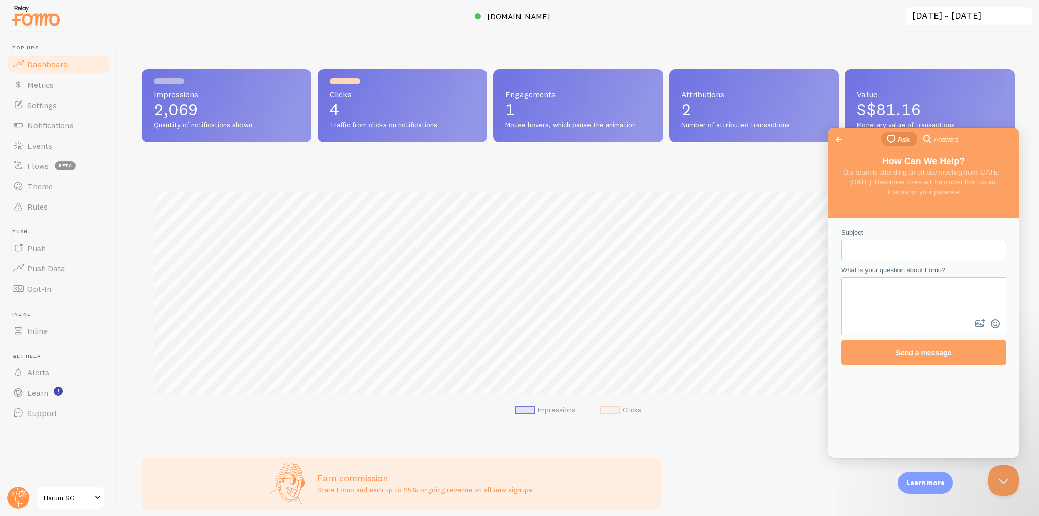
scroll to position [266, 867]
